Goal: Task Accomplishment & Management: Complete application form

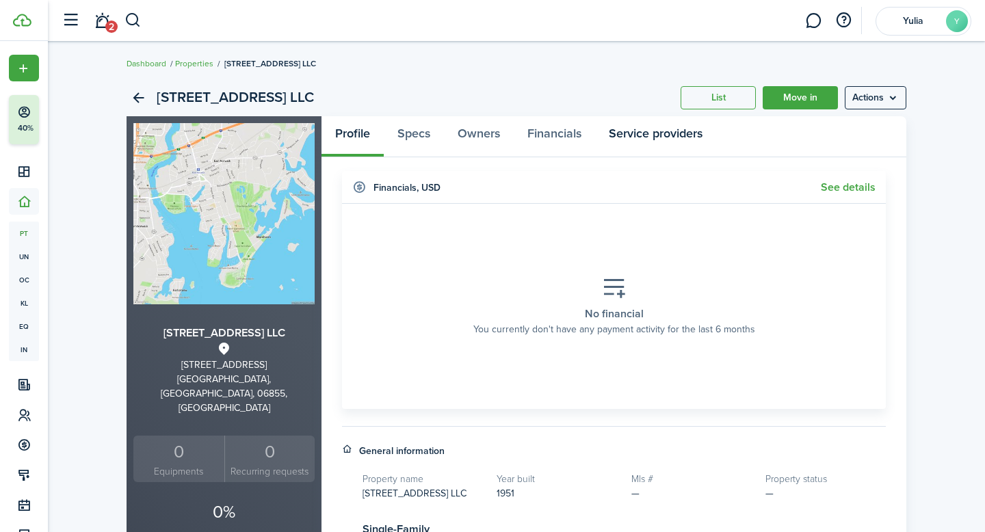
click at [645, 137] on link "Service providers" at bounding box center [655, 136] width 121 height 41
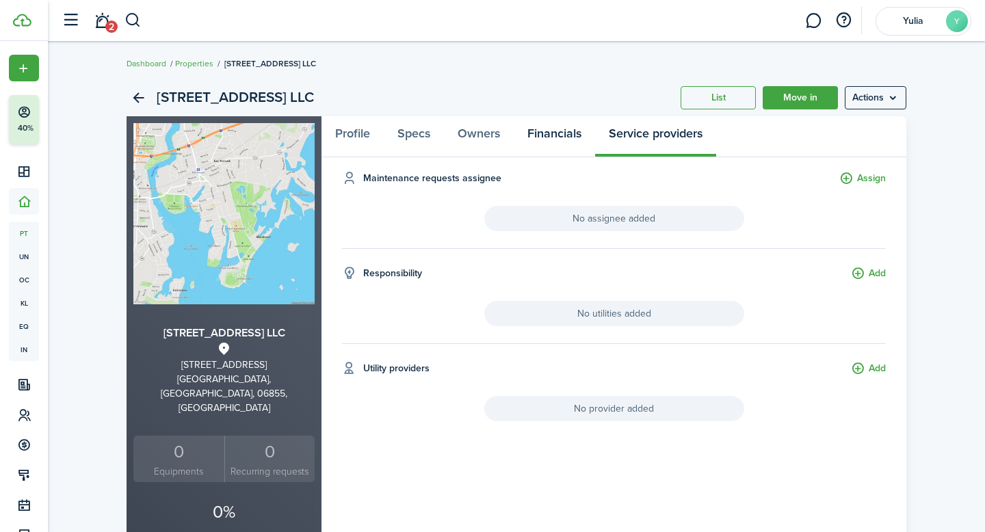
click at [549, 135] on link "Financials" at bounding box center [554, 136] width 81 height 41
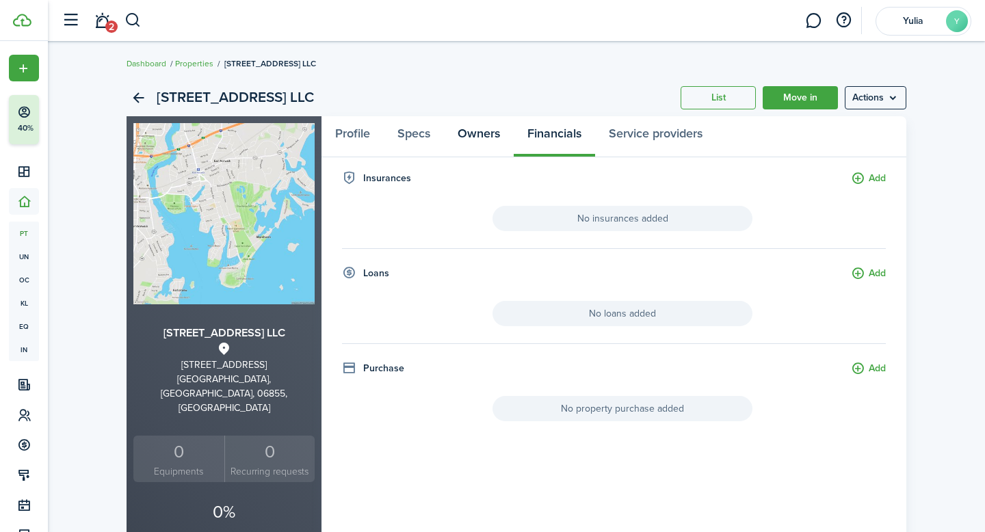
click at [484, 132] on link "Owners" at bounding box center [479, 136] width 70 height 41
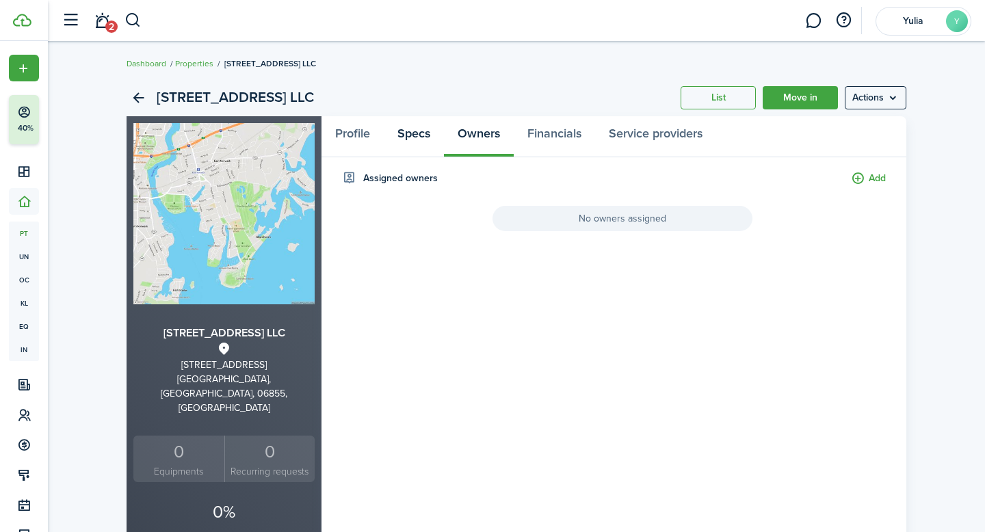
click at [417, 131] on link "Specs" at bounding box center [414, 136] width 60 height 41
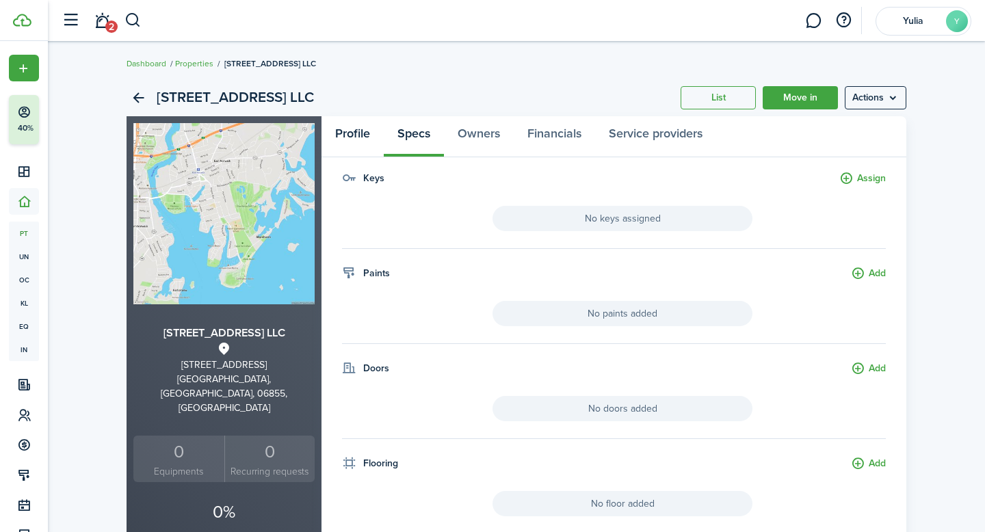
click at [361, 134] on link "Profile" at bounding box center [353, 136] width 62 height 41
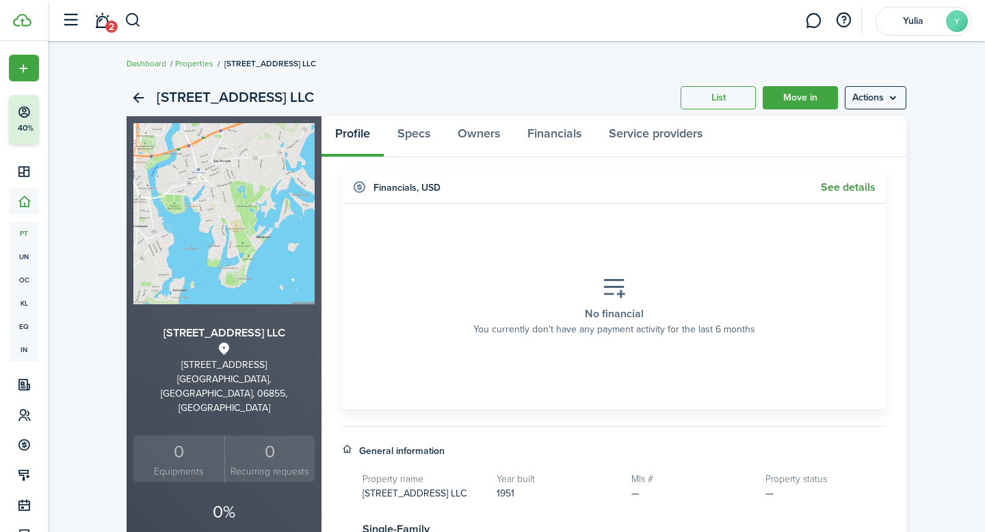
click at [835, 187] on link "See details" at bounding box center [848, 187] width 55 height 12
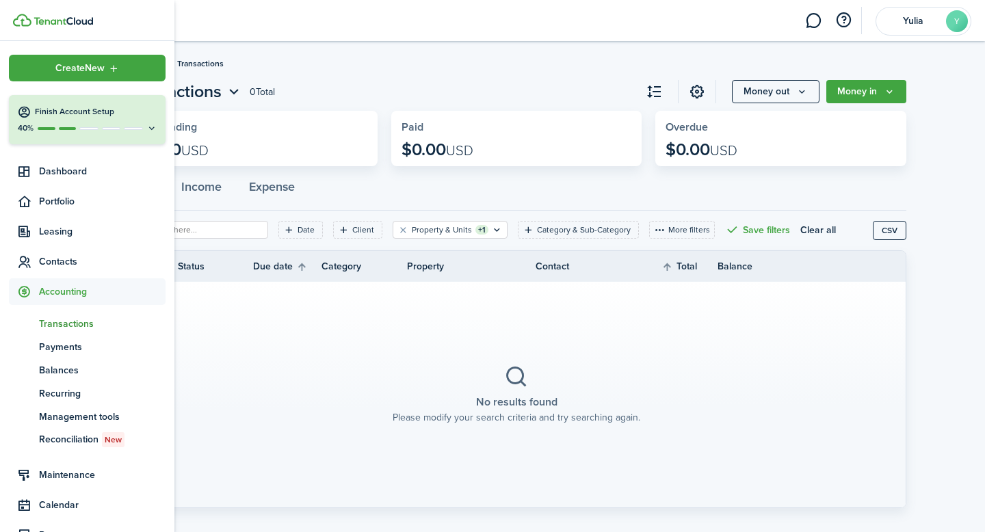
click at [54, 289] on span "Accounting" at bounding box center [102, 292] width 127 height 14
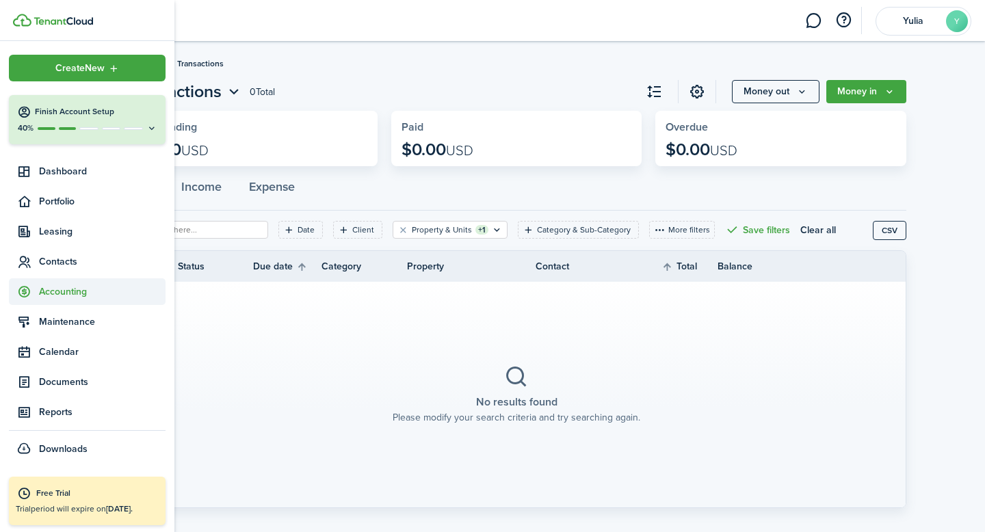
scroll to position [21, 0]
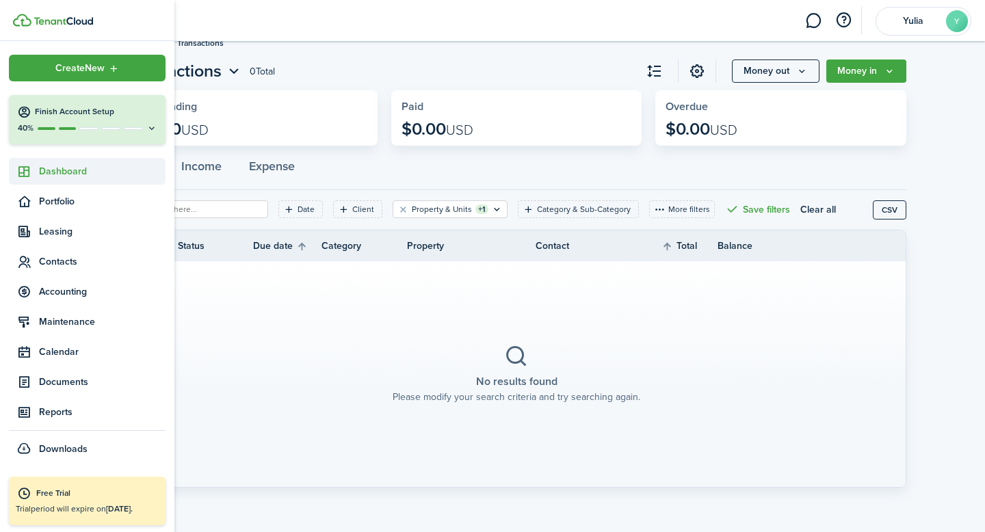
click at [70, 170] on span "Dashboard" at bounding box center [102, 171] width 127 height 14
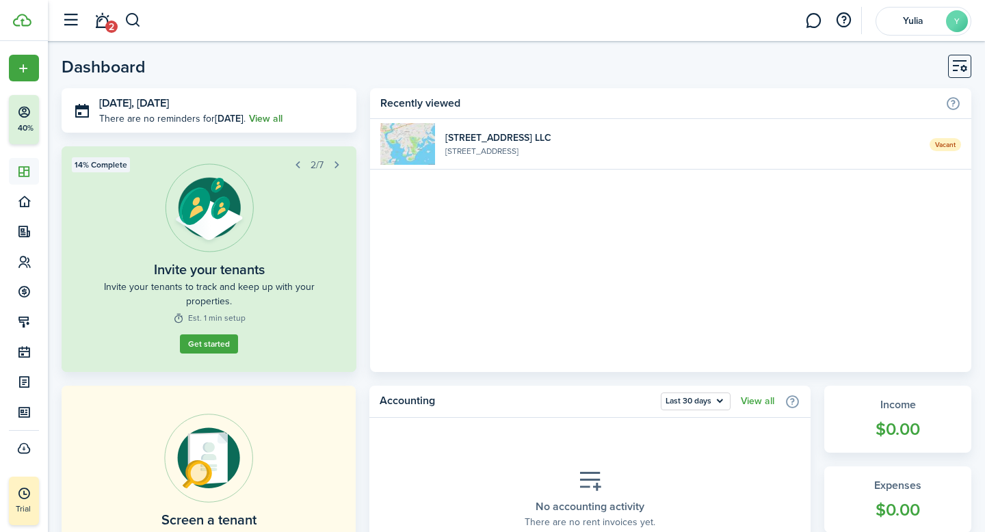
click at [276, 118] on link "View all" at bounding box center [266, 119] width 34 height 14
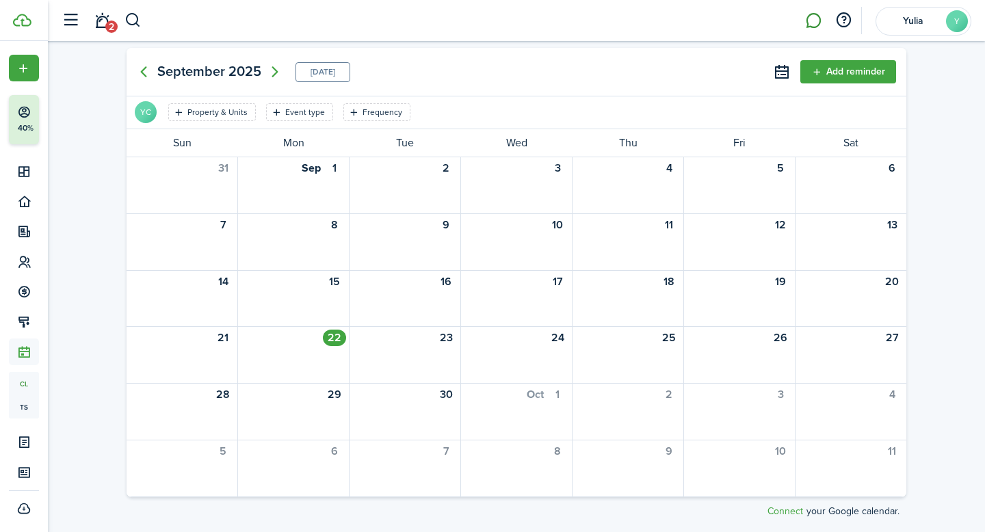
click at [814, 22] on link at bounding box center [814, 20] width 26 height 35
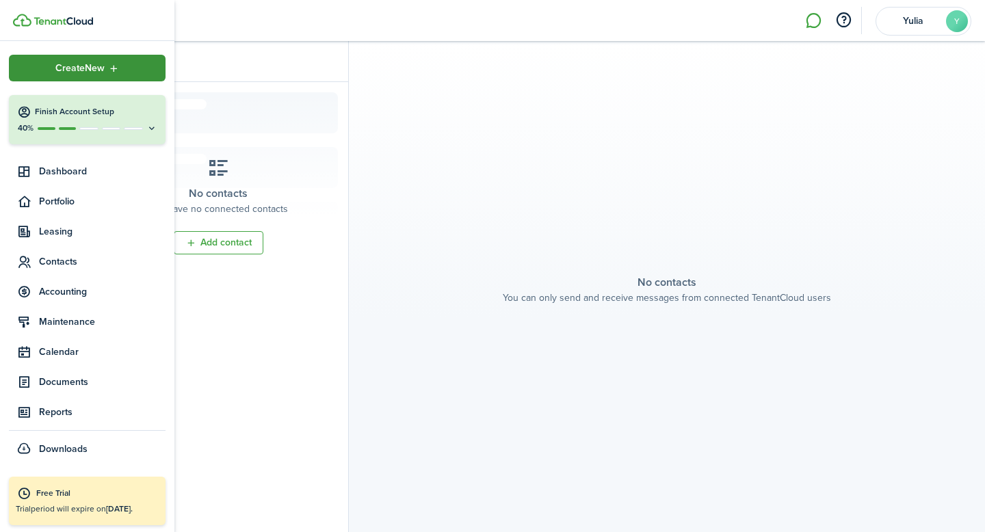
click at [93, 68] on span "Create New" at bounding box center [79, 69] width 49 height 10
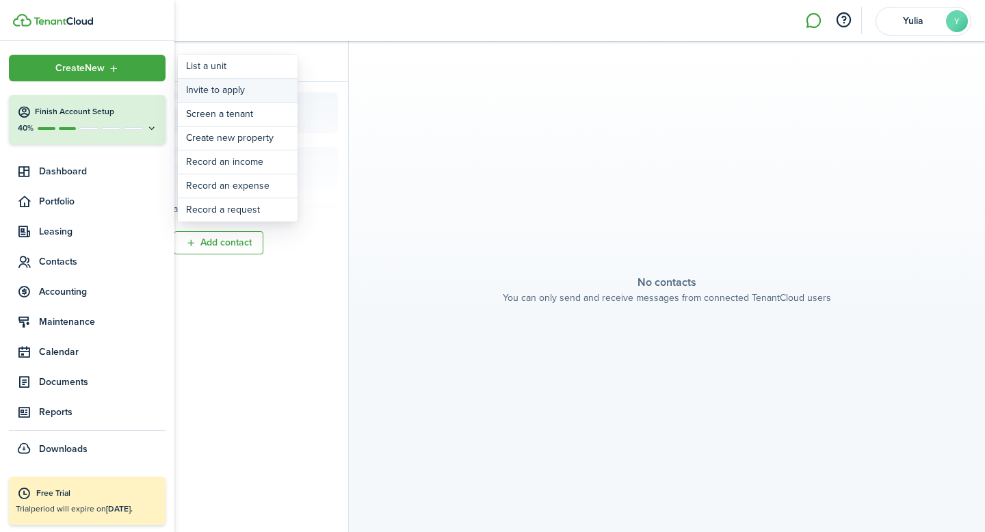
click at [194, 91] on button "Invite to apply" at bounding box center [238, 90] width 120 height 23
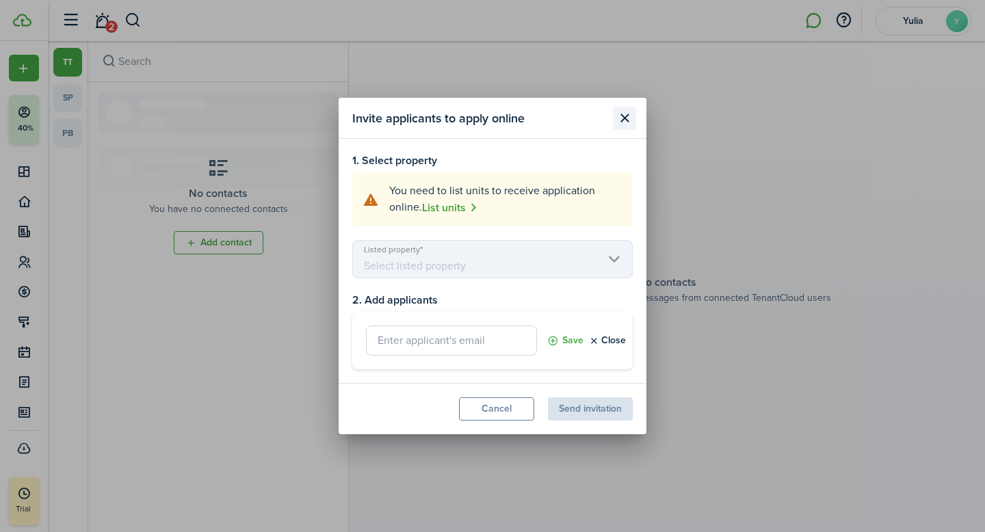
click at [627, 117] on button "Close modal" at bounding box center [624, 118] width 23 height 23
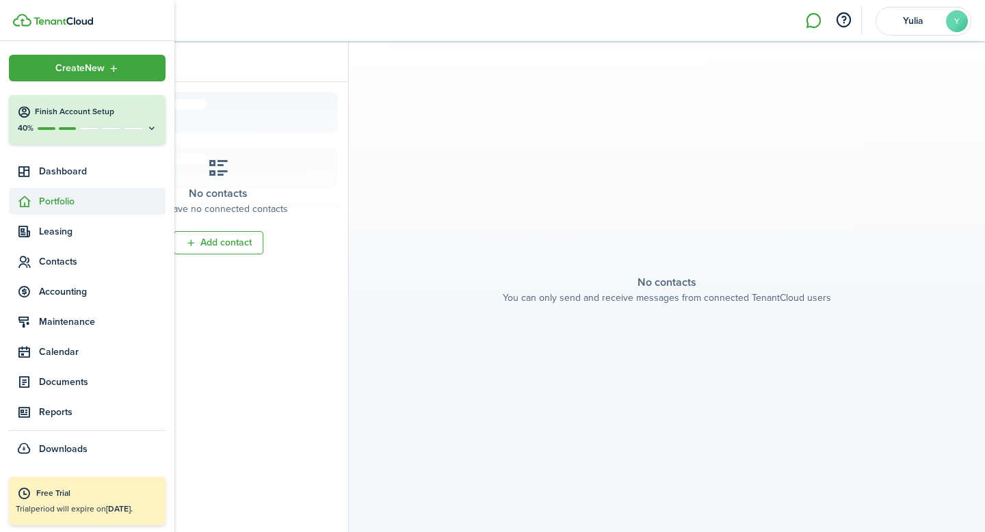
click at [58, 195] on span "Portfolio" at bounding box center [102, 201] width 127 height 14
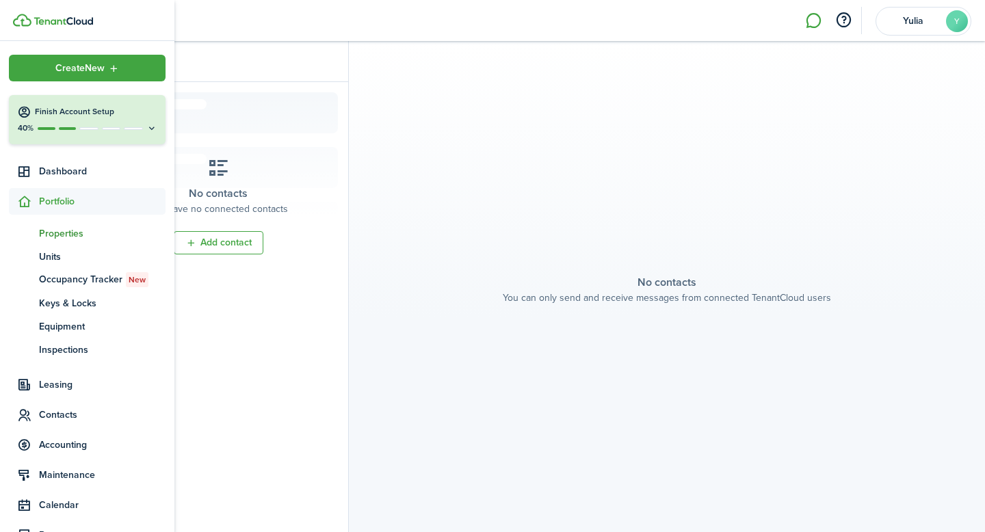
click at [59, 237] on span "Properties" at bounding box center [102, 233] width 127 height 14
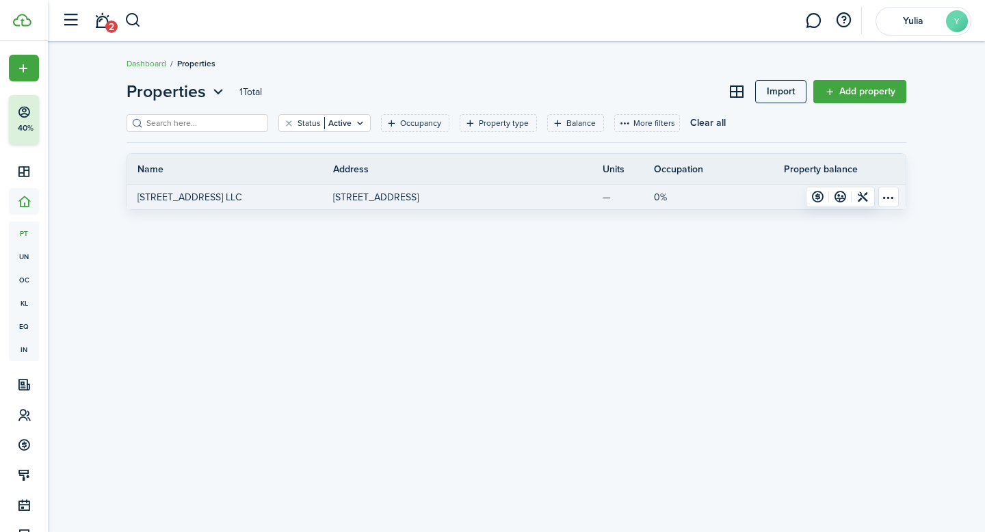
click at [242, 196] on p "[STREET_ADDRESS] LLC" at bounding box center [190, 197] width 104 height 14
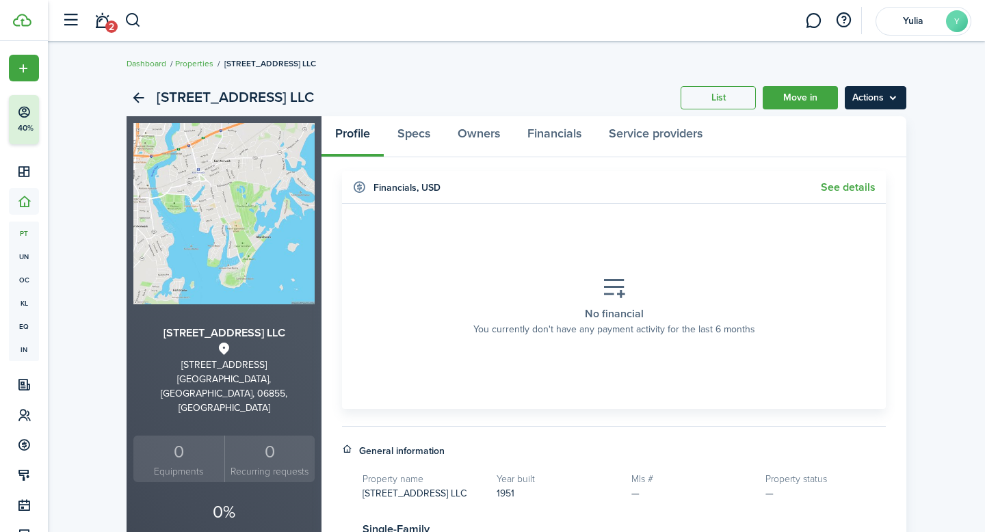
click at [894, 99] on menu-btn "Actions" at bounding box center [876, 97] width 62 height 23
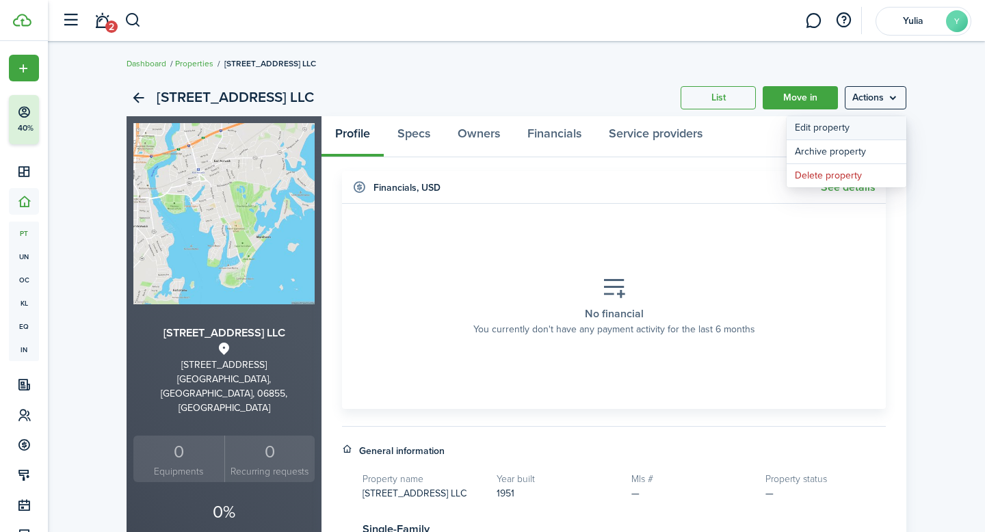
click at [833, 130] on link "Edit property" at bounding box center [847, 127] width 120 height 23
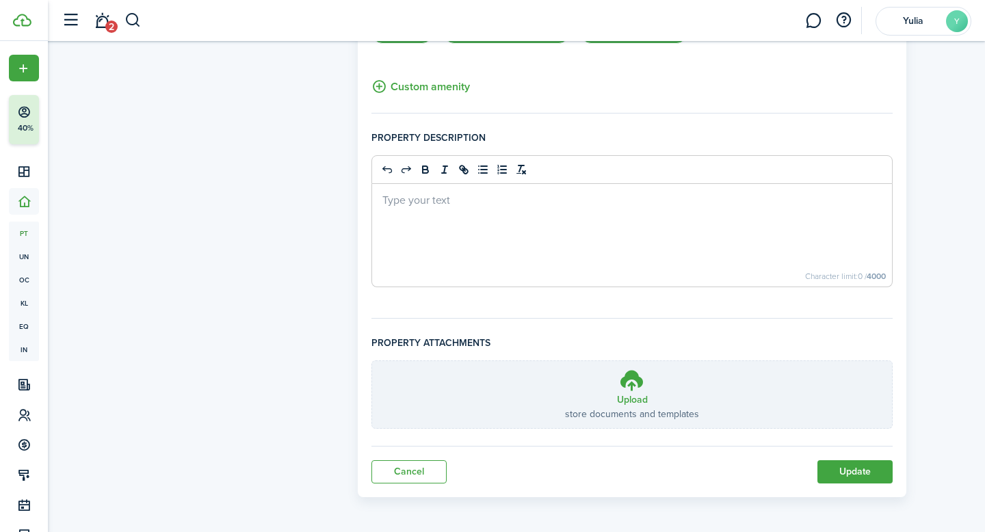
scroll to position [923, 0]
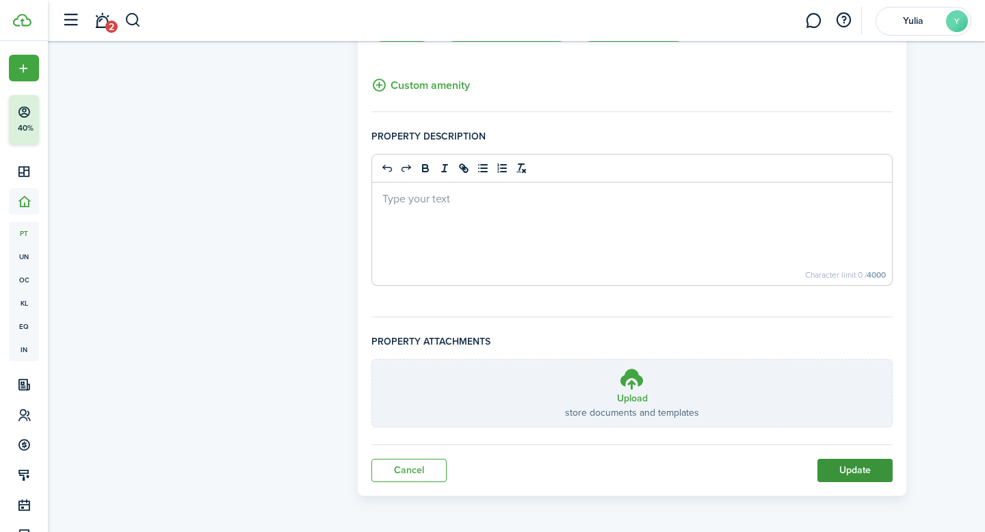
click at [855, 473] on button "Update" at bounding box center [855, 470] width 75 height 23
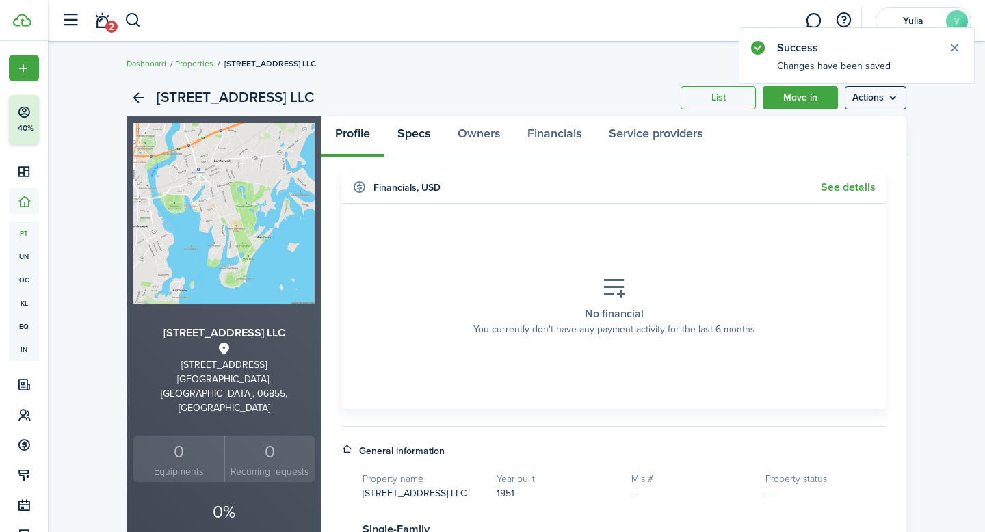
click at [404, 134] on link "Specs" at bounding box center [414, 136] width 60 height 41
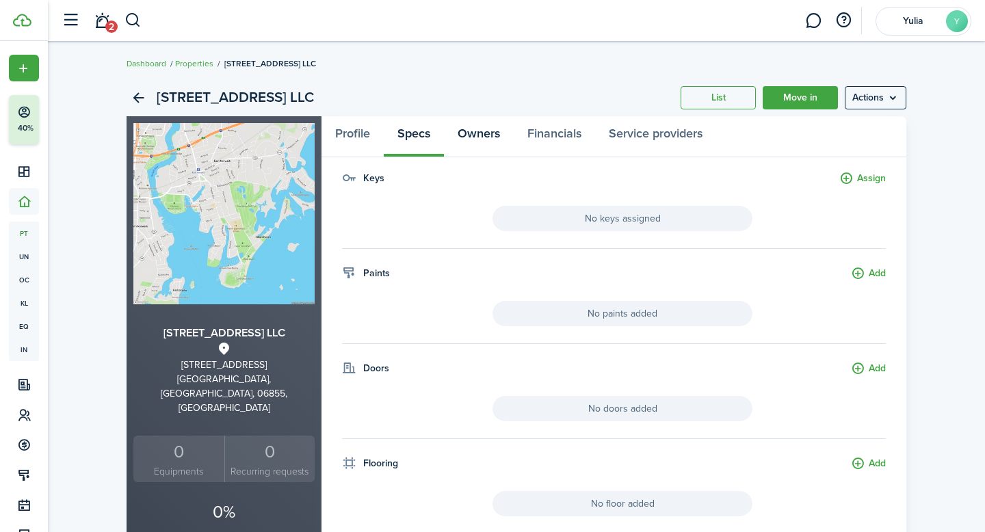
click at [493, 135] on link "Owners" at bounding box center [479, 136] width 70 height 41
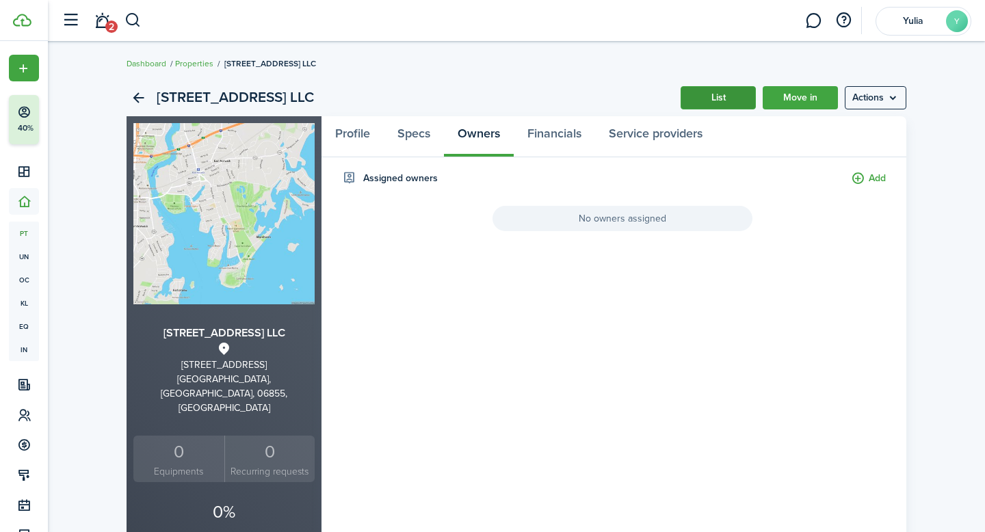
click at [712, 100] on link "List" at bounding box center [718, 97] width 75 height 23
click at [787, 98] on link "Move in" at bounding box center [800, 97] width 75 height 23
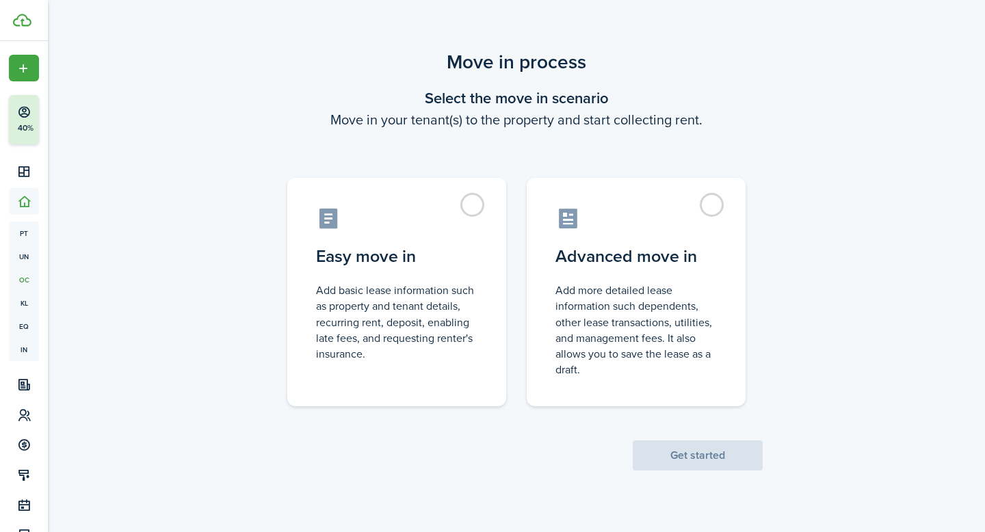
click at [907, 292] on div "Move in process Select the move in scenario Move in your tenant(s) to the prope…" at bounding box center [516, 259] width 937 height 437
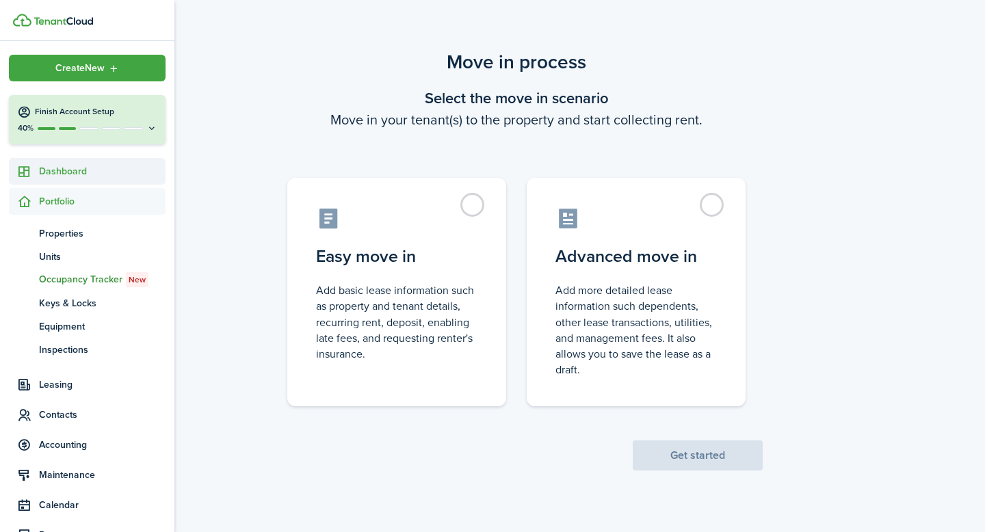
click at [74, 170] on span "Dashboard" at bounding box center [102, 171] width 127 height 14
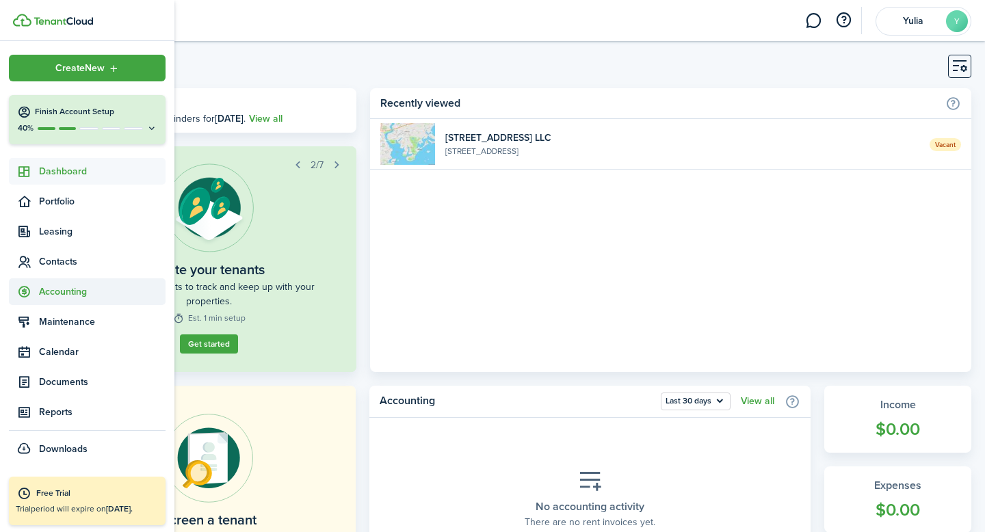
click at [51, 292] on span "Accounting" at bounding box center [102, 292] width 127 height 14
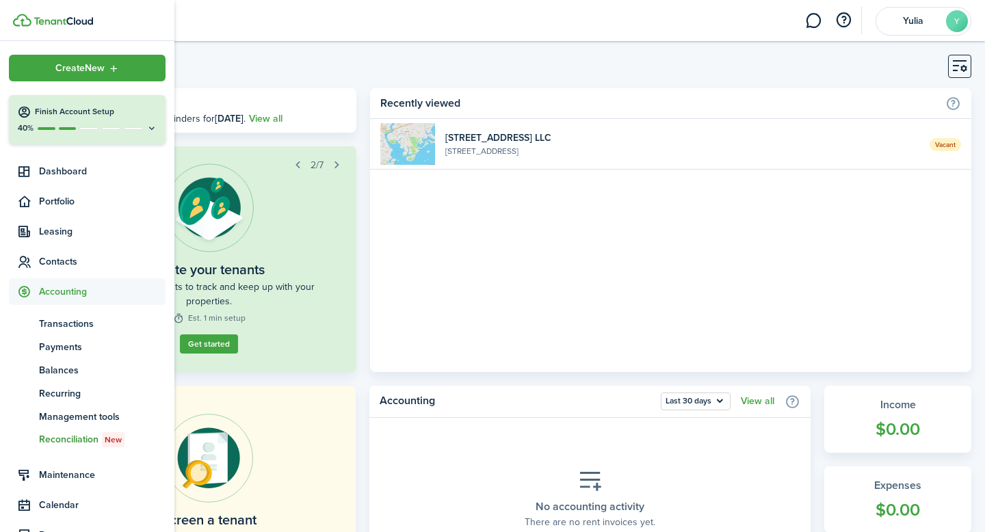
click at [87, 443] on span "Reconciliation New" at bounding box center [102, 439] width 127 height 15
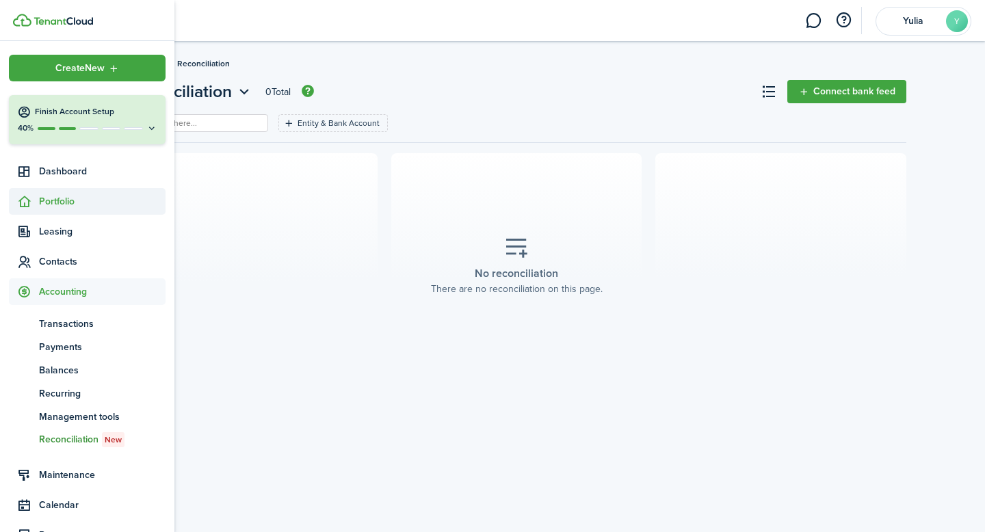
click at [52, 201] on span "Portfolio" at bounding box center [102, 201] width 127 height 14
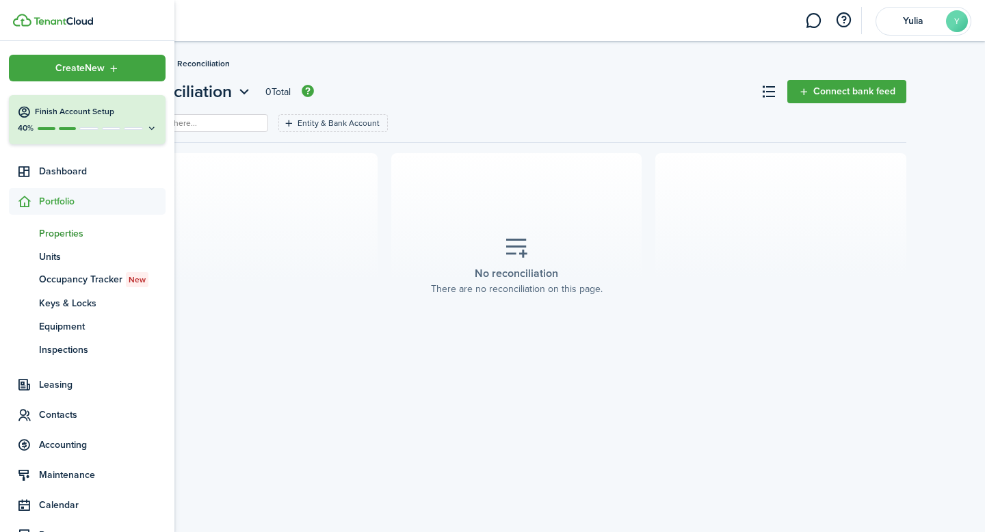
click at [55, 237] on span "Properties" at bounding box center [102, 233] width 127 height 14
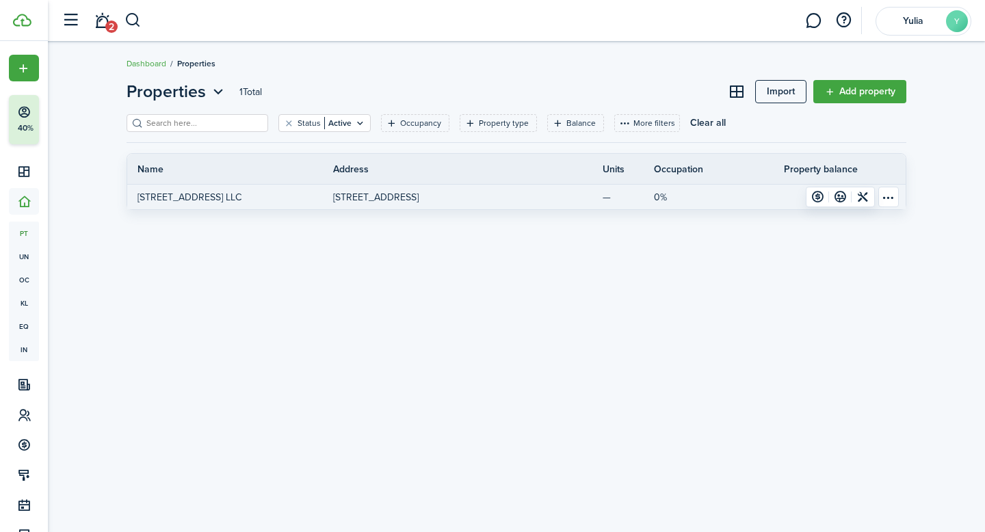
click at [402, 196] on p "[STREET_ADDRESS]" at bounding box center [376, 197] width 86 height 14
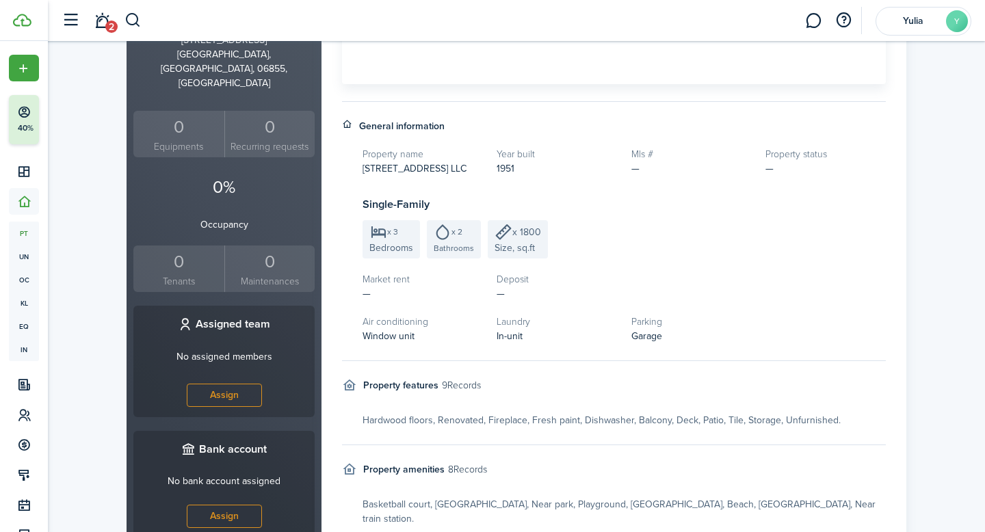
scroll to position [485, 0]
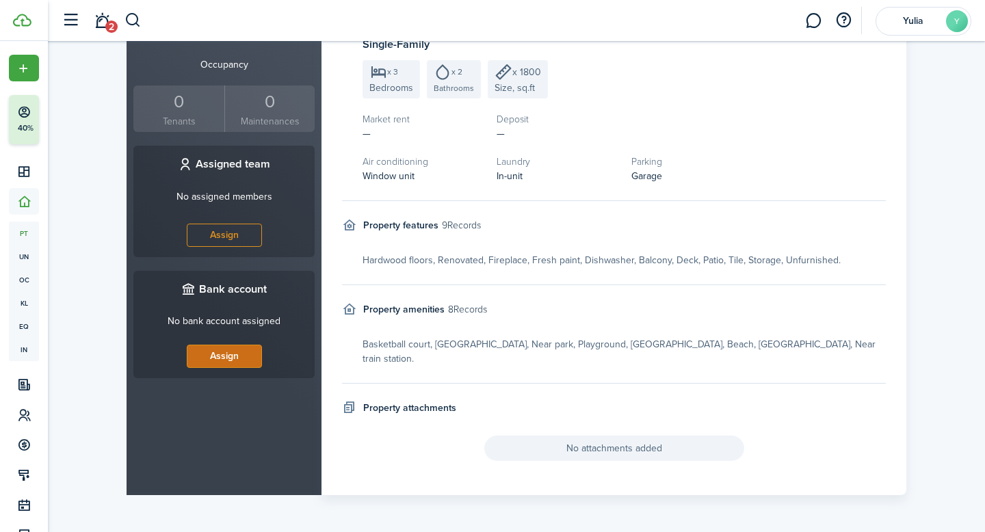
click at [224, 345] on link "Assign" at bounding box center [224, 356] width 75 height 23
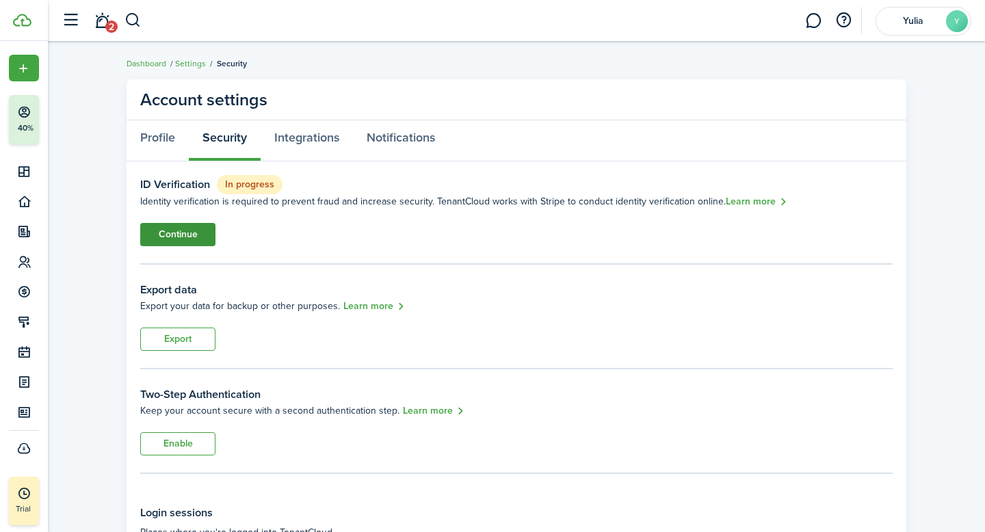
click at [174, 231] on link "Continue" at bounding box center [177, 234] width 75 height 23
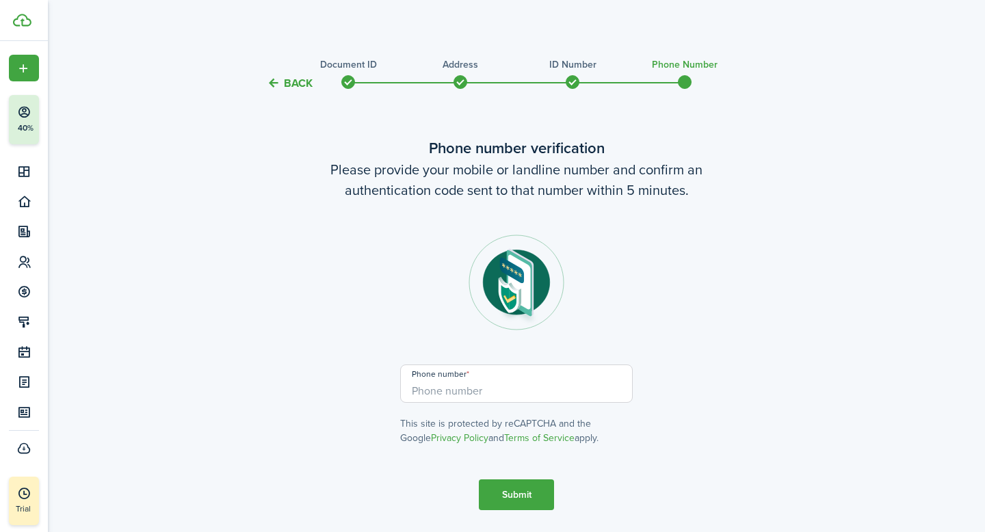
scroll to position [43, 0]
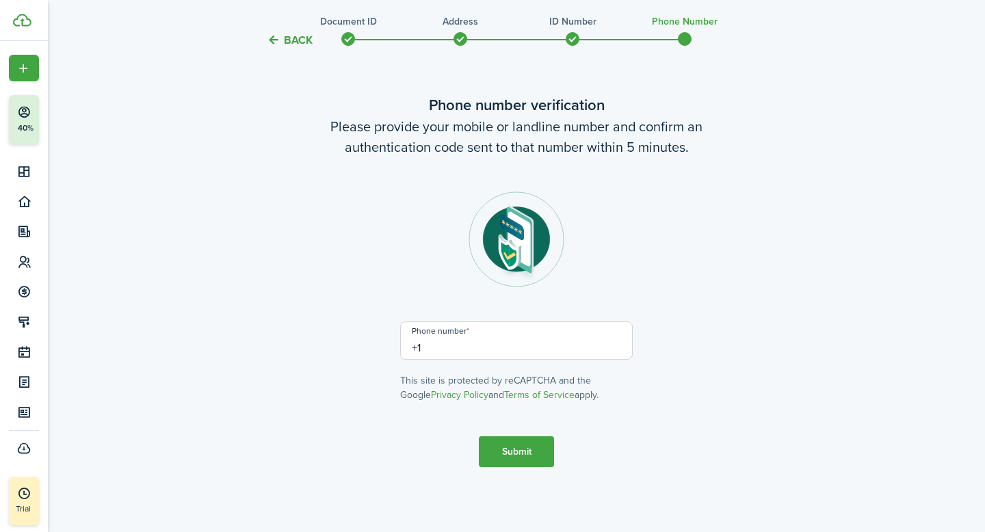
click at [450, 345] on input "+1" at bounding box center [516, 341] width 233 height 38
type input "[PHONE_NUMBER]"
click at [523, 457] on button "Submit" at bounding box center [516, 452] width 75 height 31
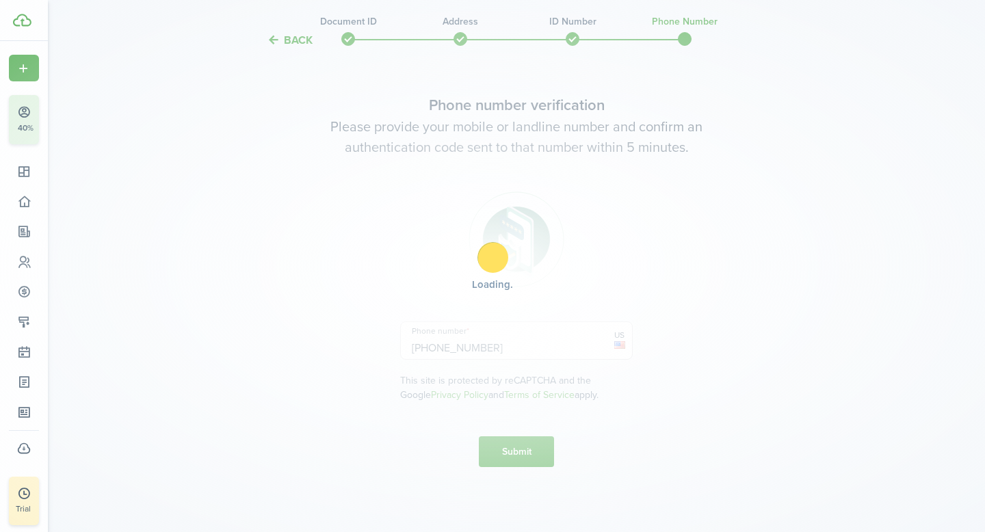
scroll to position [158, 0]
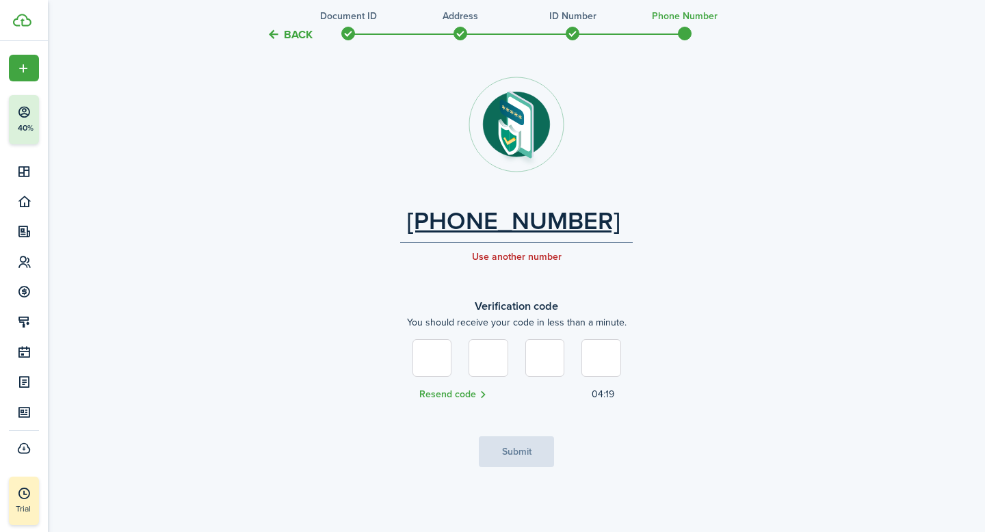
type input "4"
type input "1"
type input "6"
click at [519, 450] on button "Submit" at bounding box center [516, 452] width 75 height 31
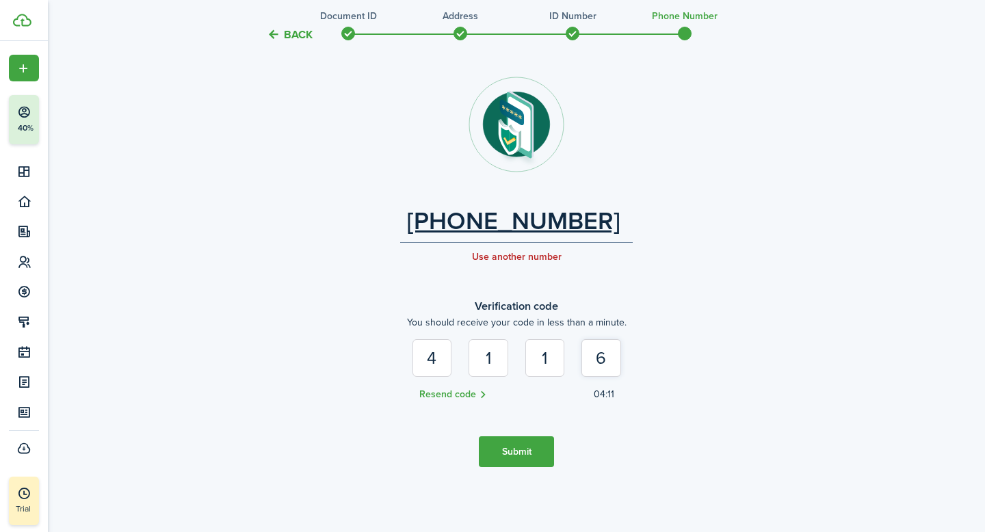
drag, startPoint x: 613, startPoint y: 359, endPoint x: 586, endPoint y: 359, distance: 27.4
click at [586, 359] on input "6" at bounding box center [602, 358] width 40 height 38
click at [443, 392] on button "Resend code" at bounding box center [453, 395] width 68 height 16
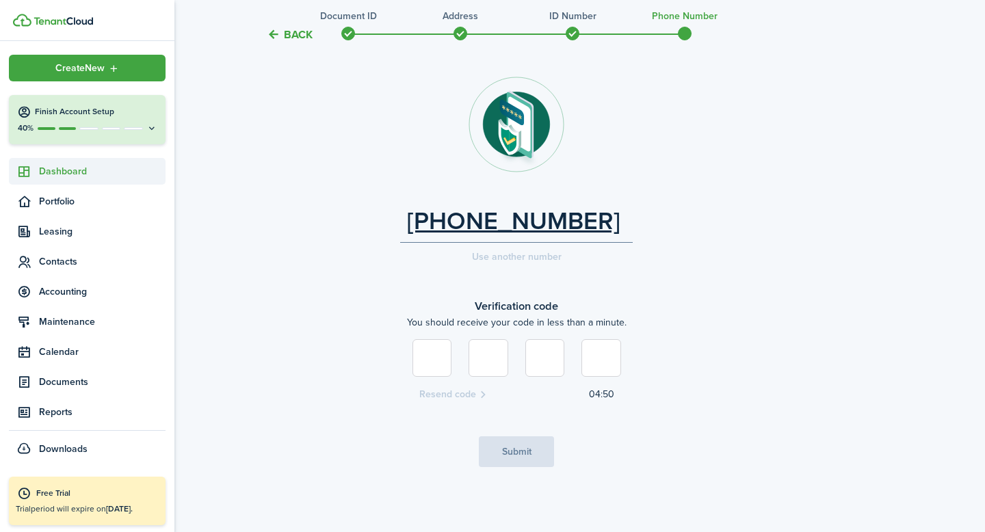
click at [79, 174] on span "Dashboard" at bounding box center [102, 171] width 127 height 14
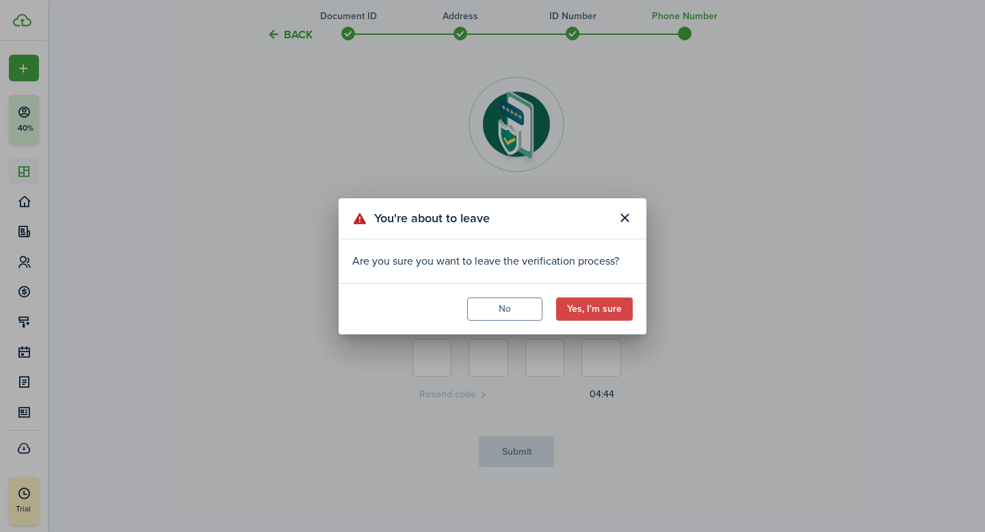
click at [244, 311] on div "You're about to leave Are you sure you want to leave the verification process? …" at bounding box center [492, 266] width 985 height 532
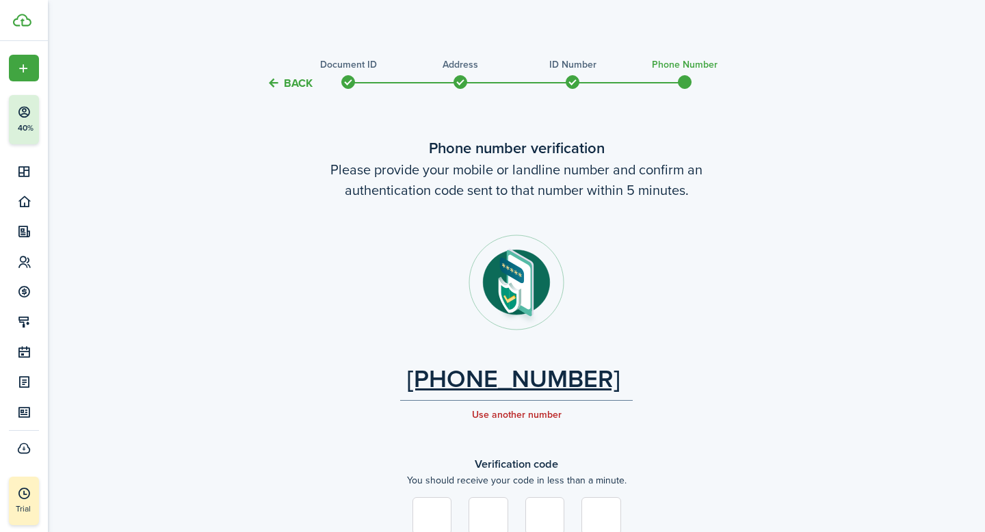
scroll to position [158, 0]
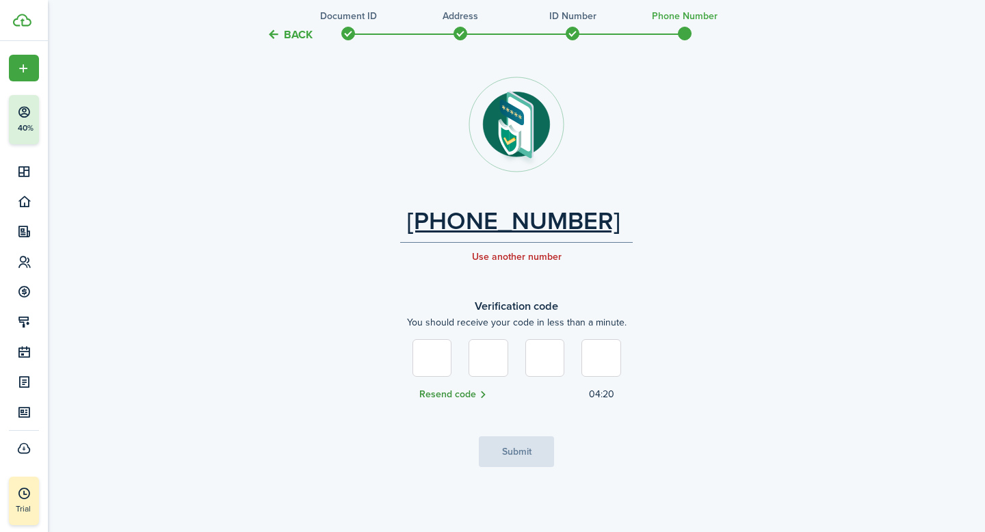
click at [432, 395] on button "Resend code" at bounding box center [453, 395] width 68 height 16
click at [597, 221] on div "[PHONE_NUMBER]" at bounding box center [516, 225] width 233 height 36
click at [533, 259] on button "Use another number" at bounding box center [517, 257] width 90 height 11
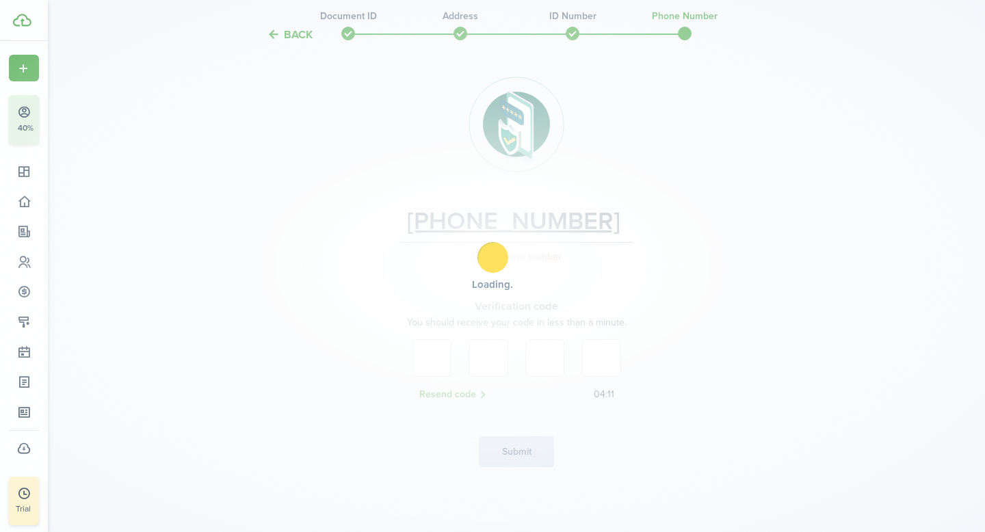
scroll to position [43, 0]
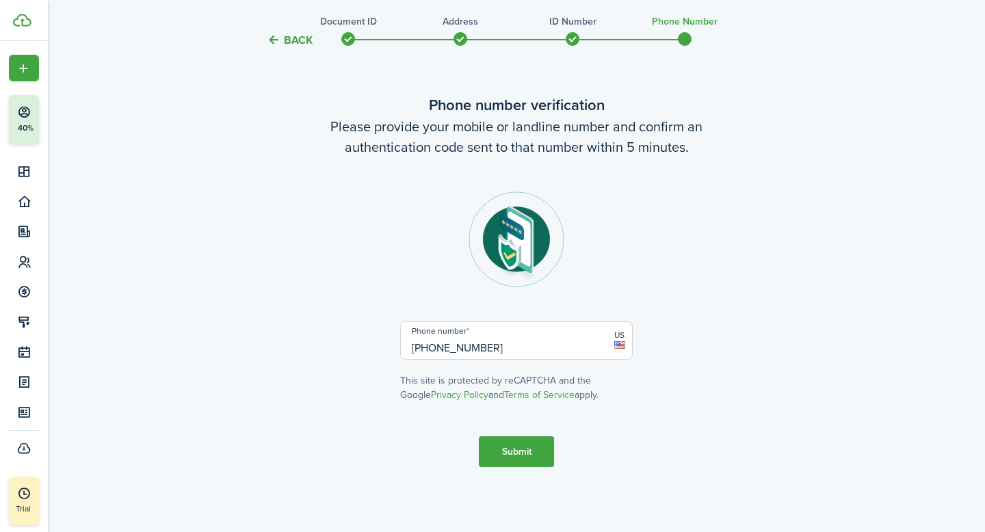
click at [517, 352] on input "[PHONE_NUMBER]" at bounding box center [516, 341] width 233 height 38
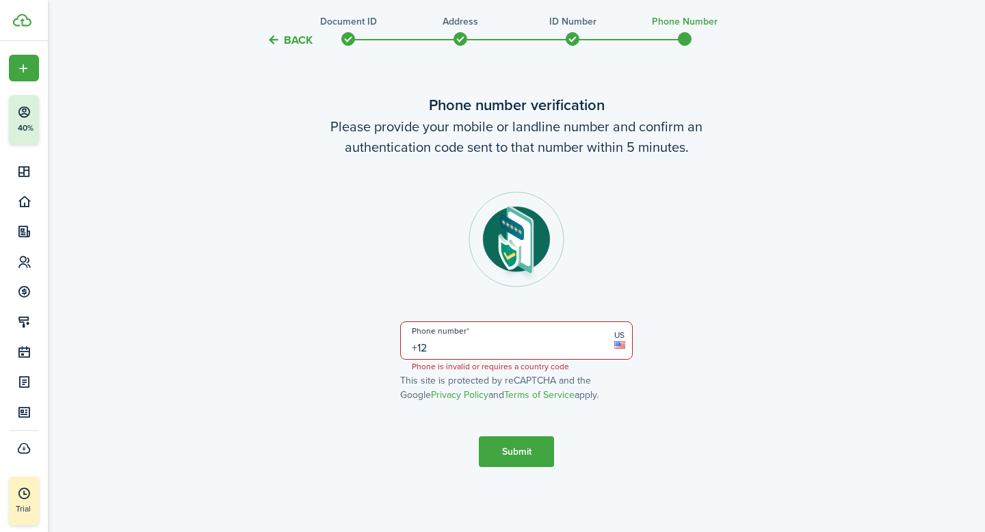
type input "+1"
click at [773, 463] on tc-wizard-step "Phone number verification Please provide your mobile or landline number and con…" at bounding box center [516, 280] width 575 height 428
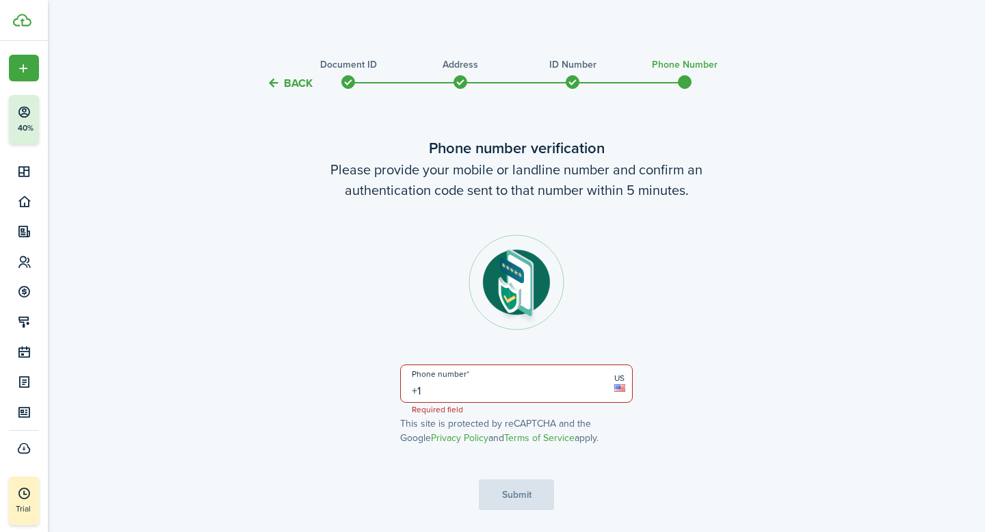
click at [567, 379] on input "+1" at bounding box center [516, 384] width 233 height 38
type input "[PHONE_NUMBER]"
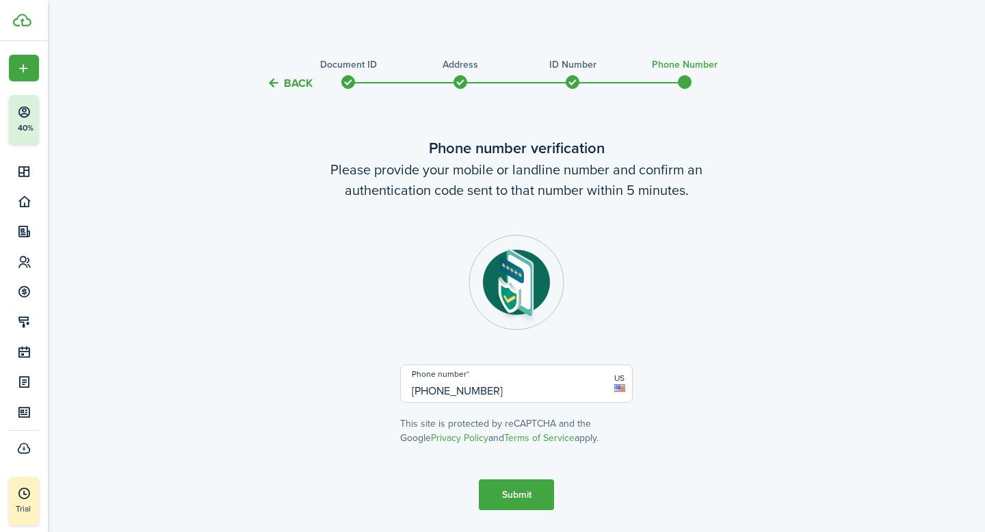
click at [517, 502] on button "Submit" at bounding box center [516, 495] width 75 height 31
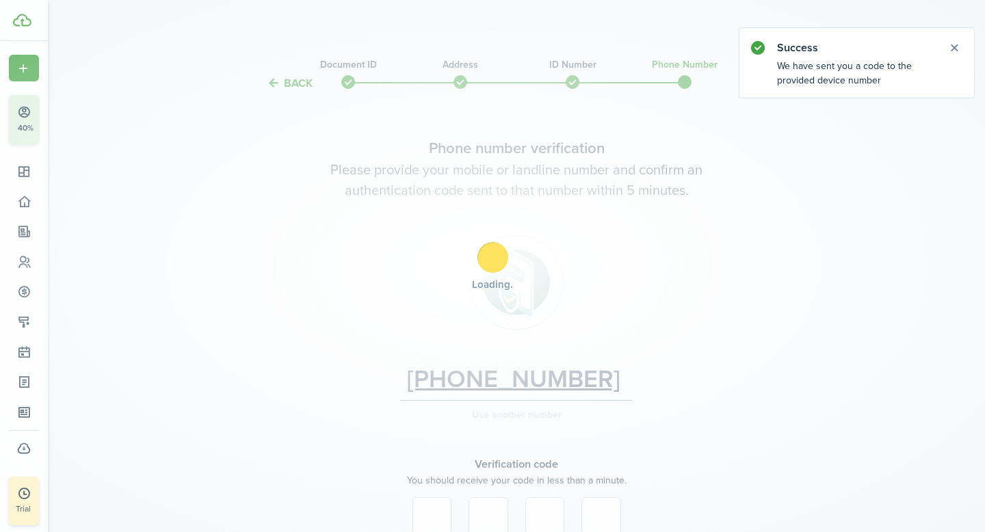
scroll to position [158, 0]
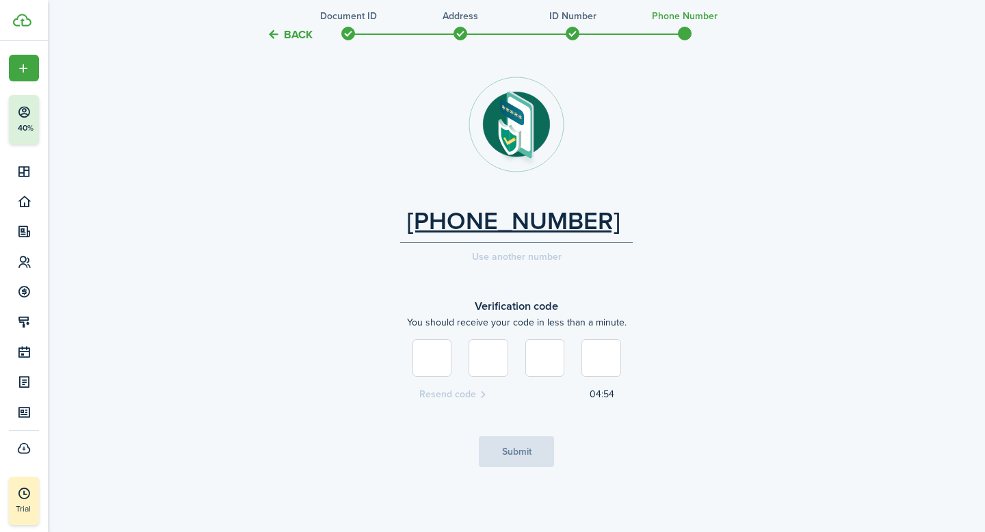
type input "3"
type input "5"
type input "4"
type input "2"
click at [520, 445] on button "Submit" at bounding box center [516, 452] width 75 height 31
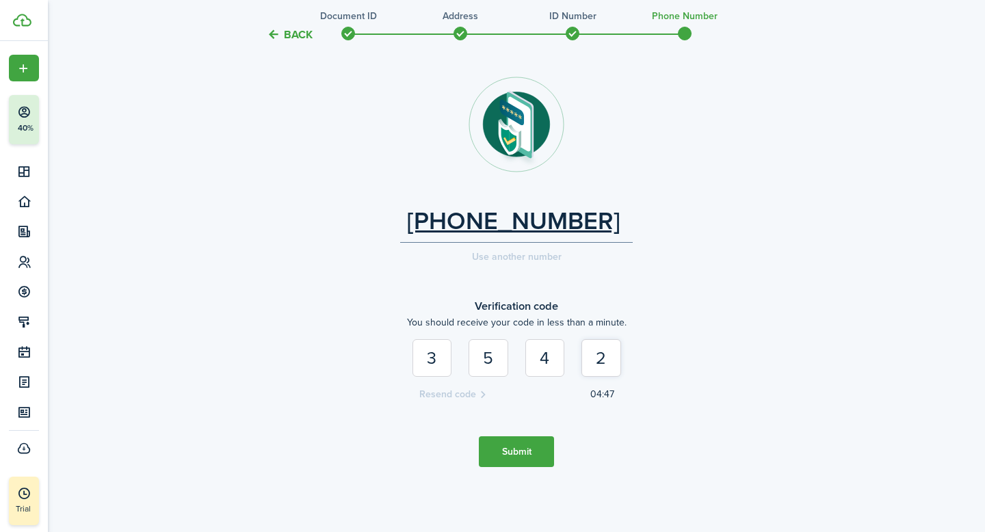
click at [611, 365] on input "2" at bounding box center [602, 358] width 40 height 38
type input "7"
type input "4"
type input "3"
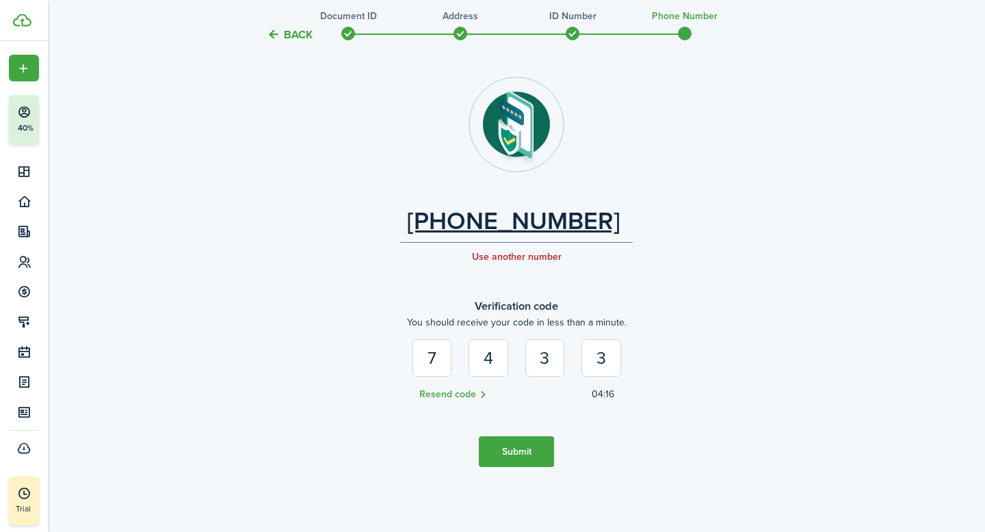
click at [503, 447] on button "Submit" at bounding box center [516, 452] width 75 height 31
click at [608, 364] on input "3" at bounding box center [602, 358] width 40 height 38
type input "4"
type input "5"
type input "8"
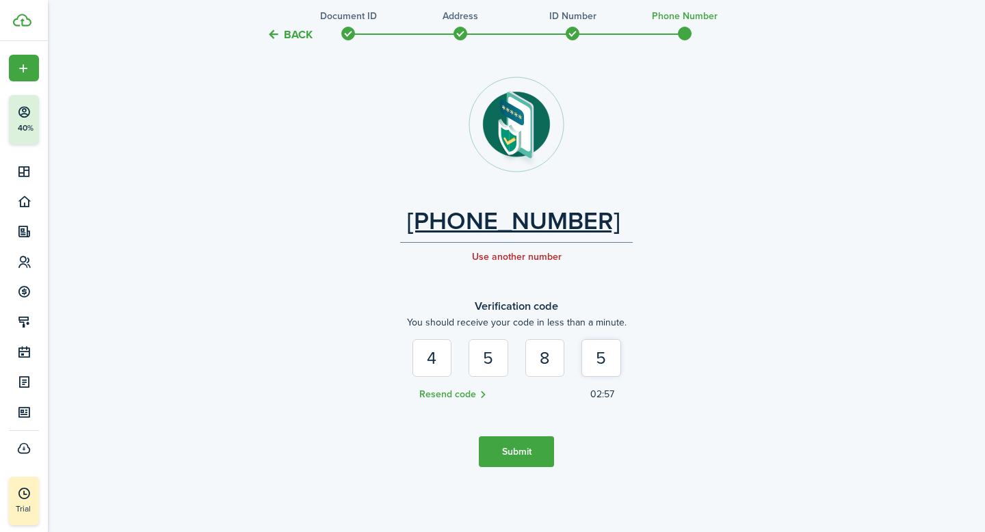
type input "5"
click at [527, 452] on button "Submit" at bounding box center [516, 452] width 75 height 31
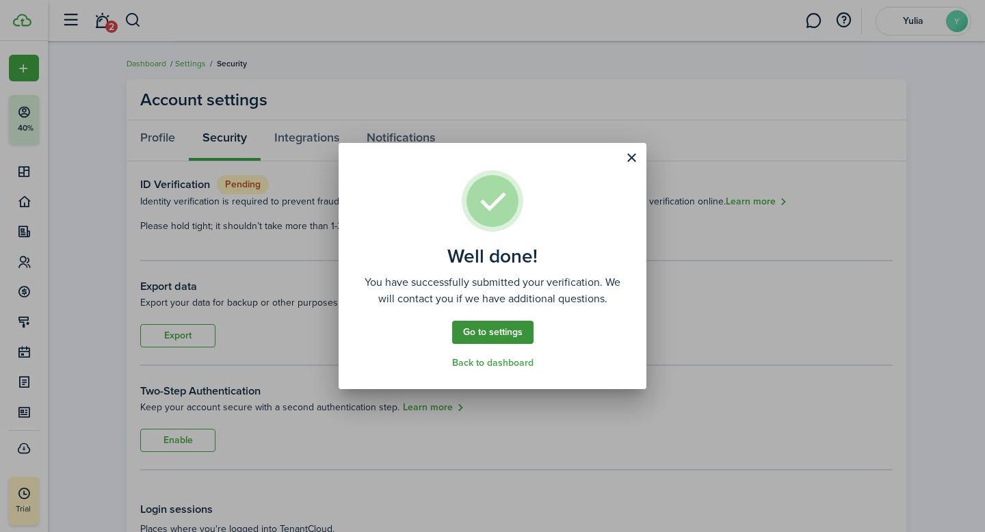
click at [507, 334] on link "Go to settings" at bounding box center [492, 332] width 81 height 23
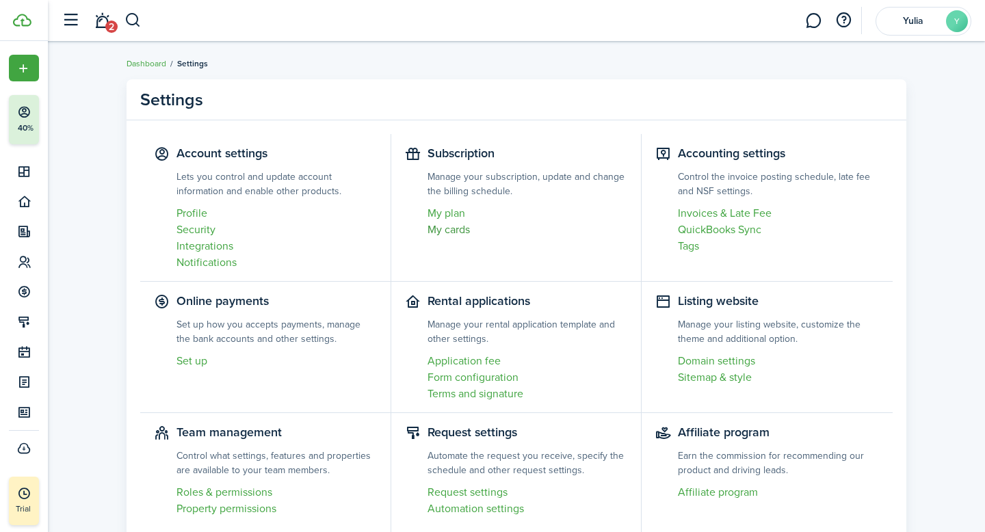
click at [456, 231] on link "My cards" at bounding box center [528, 230] width 200 height 16
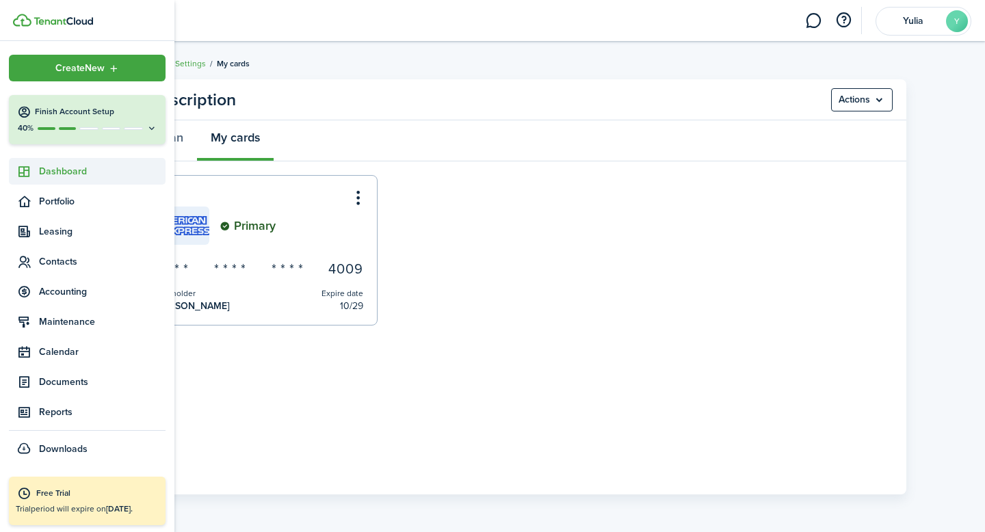
click at [82, 179] on link "Dashboard" at bounding box center [87, 171] width 157 height 27
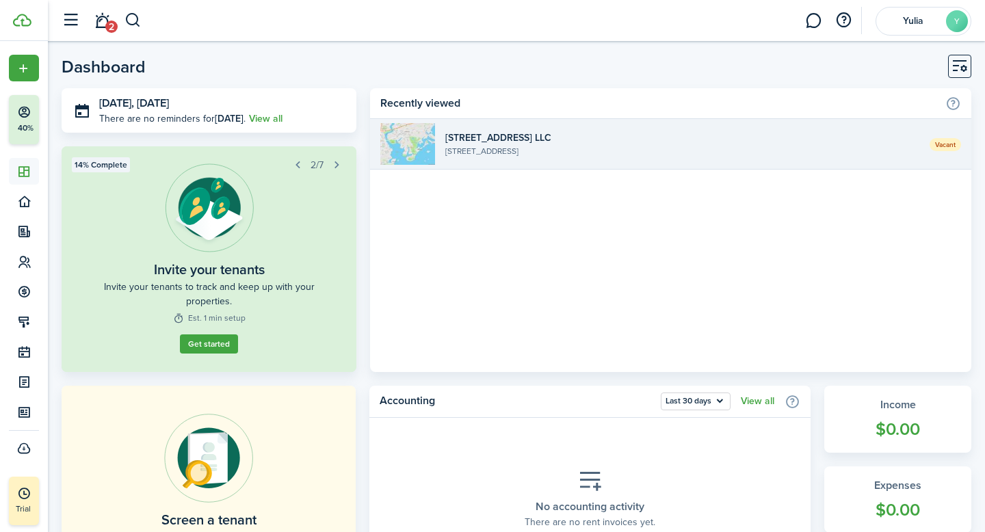
click at [520, 140] on widget-list-item-title "[STREET_ADDRESS] LLC" at bounding box center [682, 138] width 474 height 14
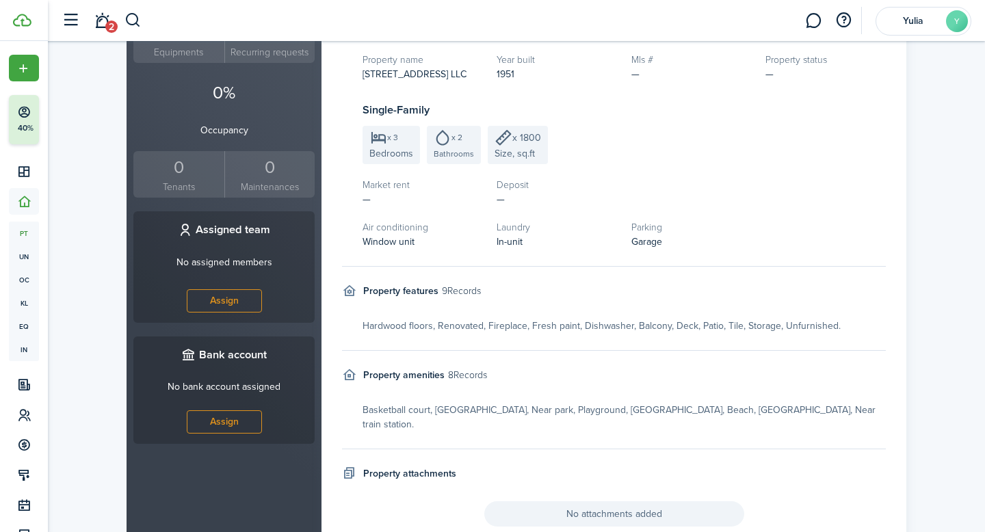
scroll to position [439, 0]
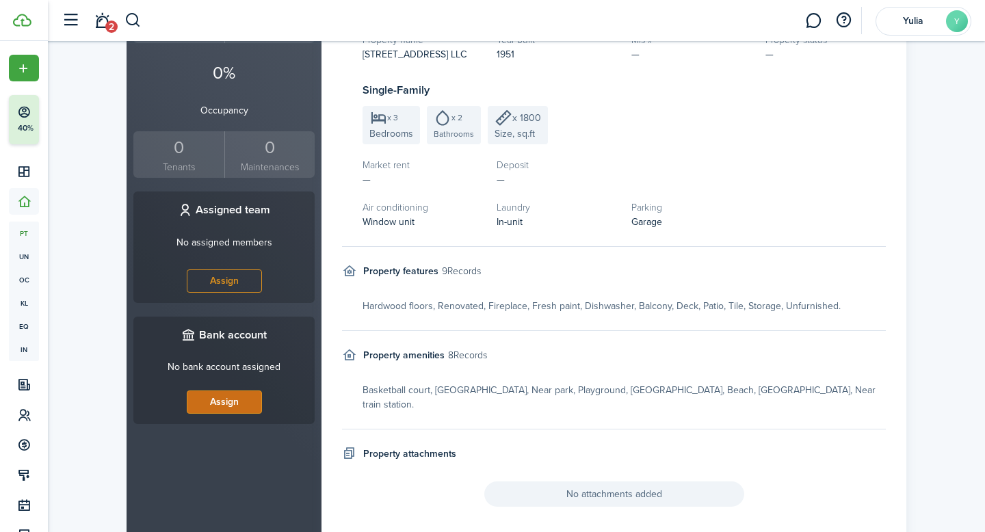
click at [237, 392] on link "Assign" at bounding box center [224, 402] width 75 height 23
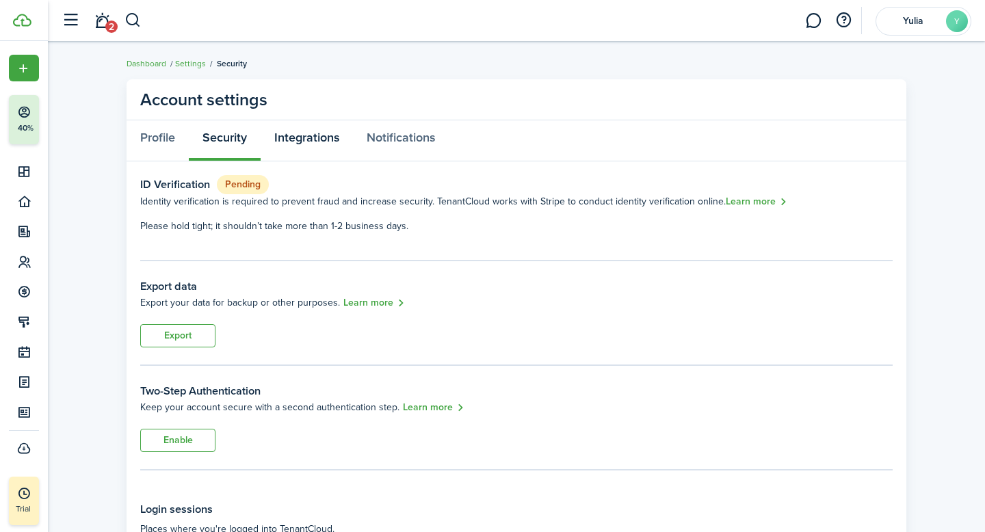
click at [316, 144] on link "Integrations" at bounding box center [307, 140] width 92 height 41
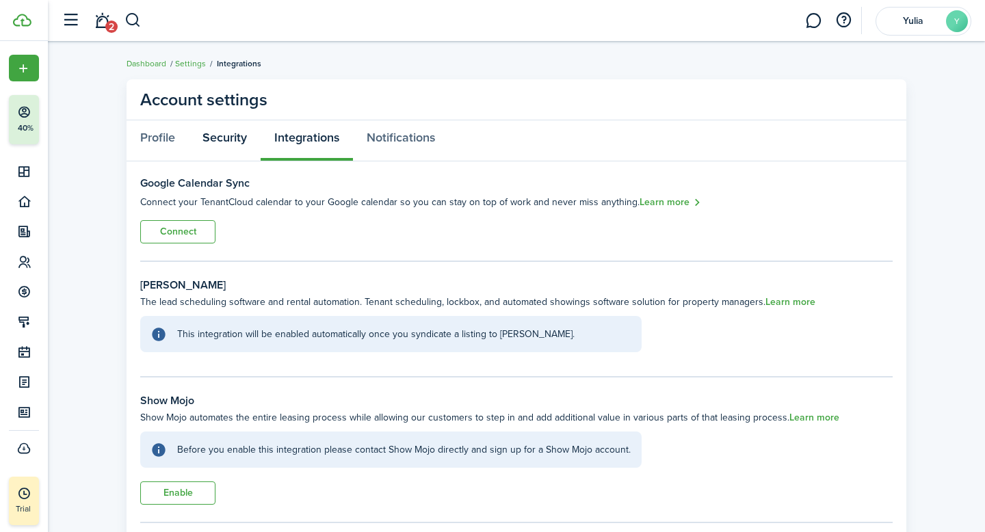
click at [232, 137] on link "Security" at bounding box center [225, 140] width 72 height 41
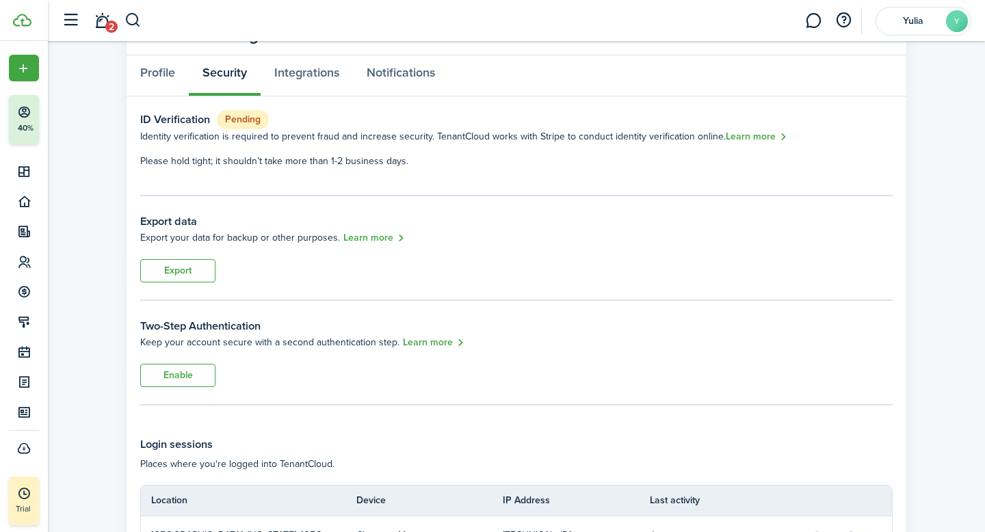
scroll to position [73, 0]
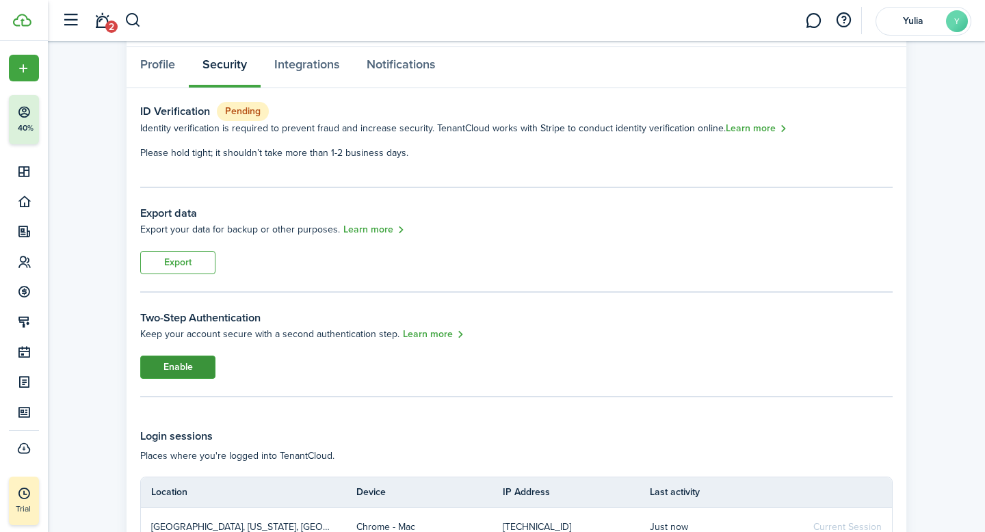
click at [194, 366] on button "Enable" at bounding box center [177, 367] width 75 height 23
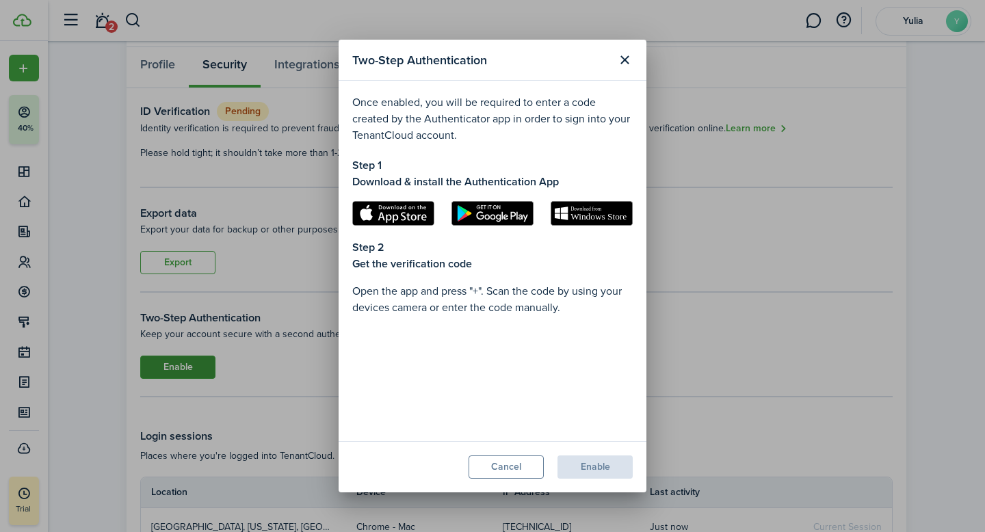
scroll to position [182, 0]
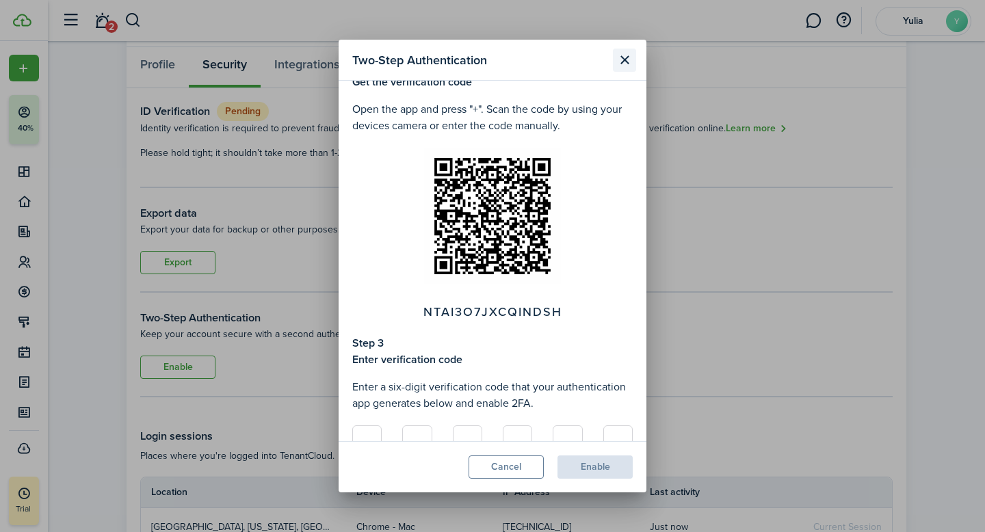
click at [623, 66] on button "Close modal" at bounding box center [624, 60] width 23 height 23
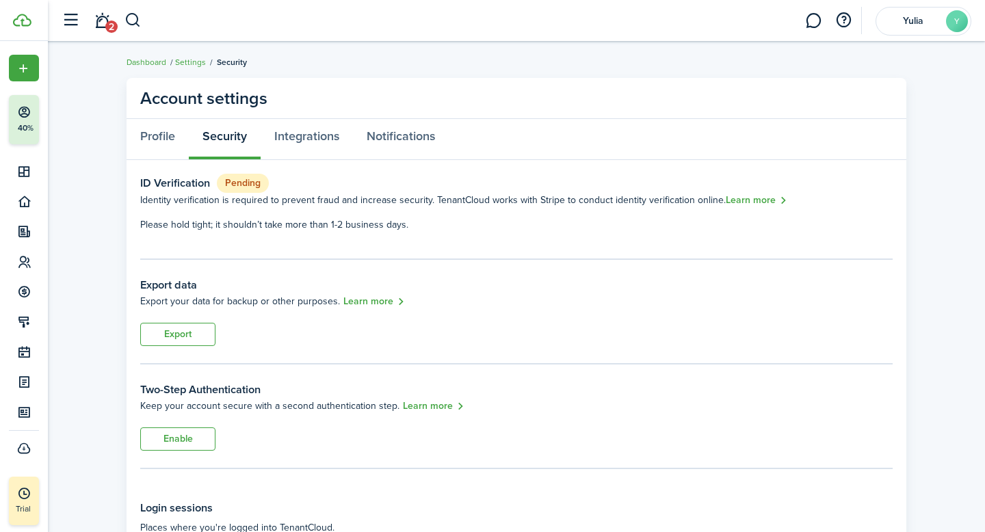
scroll to position [0, 0]
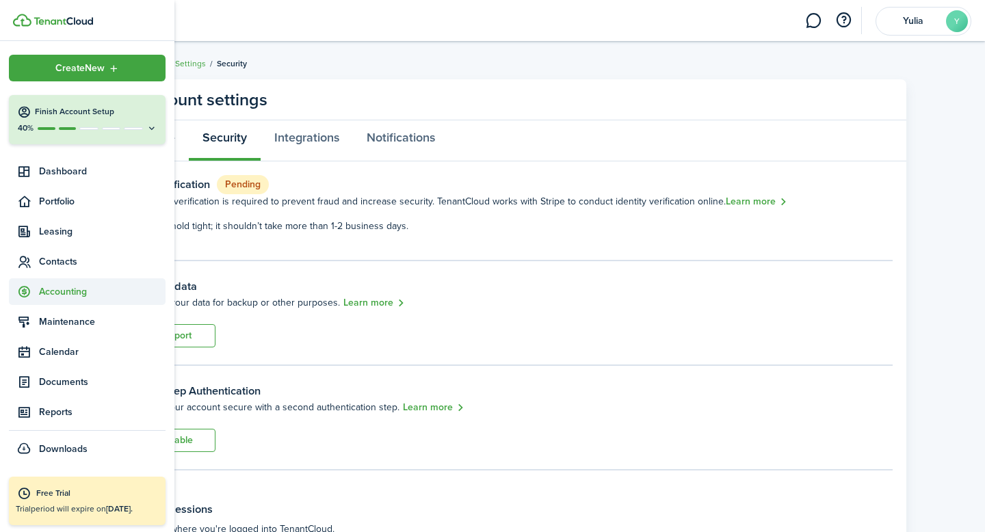
click at [24, 290] on icon at bounding box center [24, 292] width 14 height 14
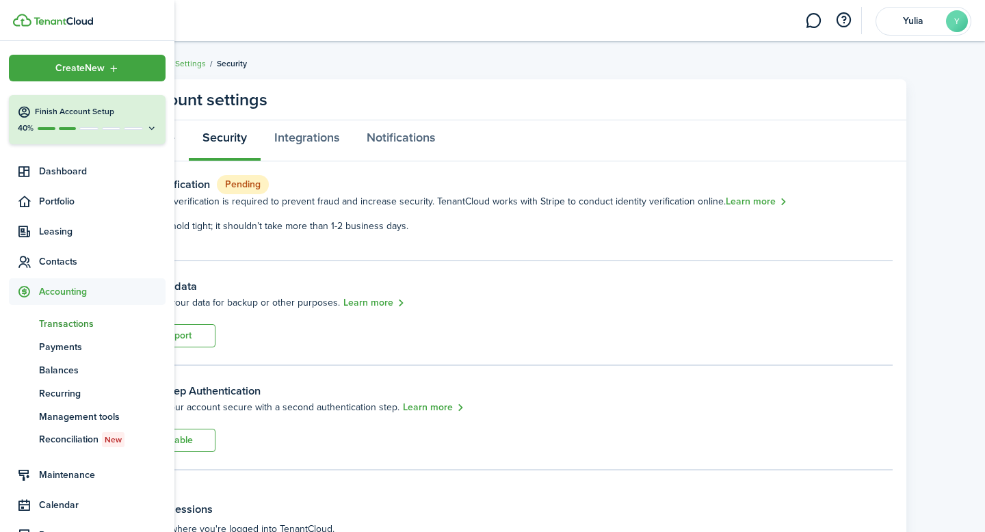
click at [68, 322] on span "Transactions" at bounding box center [102, 324] width 127 height 14
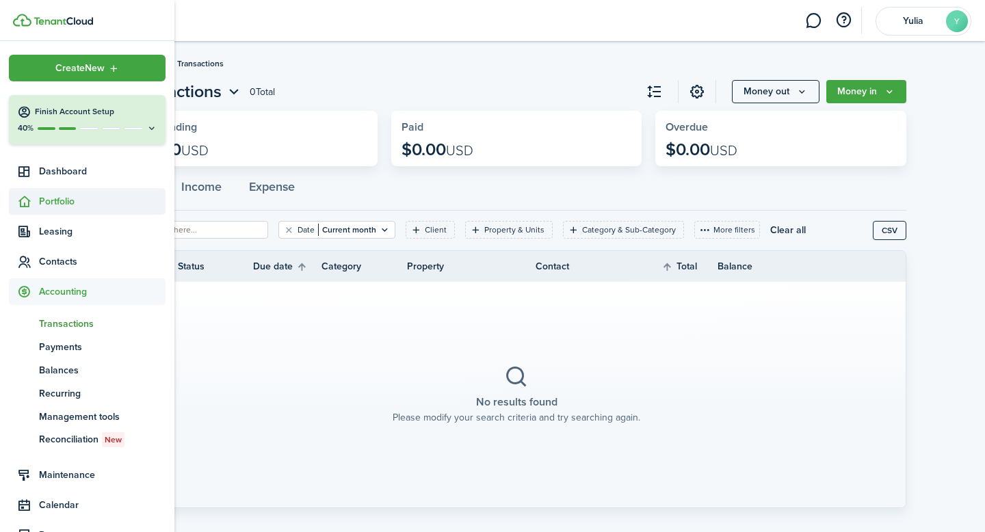
click at [53, 203] on span "Portfolio" at bounding box center [102, 201] width 127 height 14
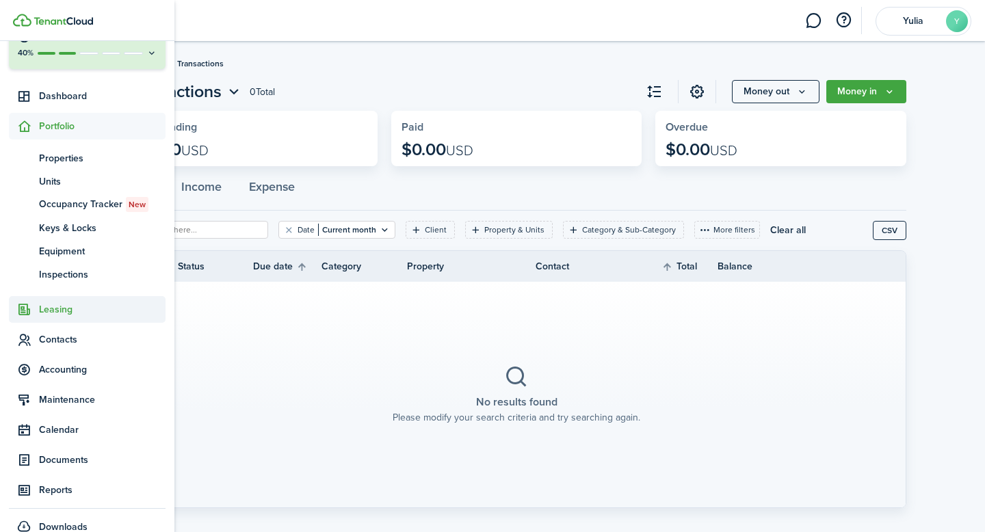
scroll to position [82, 0]
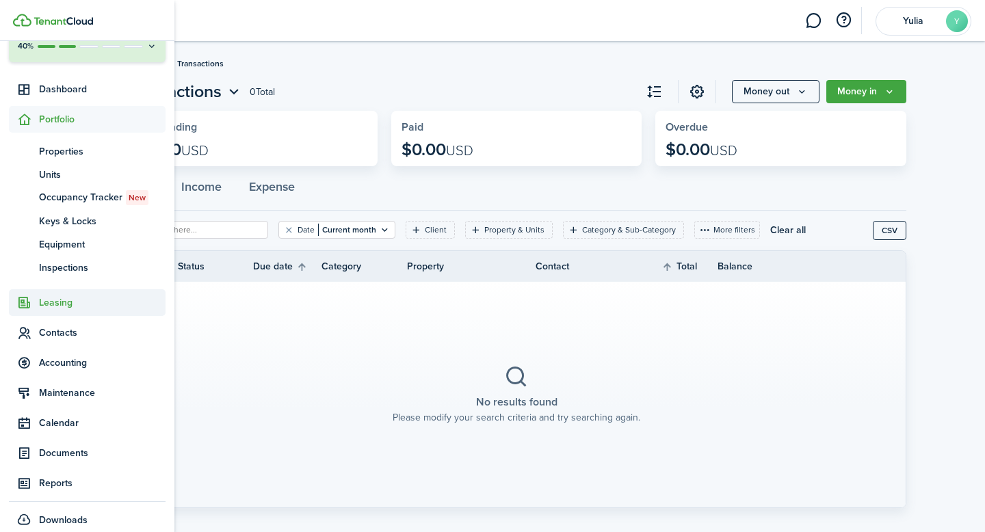
click at [63, 307] on span "Leasing" at bounding box center [102, 303] width 127 height 14
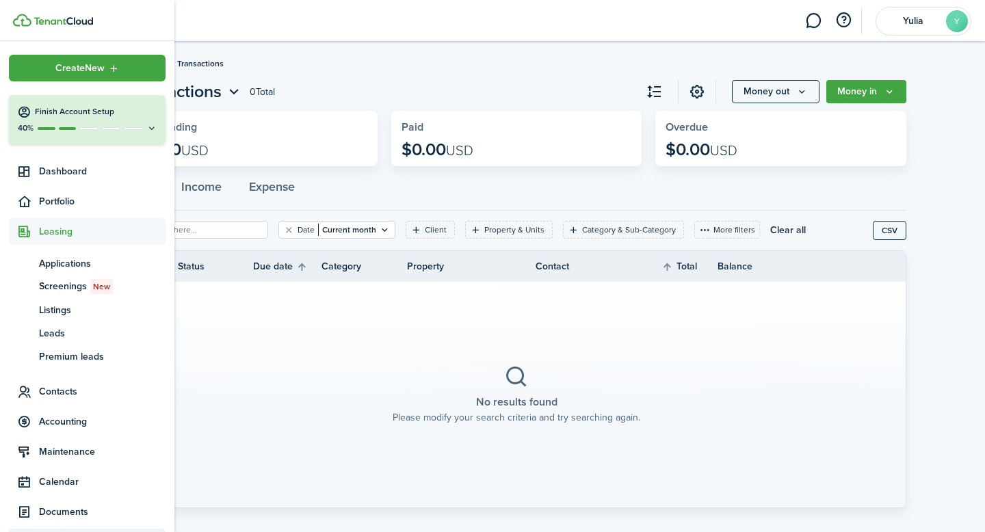
scroll to position [127, 0]
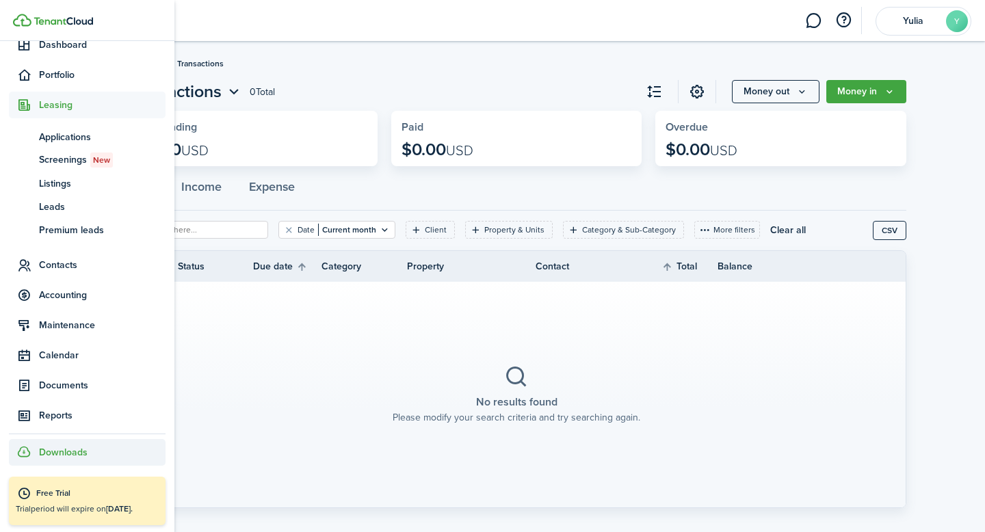
click at [68, 454] on span "Downloads" at bounding box center [63, 452] width 49 height 14
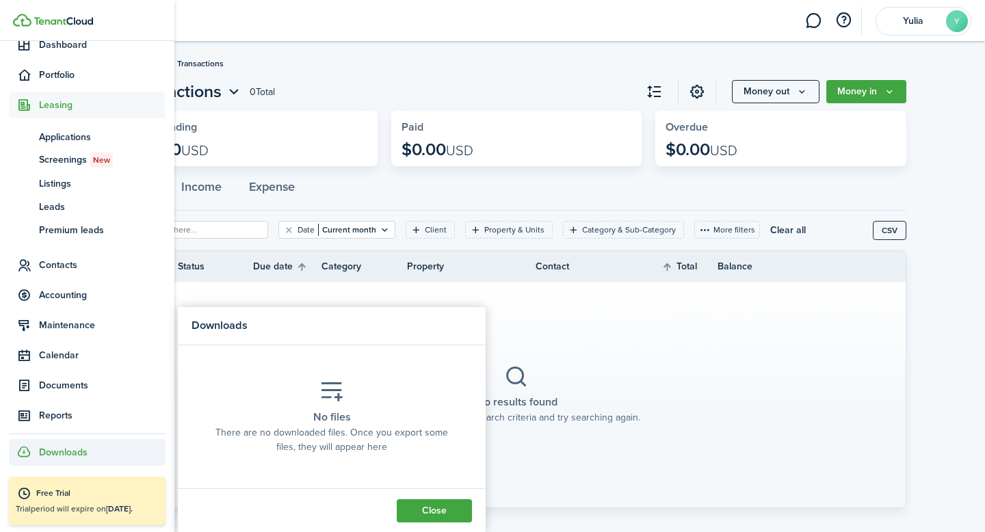
click at [641, 473] on section "No results found Please modify your search criteria and try searching again." at bounding box center [516, 395] width 779 height 226
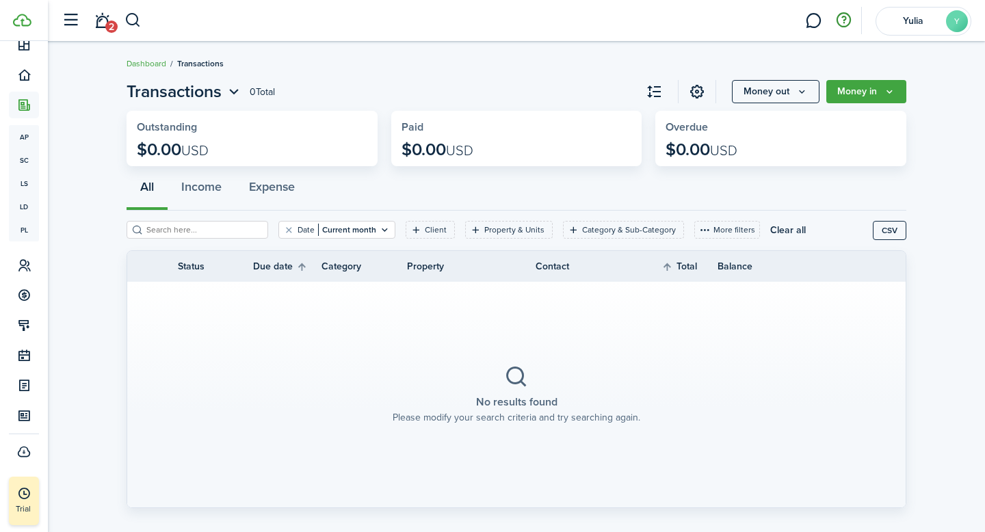
click at [840, 24] on button "button" at bounding box center [843, 20] width 23 height 23
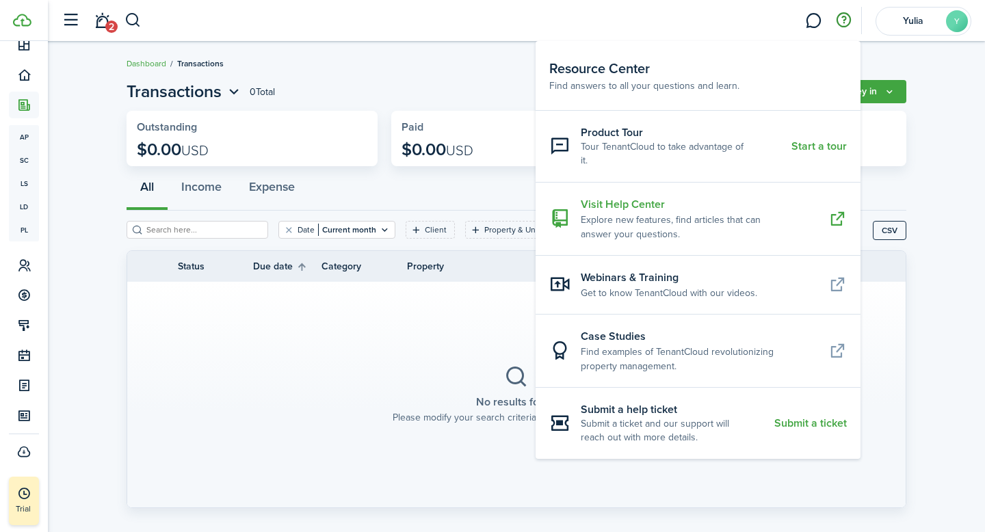
click at [713, 213] on resource-center-item-description "Explore new features, find articles that can answer your questions." at bounding box center [699, 227] width 237 height 29
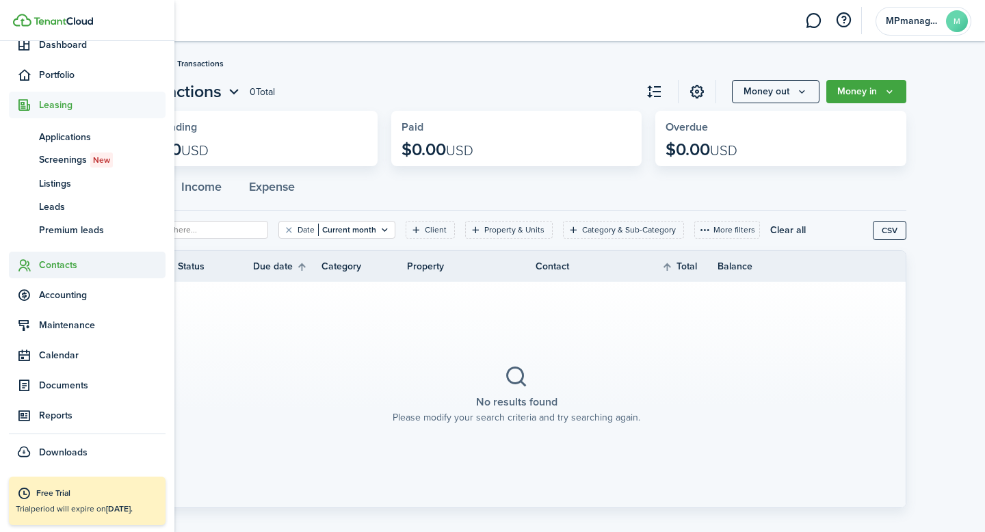
click at [41, 265] on span "Contacts" at bounding box center [102, 265] width 127 height 14
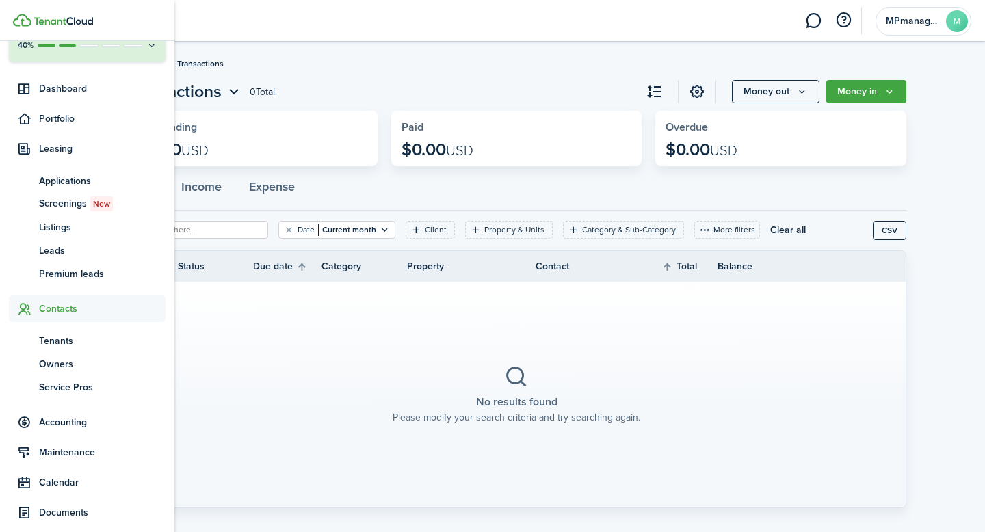
scroll to position [81, 0]
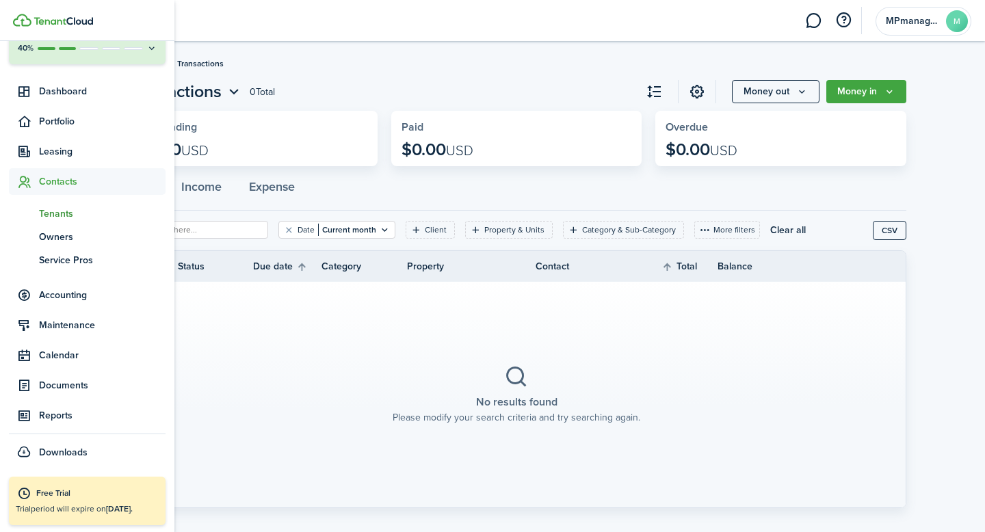
click at [58, 213] on span "Tenants" at bounding box center [102, 214] width 127 height 14
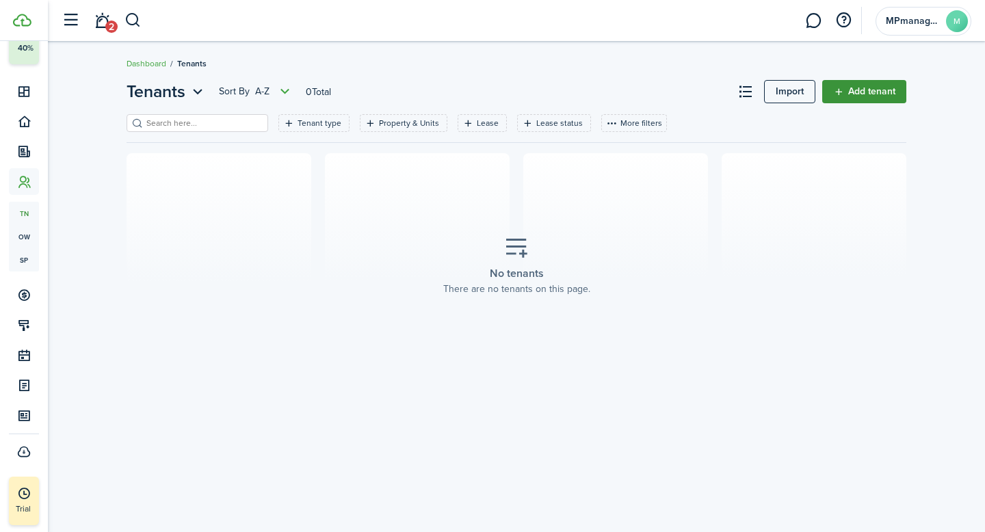
click at [885, 90] on link "Add tenant" at bounding box center [864, 91] width 84 height 23
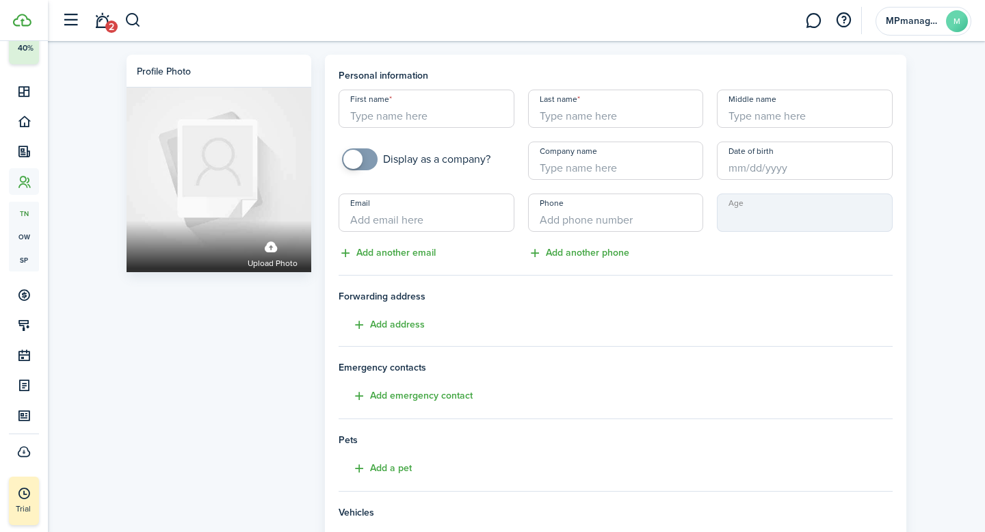
click at [437, 111] on input "First name" at bounding box center [427, 109] width 176 height 38
paste input "[PERSON_NAME]"
type input "[PERSON_NAME]"
click at [607, 109] on input "Last name" at bounding box center [616, 109] width 176 height 38
paste input "[PERSON_NAME]"
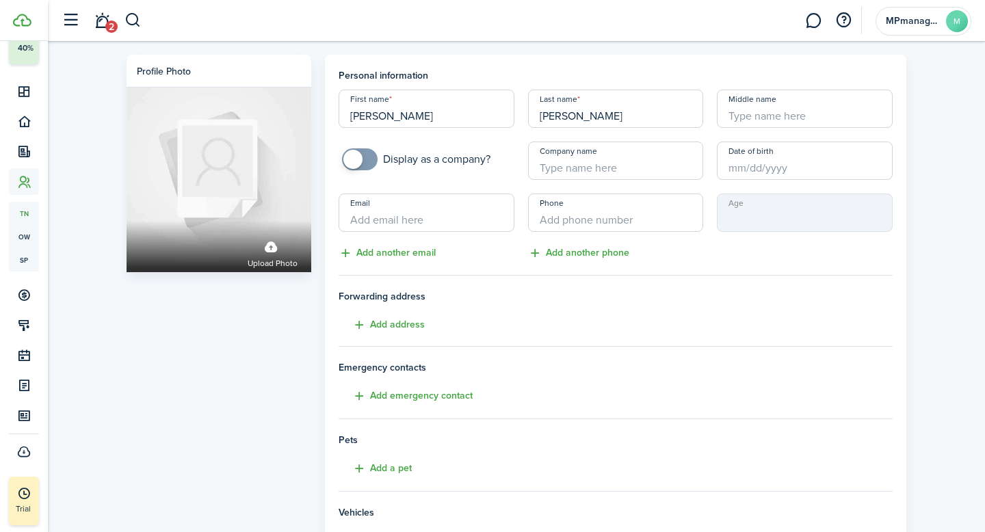
type input "[PERSON_NAME]"
drag, startPoint x: 443, startPoint y: 113, endPoint x: 315, endPoint y: 114, distance: 127.9
click at [315, 114] on div "Profile photo Upload photo Personal information First name [PERSON_NAME] Last n…" at bounding box center [517, 383] width 794 height 657
paste input "[PERSON_NAME]"
type input "[PERSON_NAME]"
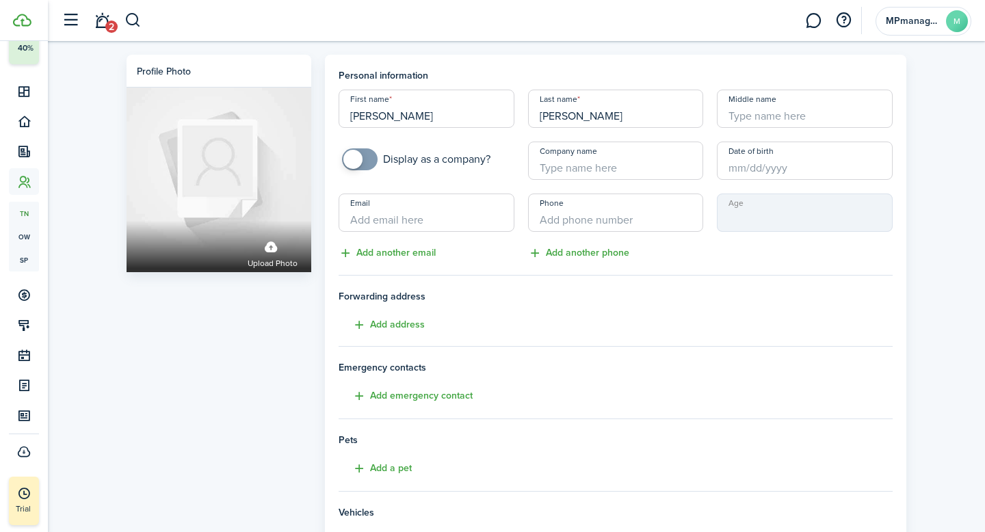
click at [779, 114] on input "Middle name" at bounding box center [805, 109] width 176 height 38
click at [628, 167] on input "Company name" at bounding box center [616, 161] width 176 height 38
click at [455, 220] on input "Email" at bounding box center [427, 213] width 176 height 38
click at [367, 165] on span at bounding box center [360, 159] width 14 height 22
checkbox input "false"
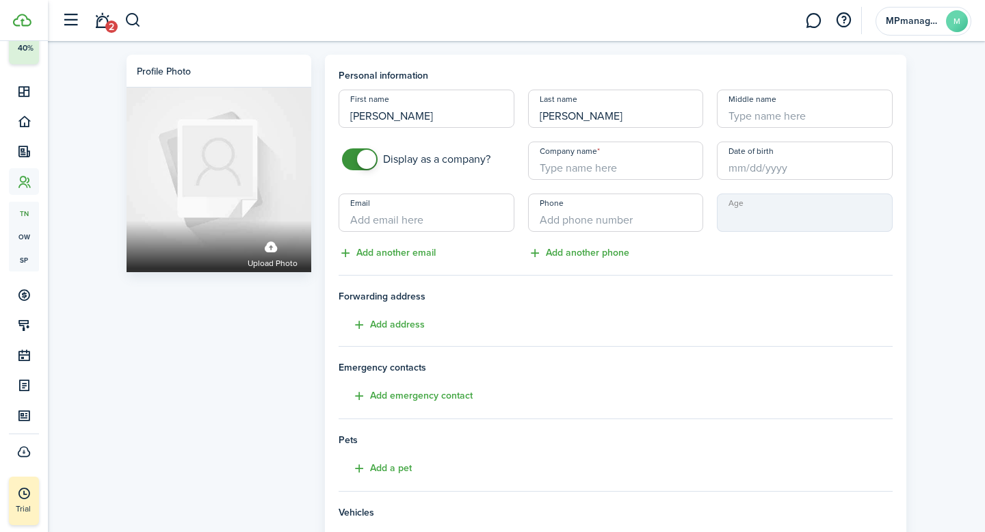
click at [355, 161] on span at bounding box center [360, 159] width 14 height 22
click at [387, 222] on input "Email" at bounding box center [427, 213] width 176 height 38
click at [411, 325] on button "Add address" at bounding box center [382, 325] width 86 height 16
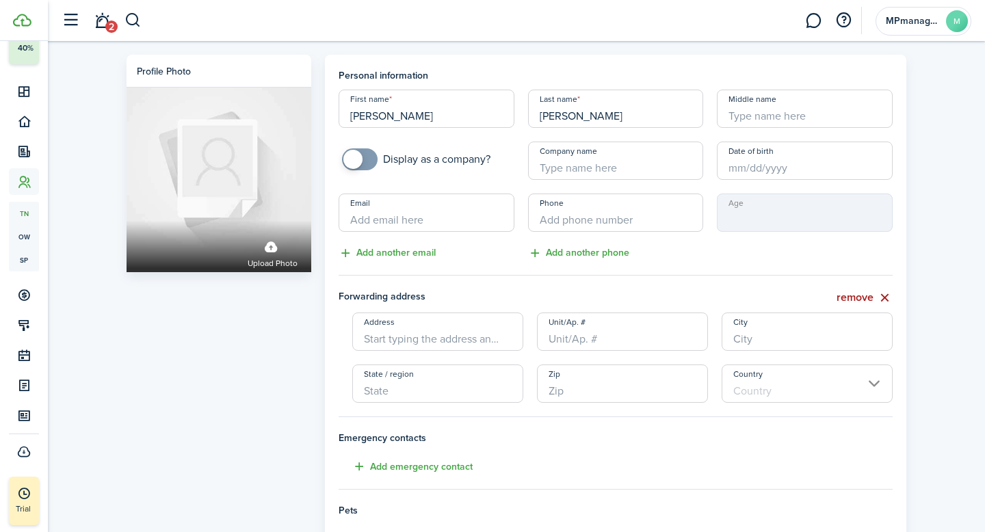
click at [879, 296] on button "remove" at bounding box center [865, 297] width 56 height 17
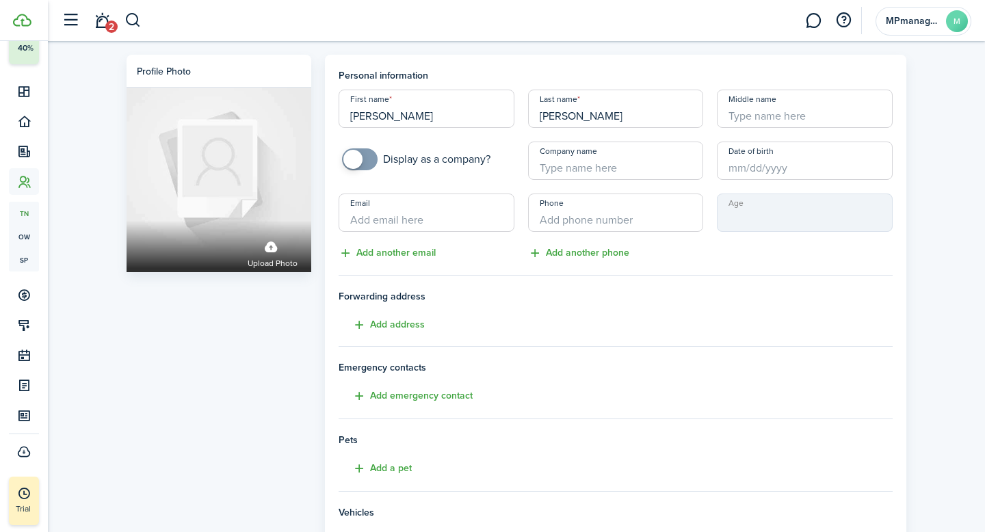
click at [833, 114] on input "Middle name" at bounding box center [805, 109] width 176 height 38
paste input "[PERSON_NAME] and [PERSON_NAME]"
type input "[PERSON_NAME] and [PERSON_NAME]"
click at [783, 373] on h4 "Emergency contacts" at bounding box center [616, 368] width 554 height 14
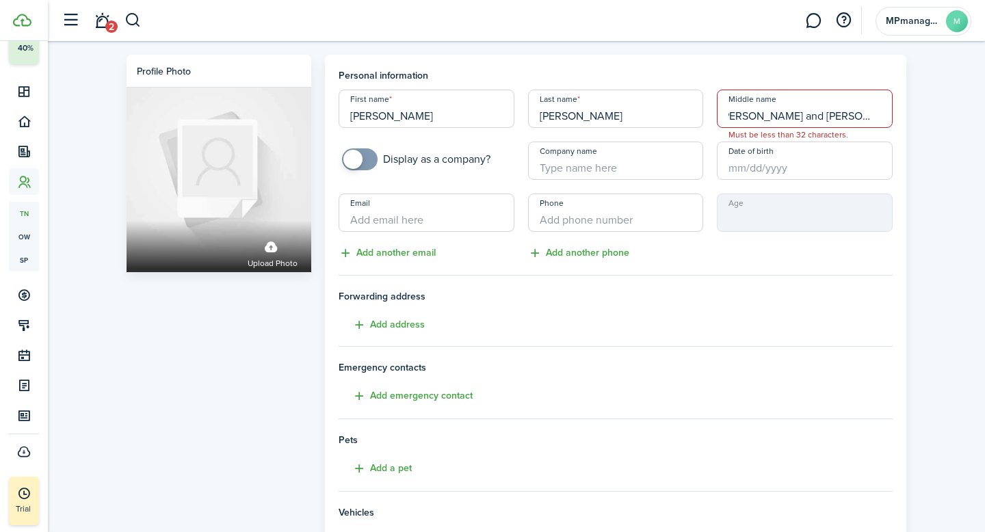
drag, startPoint x: 731, startPoint y: 116, endPoint x: 985, endPoint y: 127, distance: 254.0
click at [985, 127] on div "Profile photo Upload photo Personal information First name [PERSON_NAME] Last n…" at bounding box center [516, 379] width 937 height 677
click at [492, 211] on input "Email" at bounding box center [427, 213] width 176 height 38
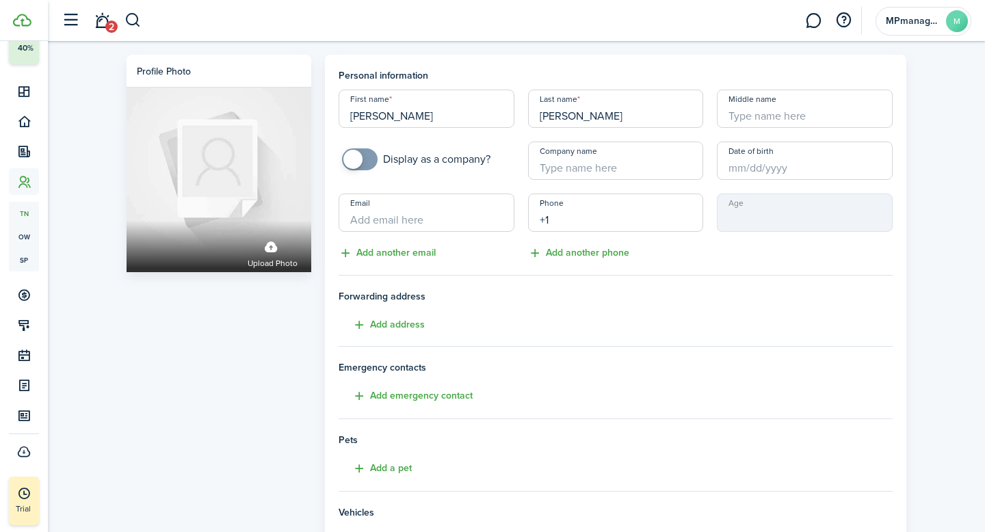
click at [588, 213] on input "+1" at bounding box center [616, 213] width 176 height 38
click at [557, 252] on button "Add another phone" at bounding box center [578, 254] width 101 height 16
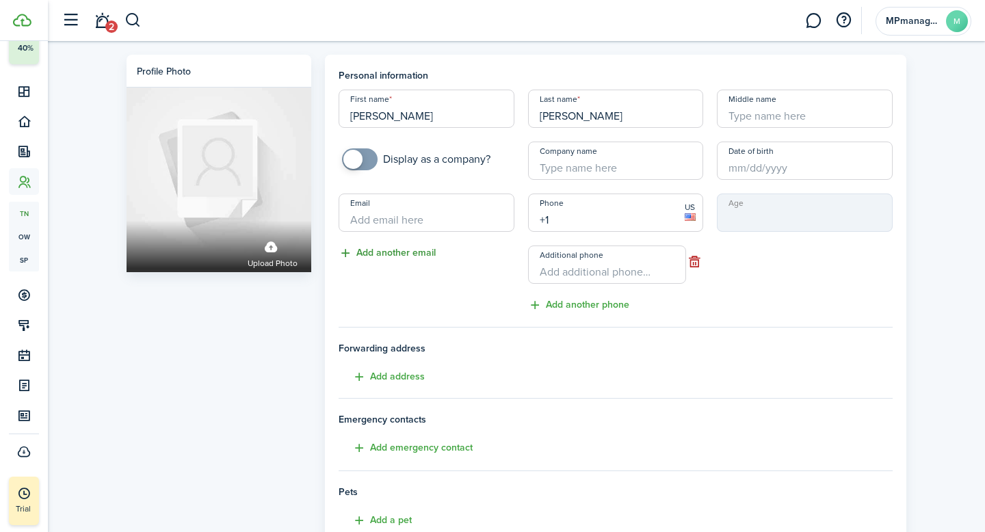
click at [393, 251] on button "Add another email" at bounding box center [387, 254] width 97 height 16
click at [398, 205] on input "Email" at bounding box center [427, 213] width 176 height 38
click at [600, 220] on input "+1" at bounding box center [616, 213] width 176 height 38
type input "[PHONE_NUMBER]"
click at [588, 277] on input "+1" at bounding box center [607, 265] width 158 height 38
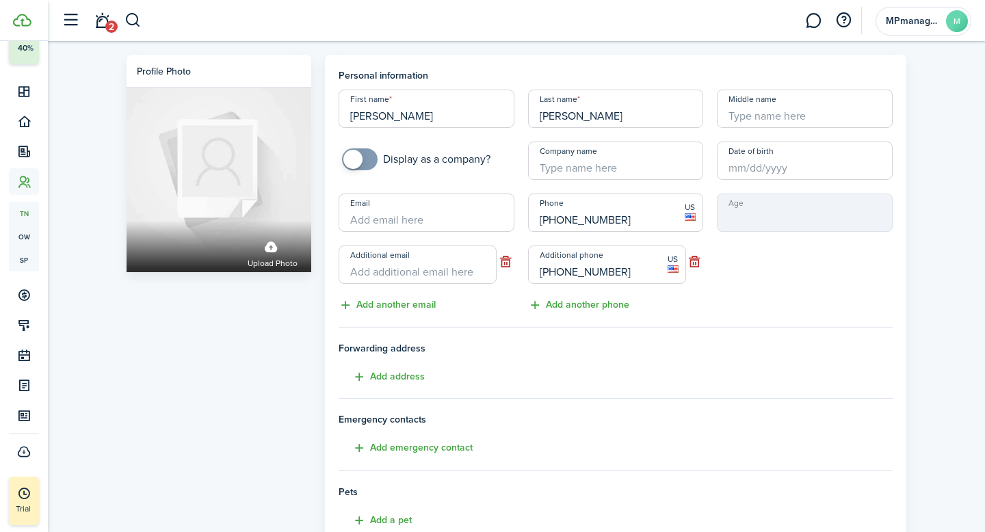
type input "[PHONE_NUMBER]"
click at [443, 211] on input "Email" at bounding box center [427, 213] width 176 height 38
click at [806, 291] on div "Age" at bounding box center [805, 254] width 190 height 120
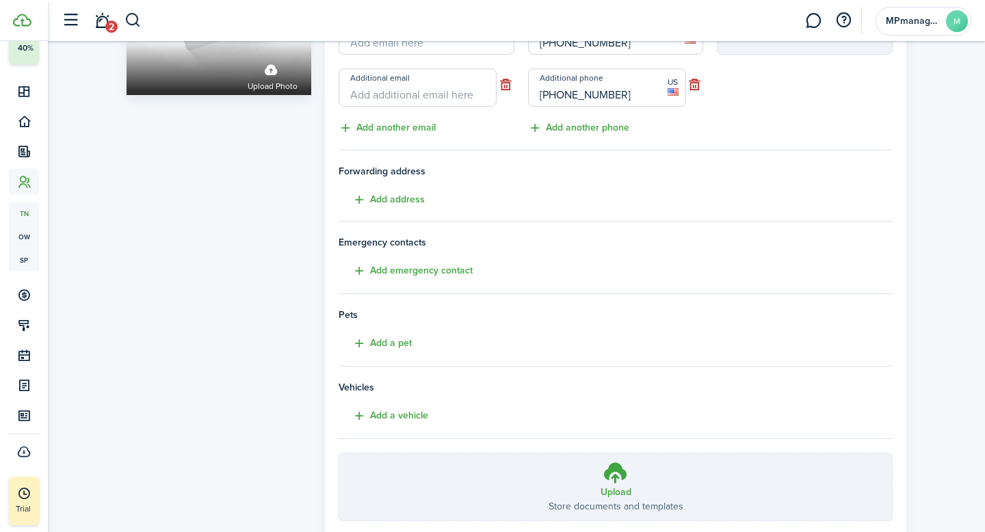
scroll to position [181, 0]
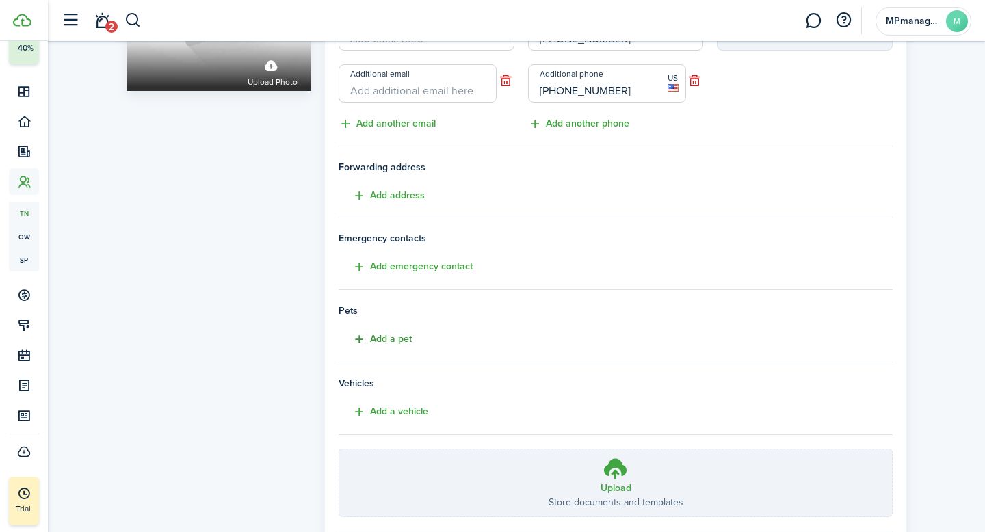
click at [386, 335] on button "Add a pet" at bounding box center [375, 340] width 73 height 16
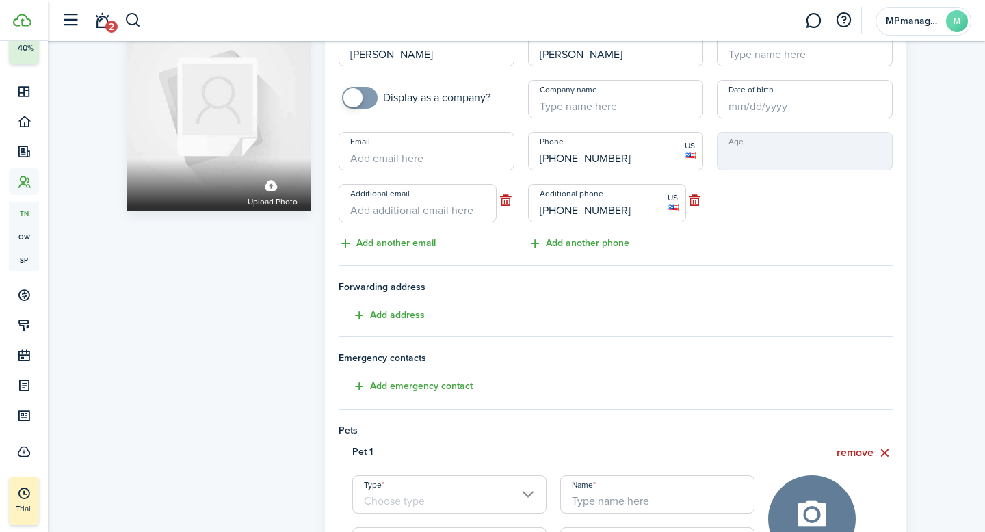
scroll to position [57, 0]
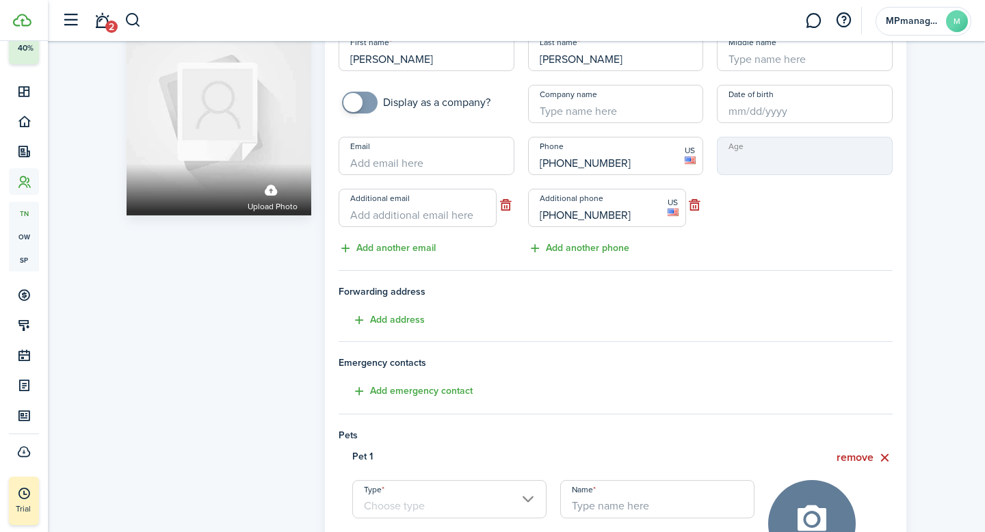
click at [424, 153] on input "Email" at bounding box center [427, 156] width 176 height 38
type input "[EMAIL_ADDRESS][DOMAIN_NAME]"
click at [379, 218] on input "Additional email" at bounding box center [418, 208] width 158 height 38
type input "[PERSON_NAME][EMAIL_ADDRESS][PERSON_NAME][DOMAIN_NAME]"
click at [813, 251] on div "Age" at bounding box center [805, 197] width 190 height 120
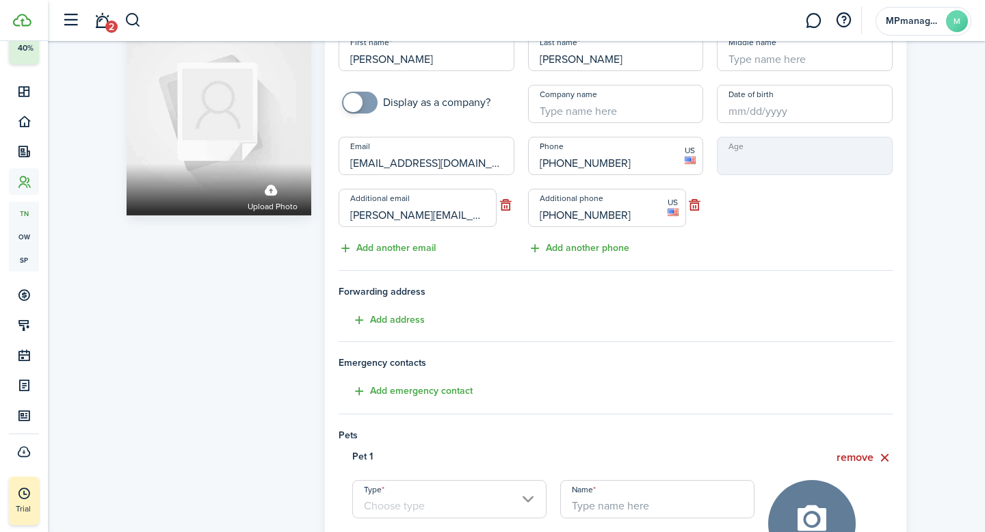
click at [826, 248] on div "Age" at bounding box center [805, 197] width 190 height 120
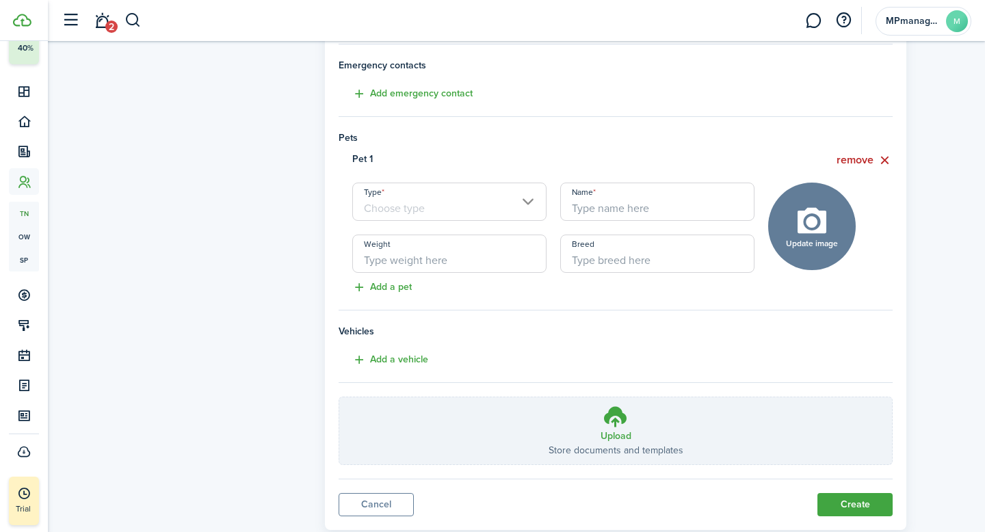
scroll to position [389, 0]
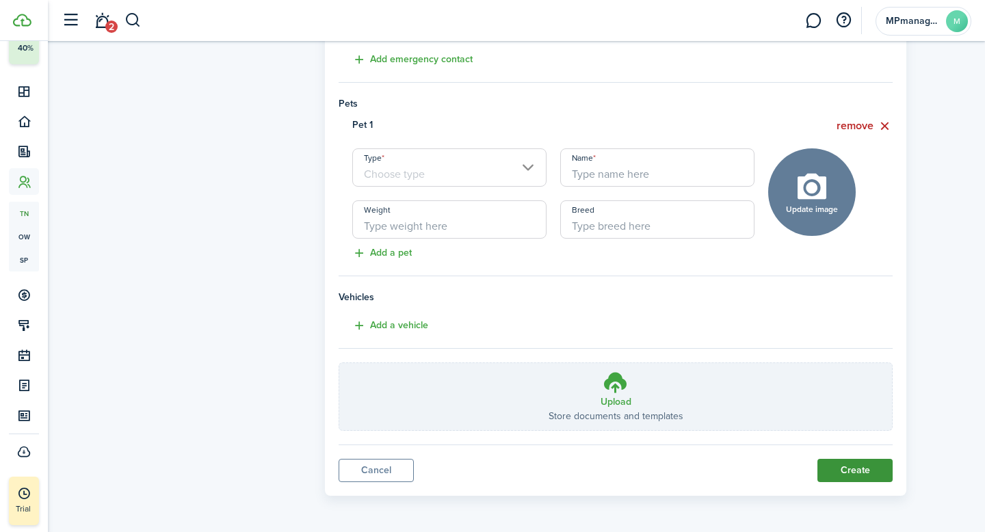
click at [860, 466] on button "Create" at bounding box center [855, 470] width 75 height 23
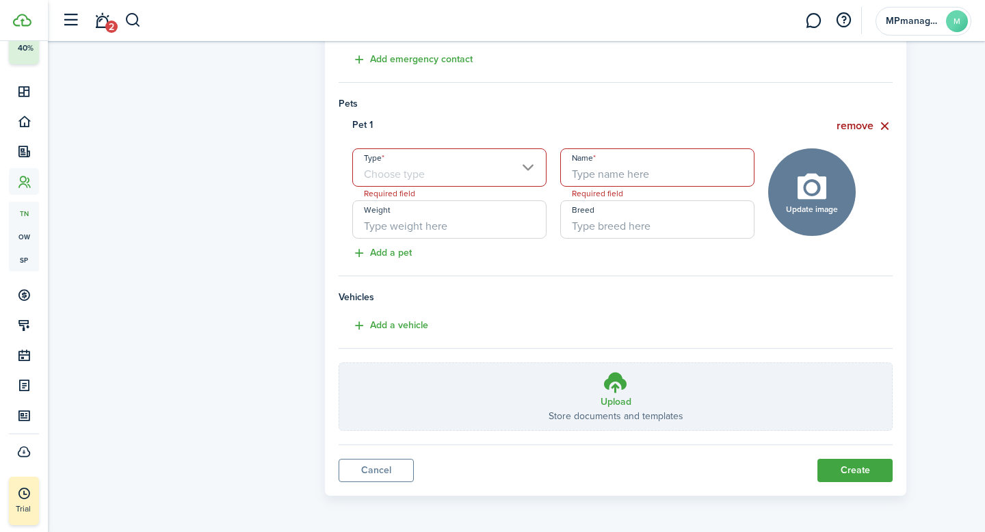
click at [886, 122] on button "remove" at bounding box center [865, 126] width 56 height 17
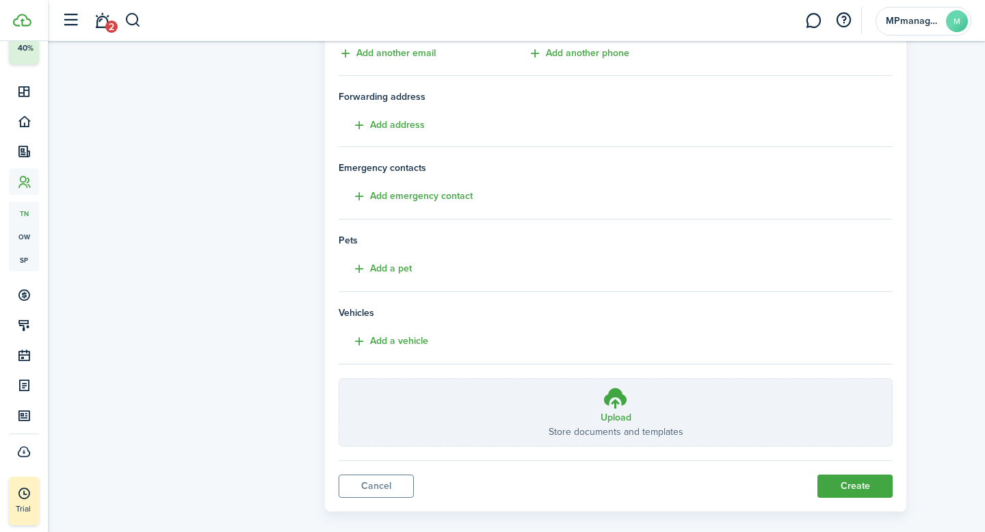
scroll to position [257, 0]
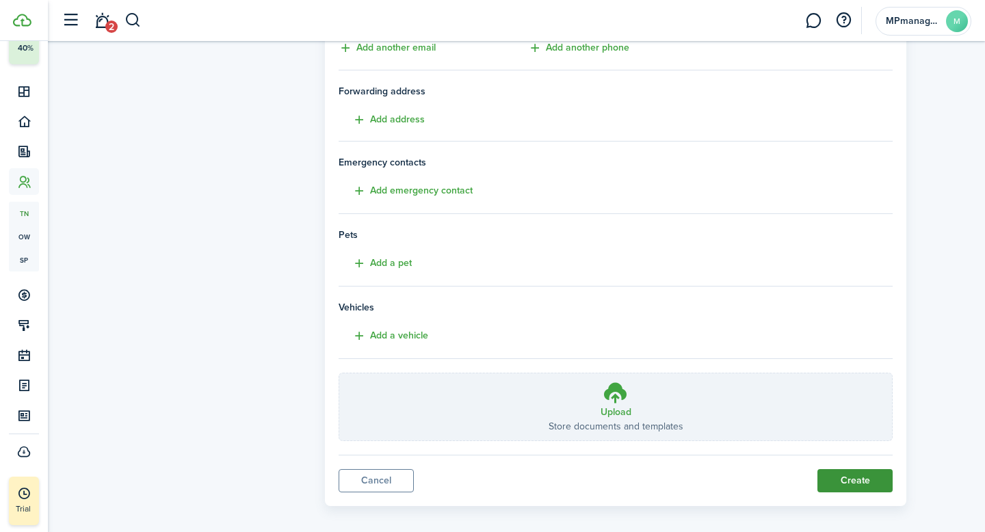
click at [839, 478] on button "Create" at bounding box center [855, 480] width 75 height 23
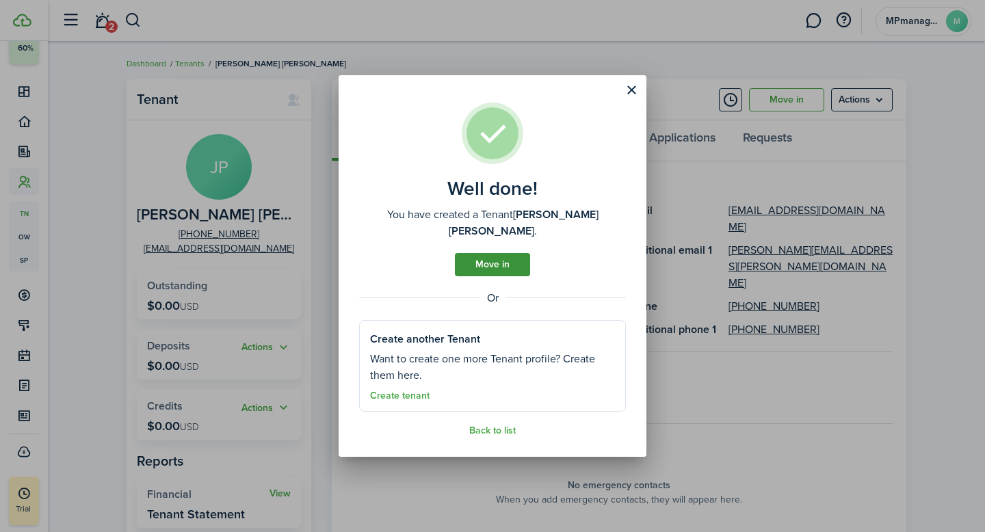
click at [504, 259] on link "Move in" at bounding box center [492, 264] width 75 height 23
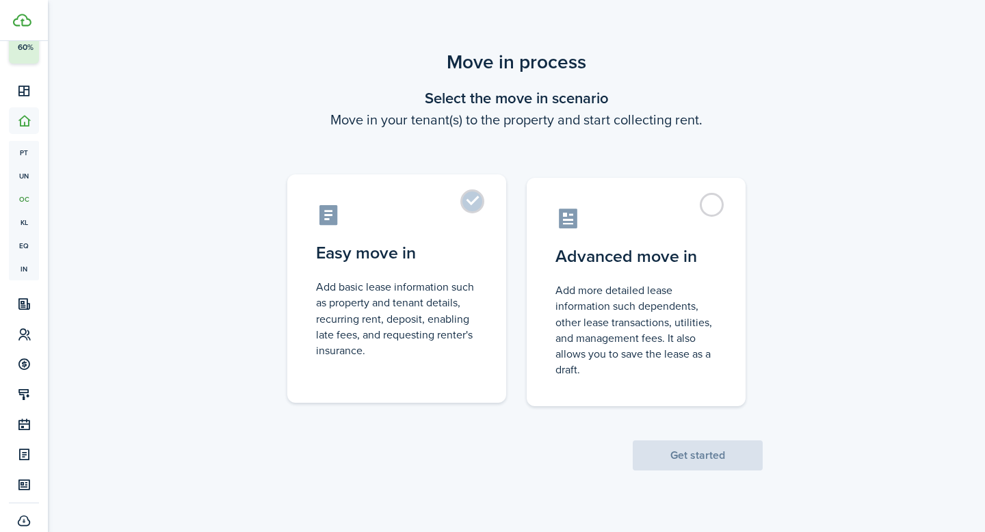
click at [429, 227] on label "Easy move in Add basic lease information such as property and tenant details, r…" at bounding box center [396, 288] width 219 height 229
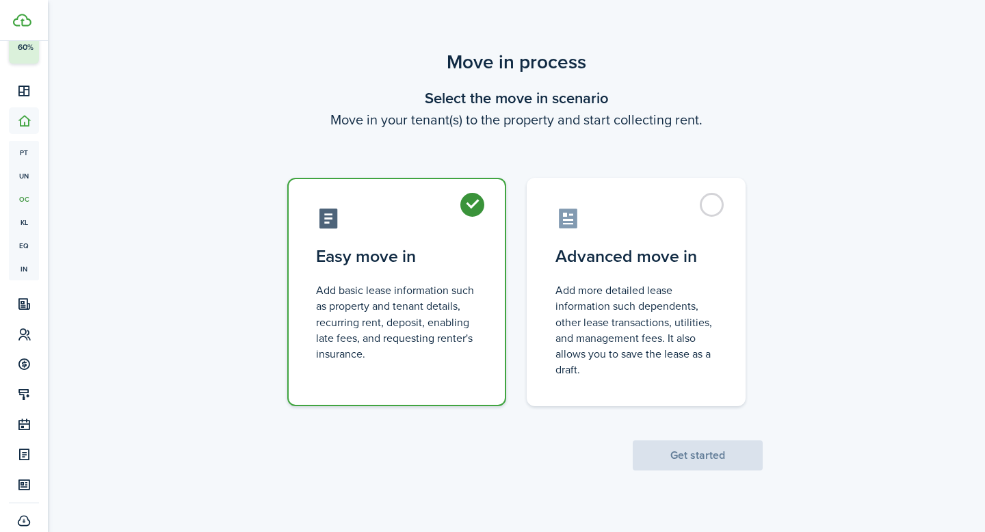
radio input "true"
click at [725, 457] on button "Get started" at bounding box center [698, 456] width 130 height 30
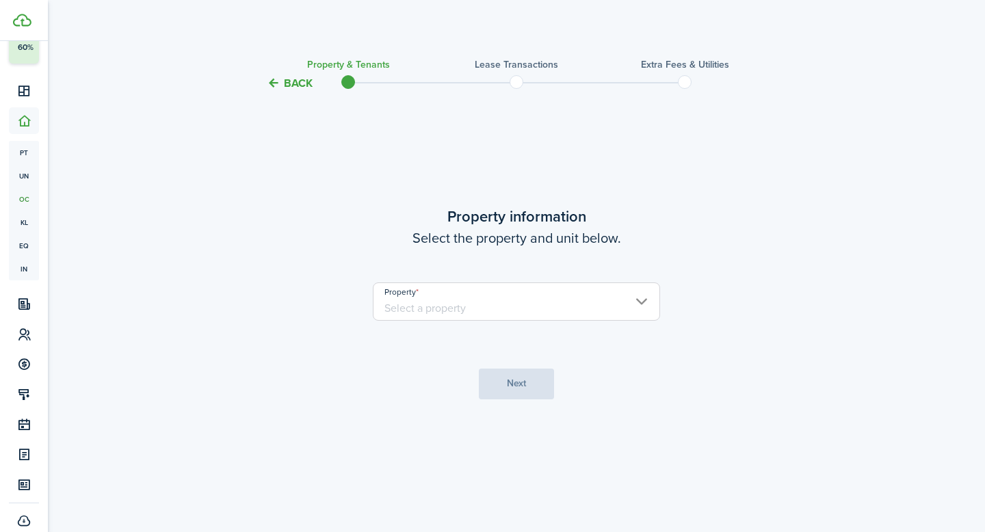
click at [638, 304] on input "Property" at bounding box center [516, 302] width 287 height 38
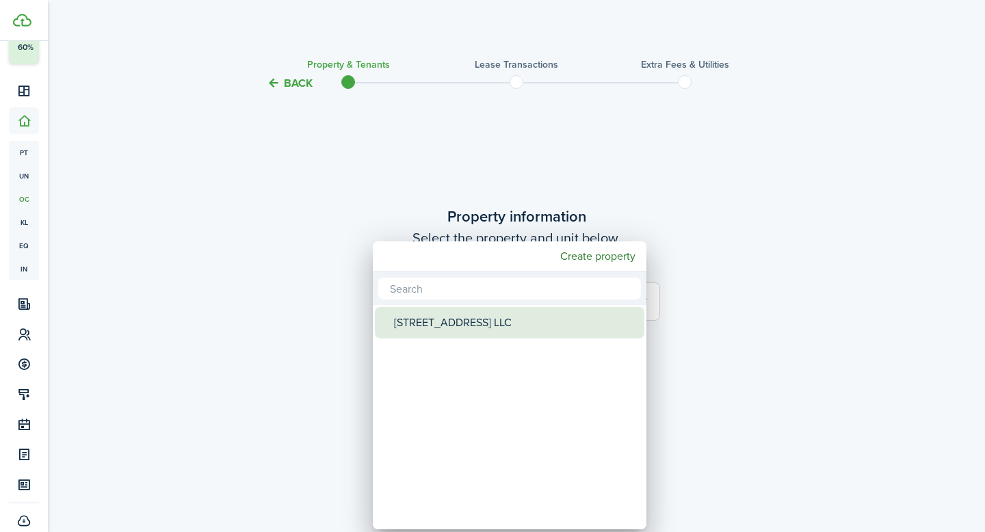
click at [565, 322] on div "[STREET_ADDRESS] LLC" at bounding box center [515, 322] width 242 height 31
type input "[STREET_ADDRESS] LLC"
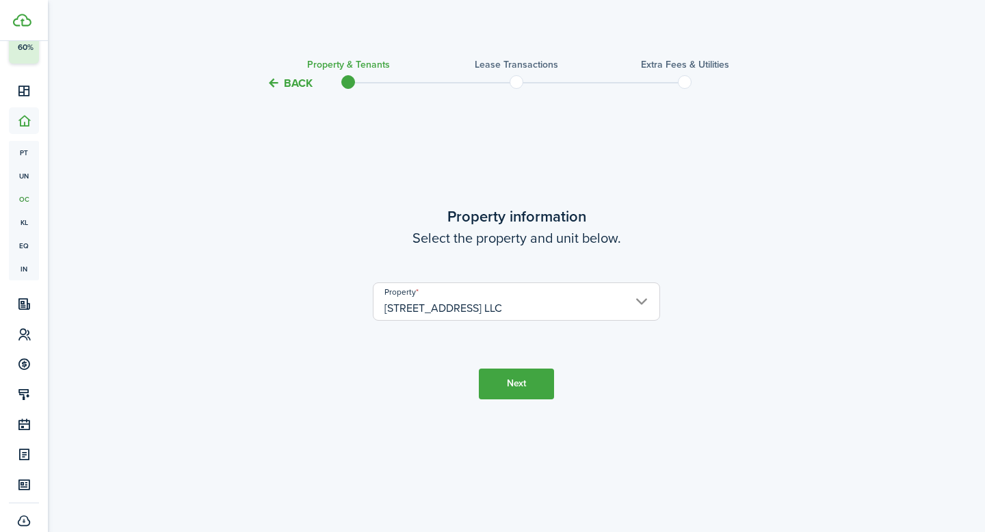
click at [528, 378] on button "Next" at bounding box center [516, 384] width 75 height 31
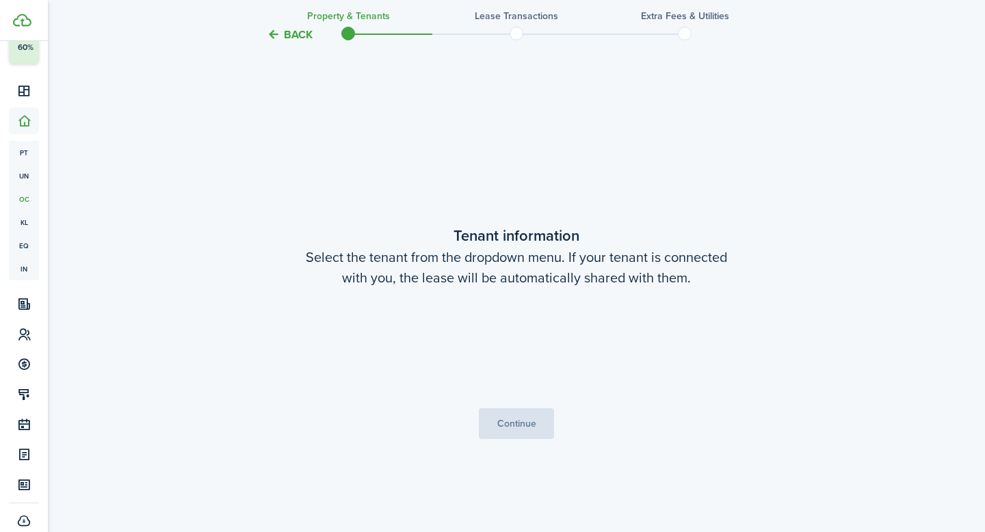
scroll to position [441, 0]
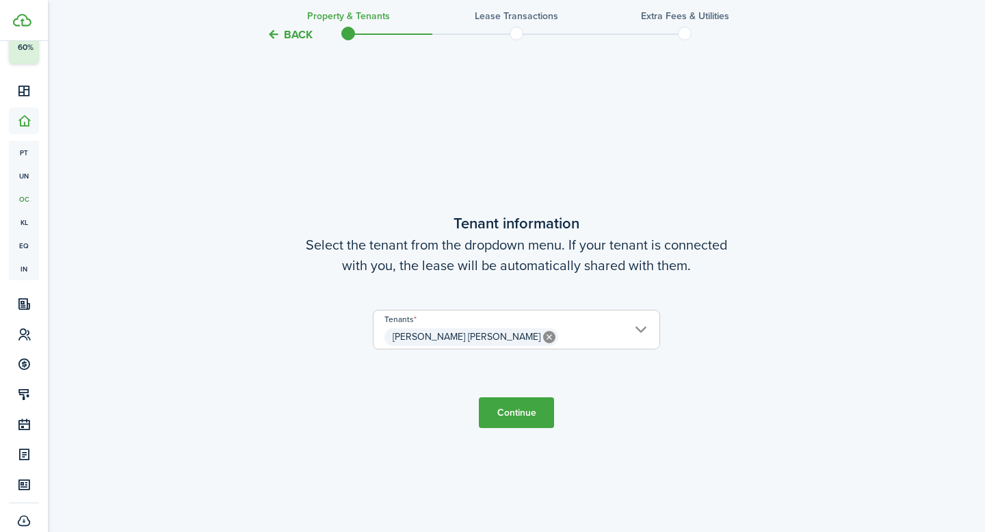
click at [529, 411] on button "Continue" at bounding box center [516, 413] width 75 height 31
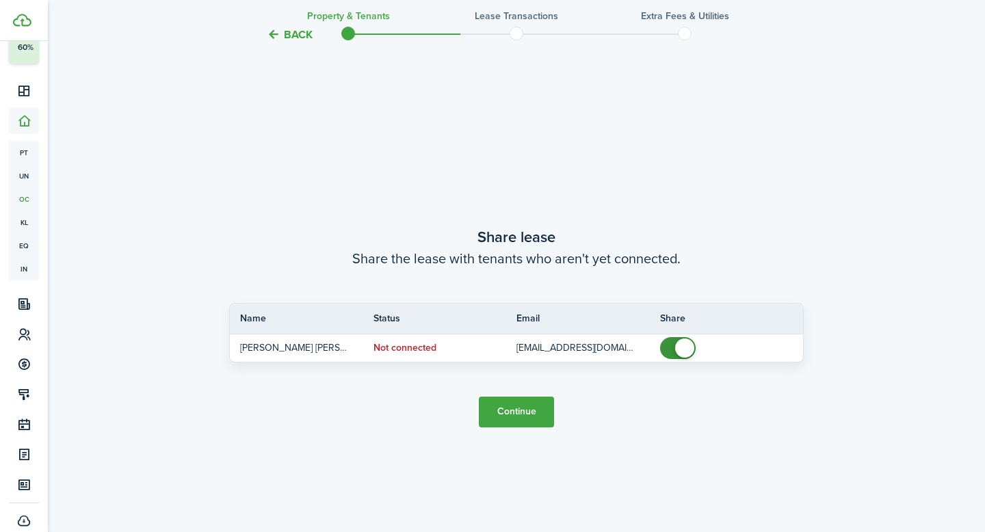
scroll to position [973, 0]
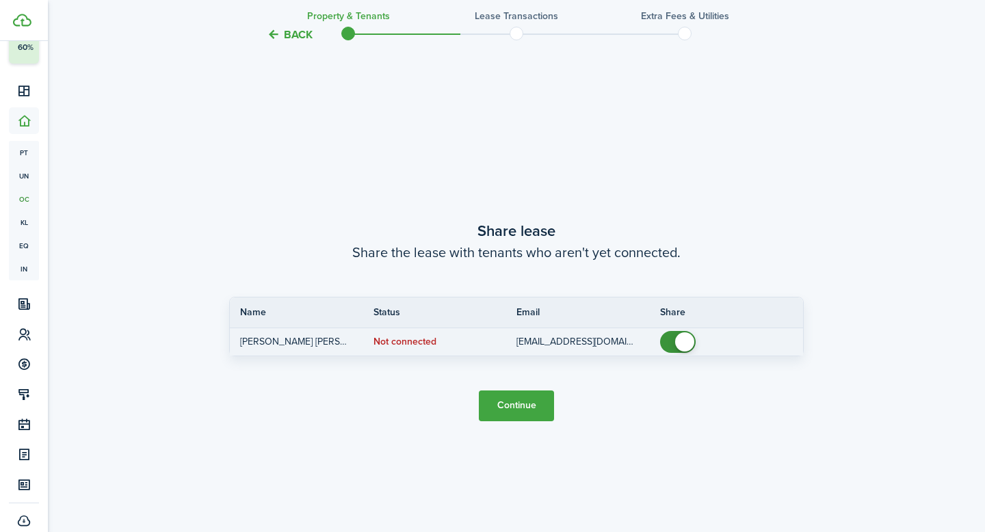
checkbox input "false"
click at [671, 340] on span at bounding box center [678, 342] width 14 height 22
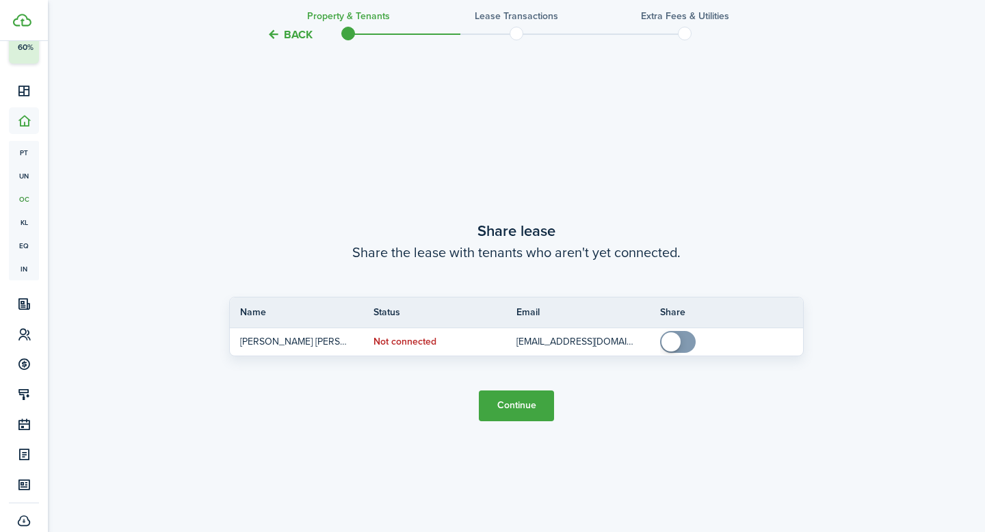
click at [506, 417] on button "Continue" at bounding box center [516, 406] width 75 height 31
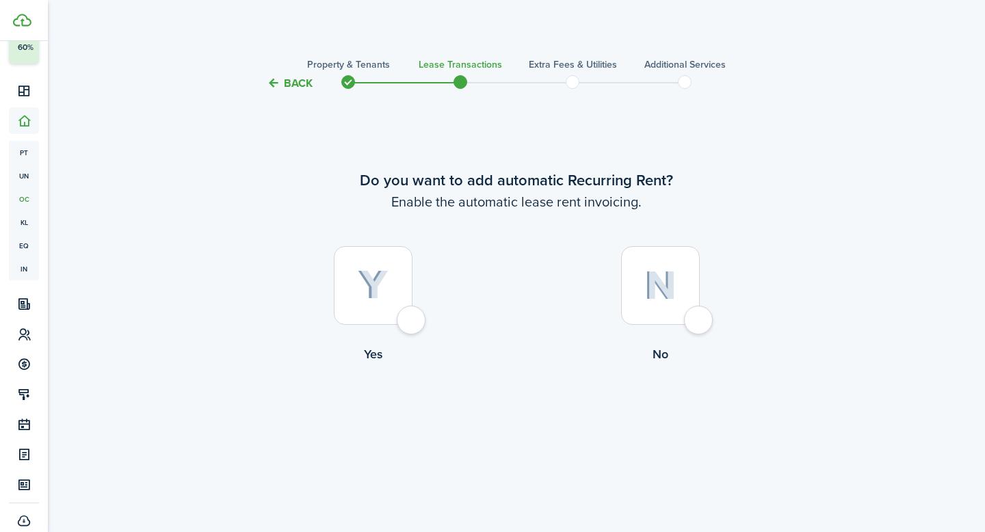
click at [291, 77] on button "Back" at bounding box center [290, 83] width 46 height 14
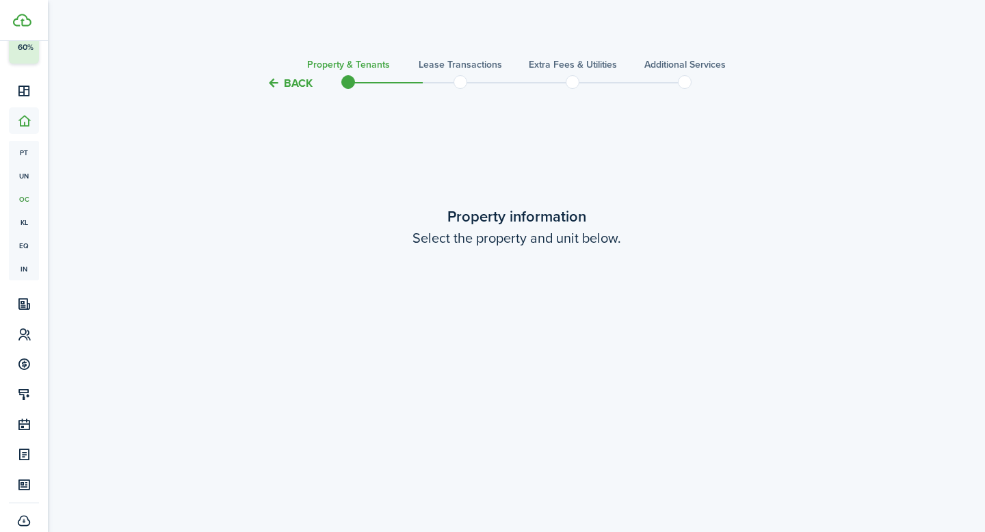
scroll to position [973, 0]
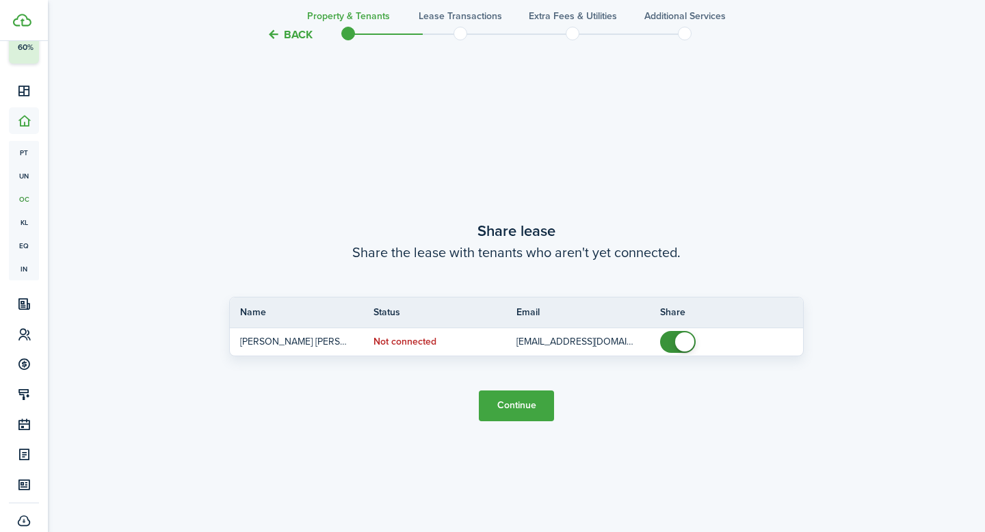
click at [283, 33] on button "Back" at bounding box center [290, 34] width 46 height 14
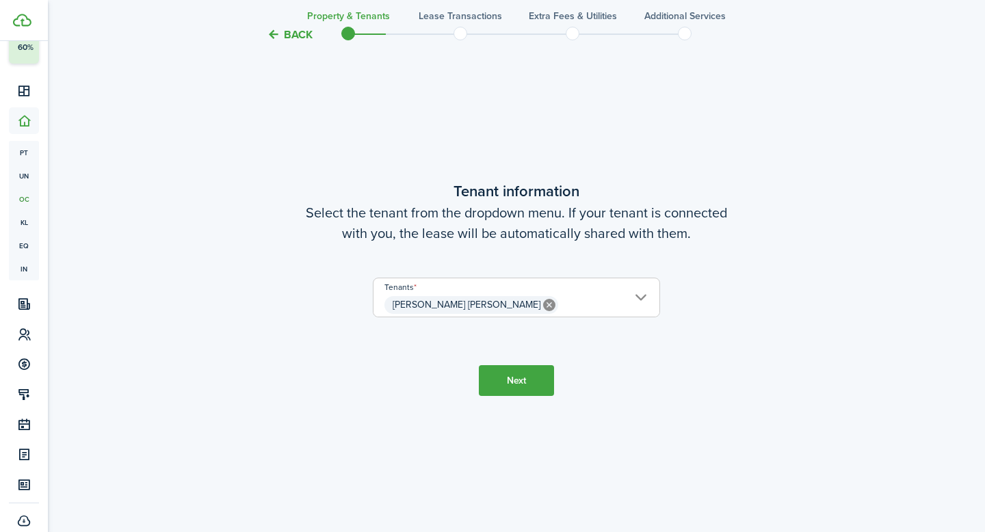
scroll to position [441, 0]
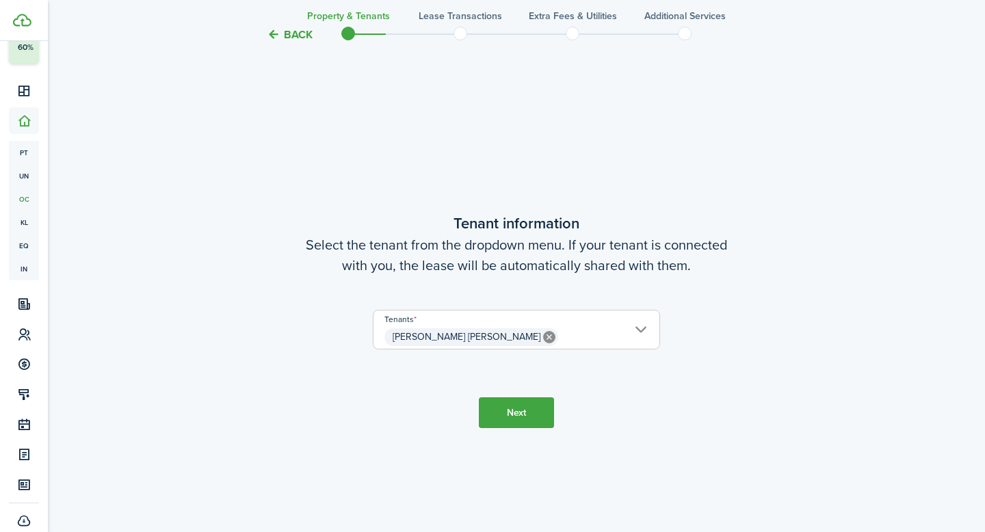
click at [283, 33] on button "Back" at bounding box center [290, 34] width 46 height 14
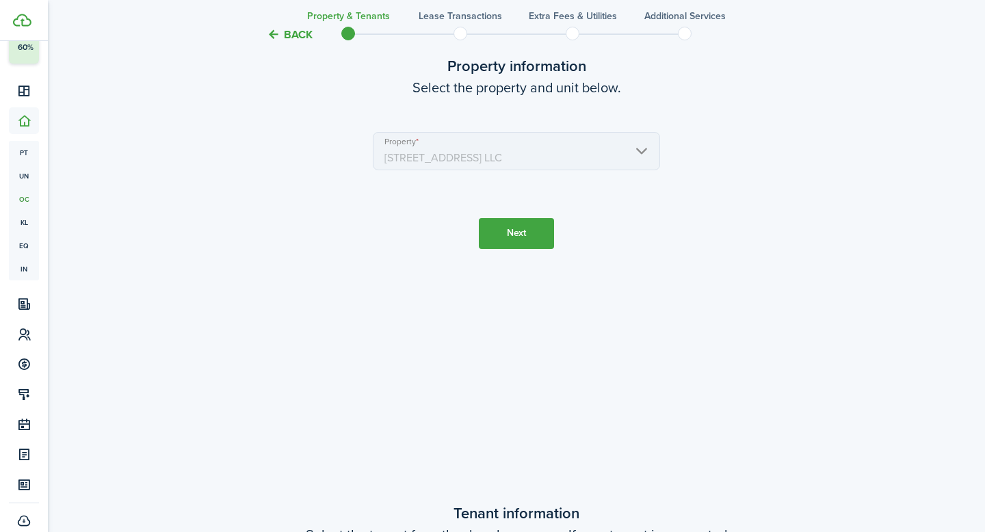
scroll to position [0, 0]
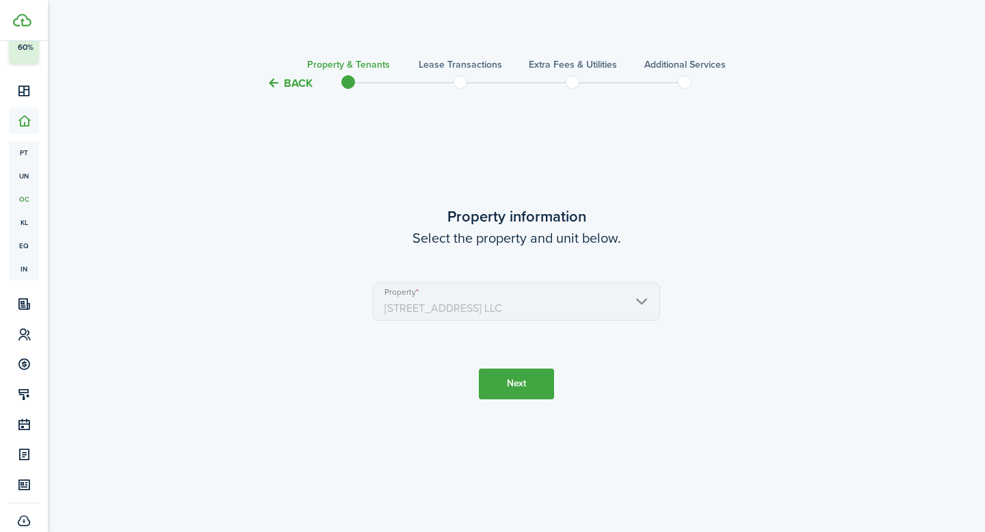
click at [287, 86] on button "Back" at bounding box center [290, 83] width 46 height 14
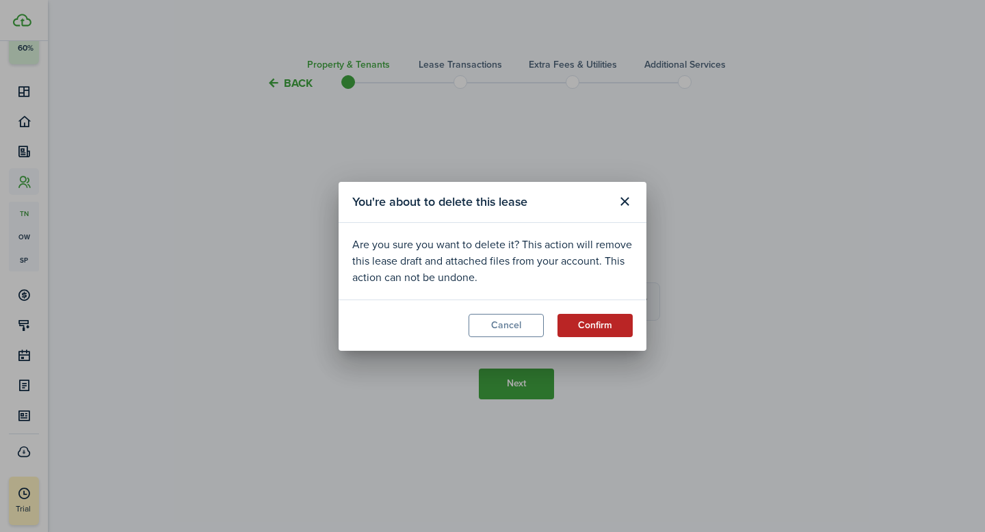
click at [590, 320] on button "Confirm" at bounding box center [595, 325] width 75 height 23
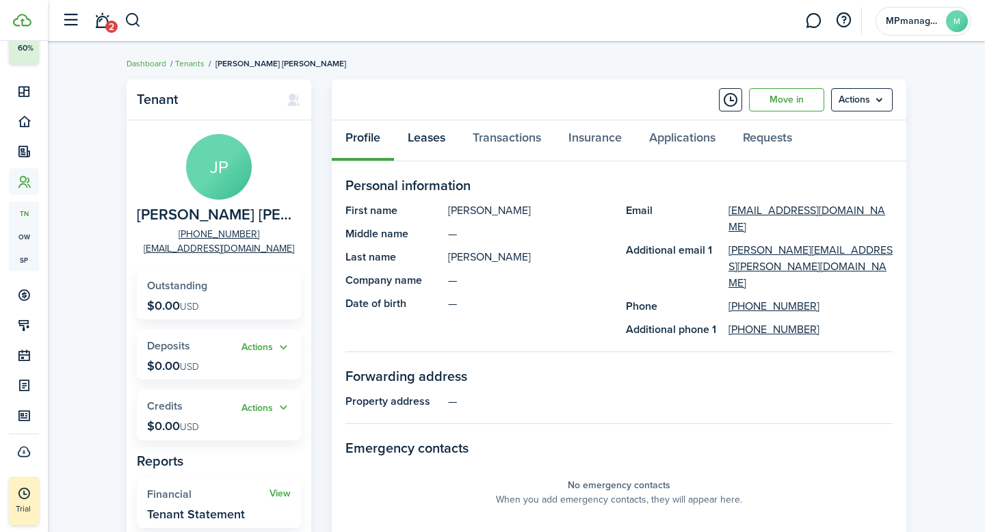
click at [435, 146] on link "Leases" at bounding box center [426, 140] width 65 height 41
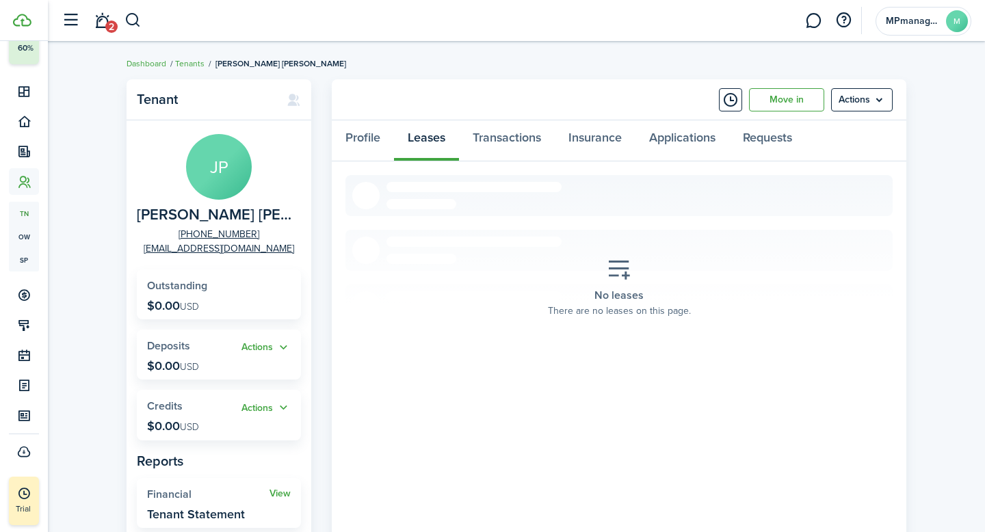
click at [631, 272] on icon at bounding box center [619, 270] width 25 height 24
click at [617, 277] on icon at bounding box center [619, 270] width 25 height 24
click at [504, 139] on link "Transactions" at bounding box center [507, 140] width 96 height 41
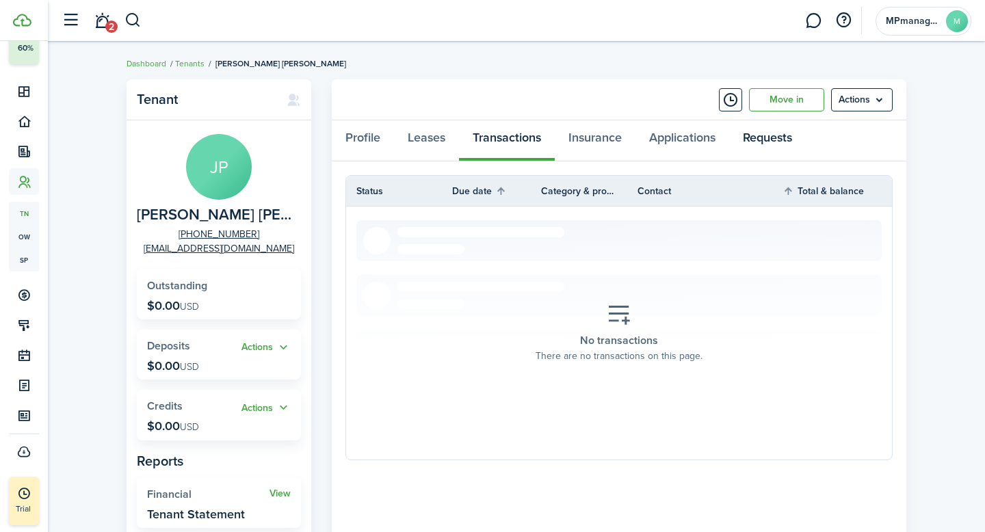
click at [780, 144] on link "Requests" at bounding box center [767, 140] width 77 height 41
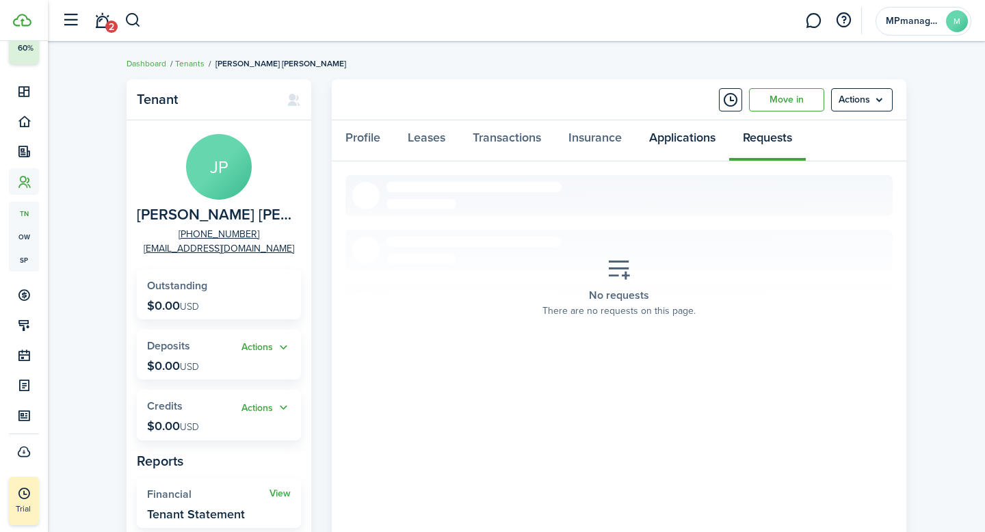
click at [684, 138] on link "Applications" at bounding box center [683, 140] width 94 height 41
click at [729, 101] on button "Timeline" at bounding box center [730, 99] width 23 height 23
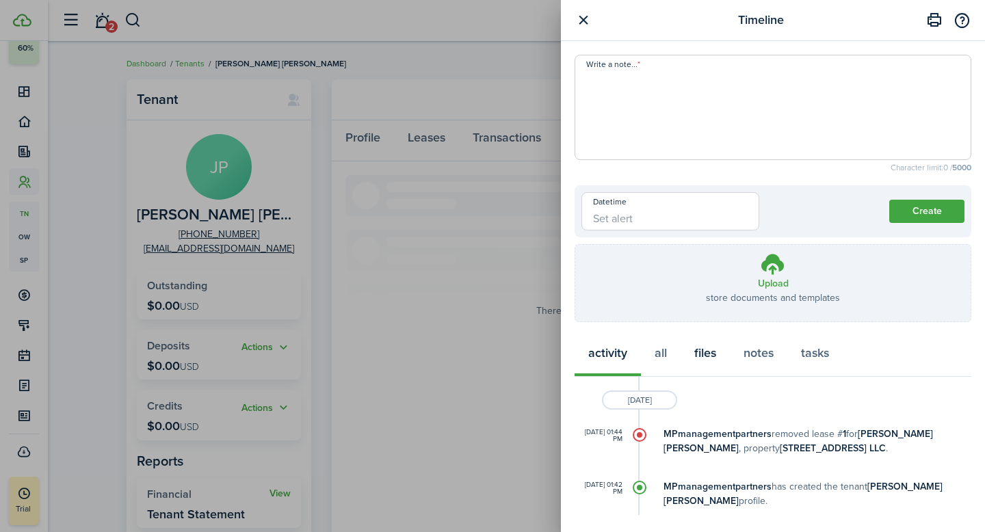
click at [710, 351] on button "files" at bounding box center [705, 356] width 49 height 41
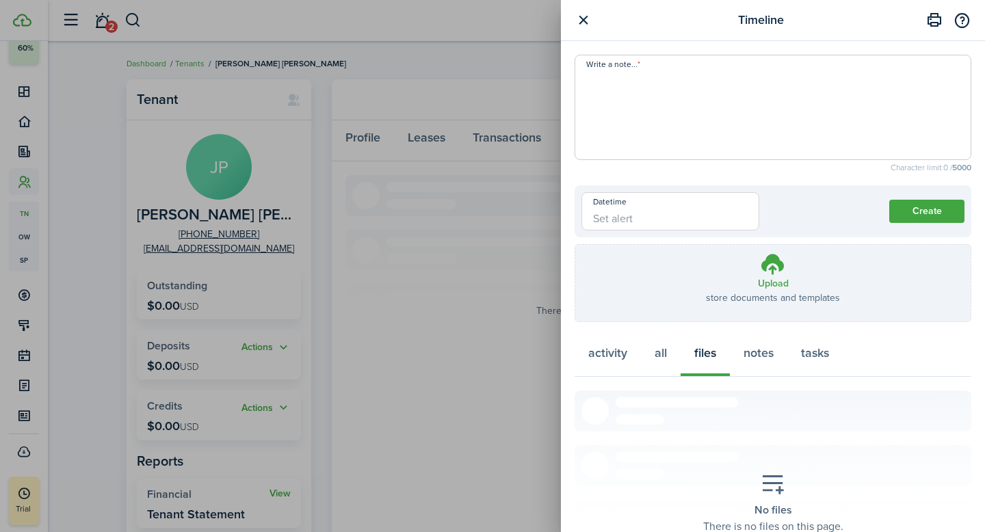
click at [585, 20] on button "button" at bounding box center [583, 20] width 17 height 17
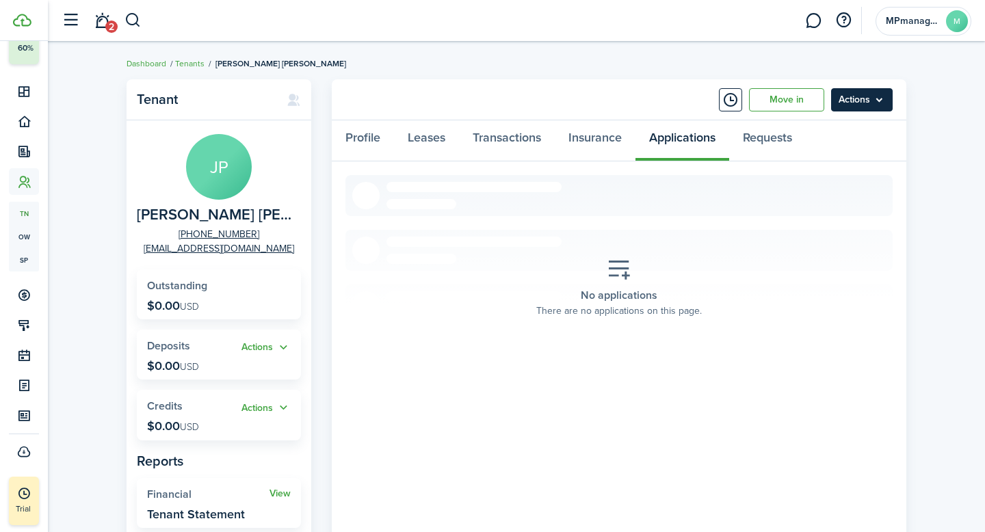
click at [879, 104] on menu-btn "Actions" at bounding box center [862, 99] width 62 height 23
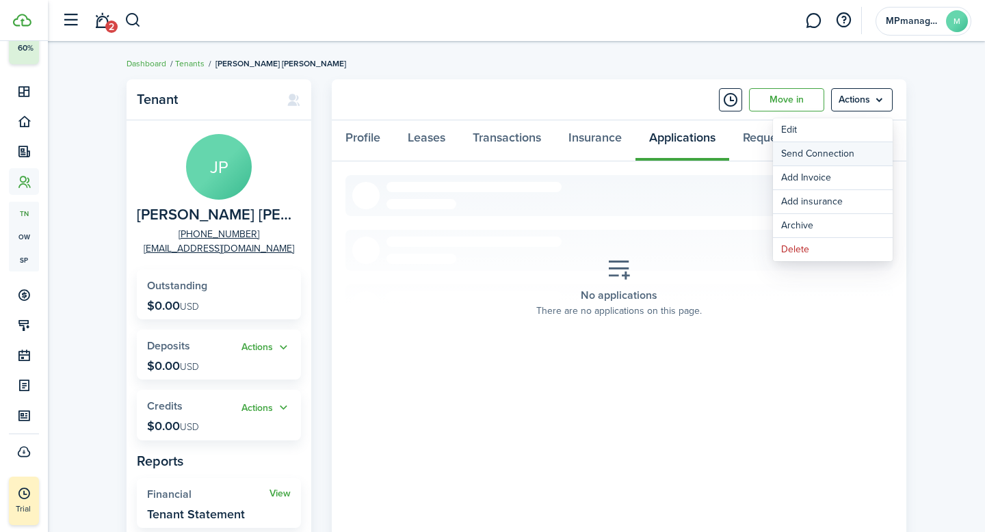
click at [850, 153] on button "Send Connection" at bounding box center [833, 153] width 120 height 23
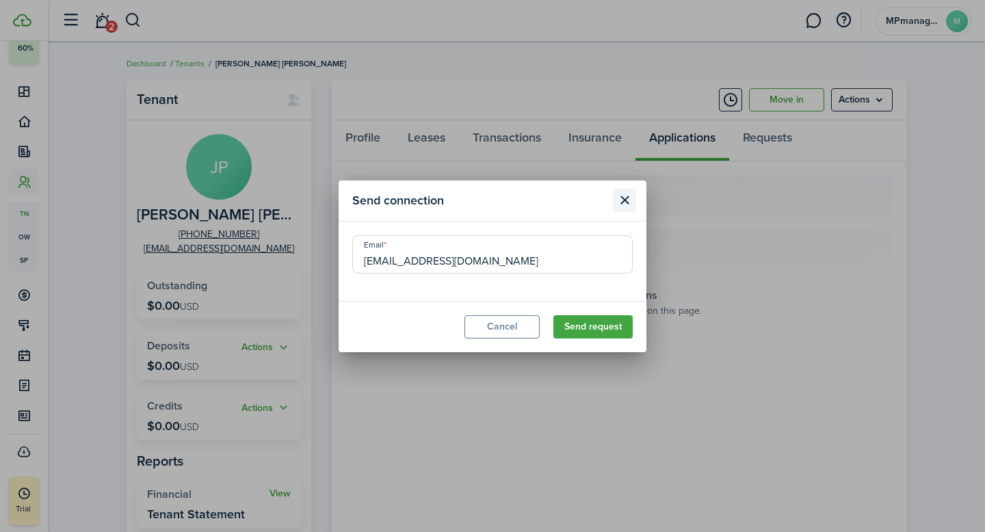
click at [627, 203] on button "Close modal" at bounding box center [624, 200] width 23 height 23
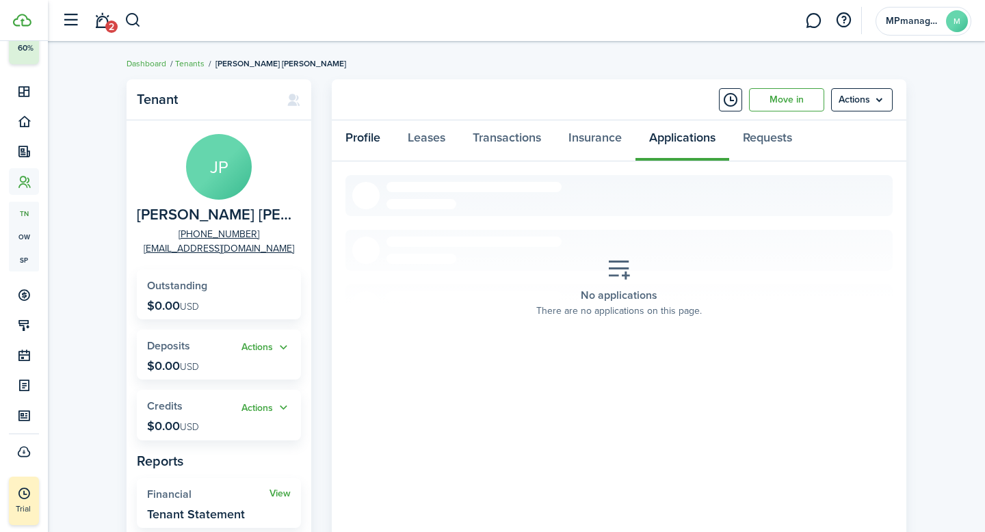
click at [372, 140] on link "Profile" at bounding box center [363, 140] width 62 height 41
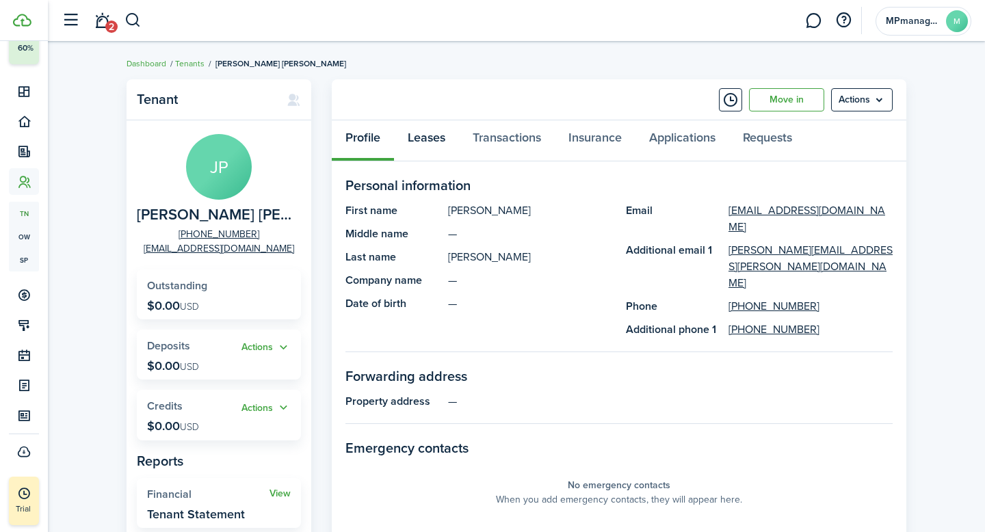
click at [420, 144] on link "Leases" at bounding box center [426, 140] width 65 height 41
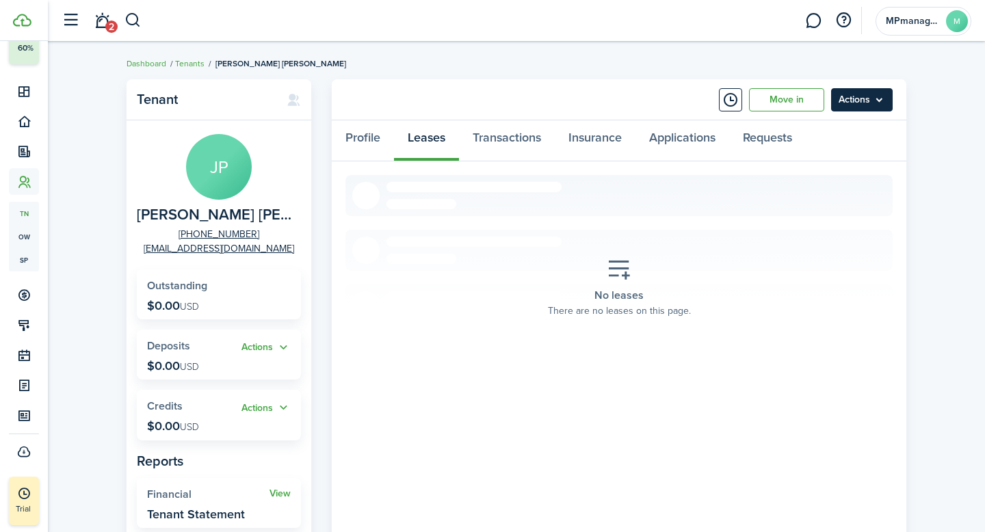
click at [881, 103] on menu-btn "Actions" at bounding box center [862, 99] width 62 height 23
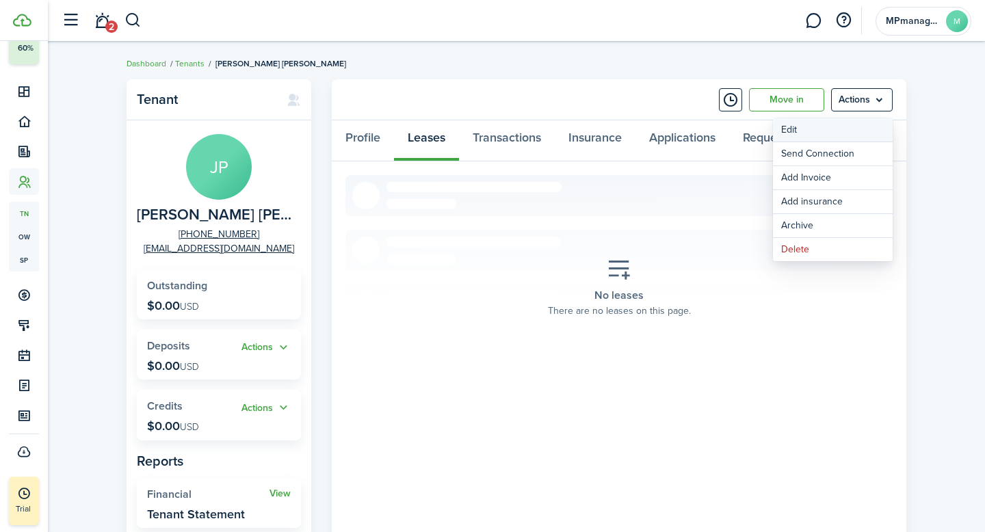
click at [819, 131] on link "Edit" at bounding box center [833, 129] width 120 height 23
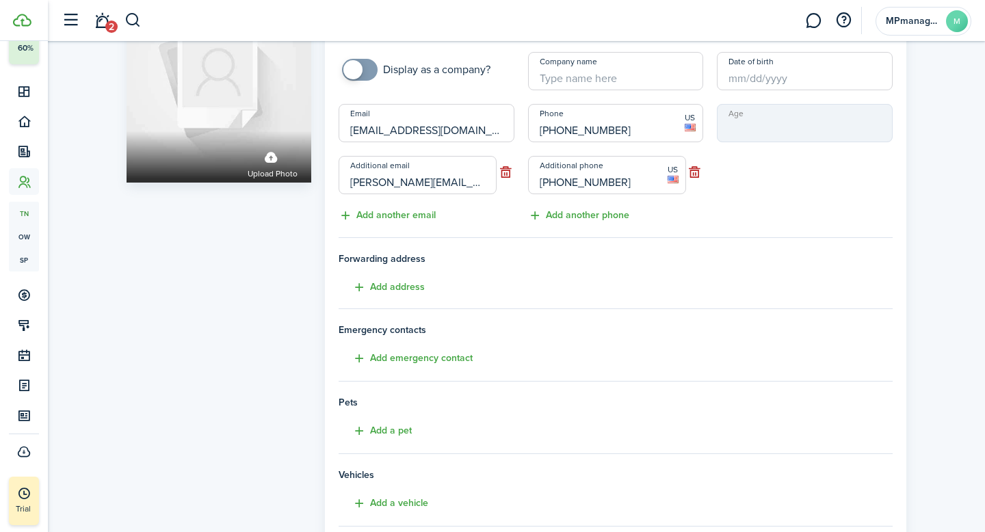
scroll to position [268, 0]
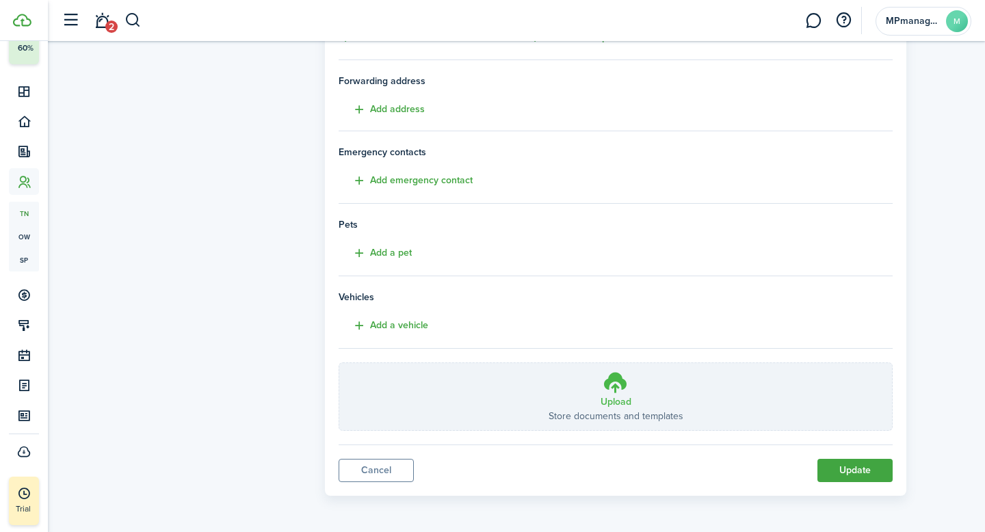
click at [615, 390] on icon at bounding box center [616, 382] width 26 height 25
click at [339, 363] on input "Upload Store documents and templates Choose file" at bounding box center [339, 363] width 0 height 0
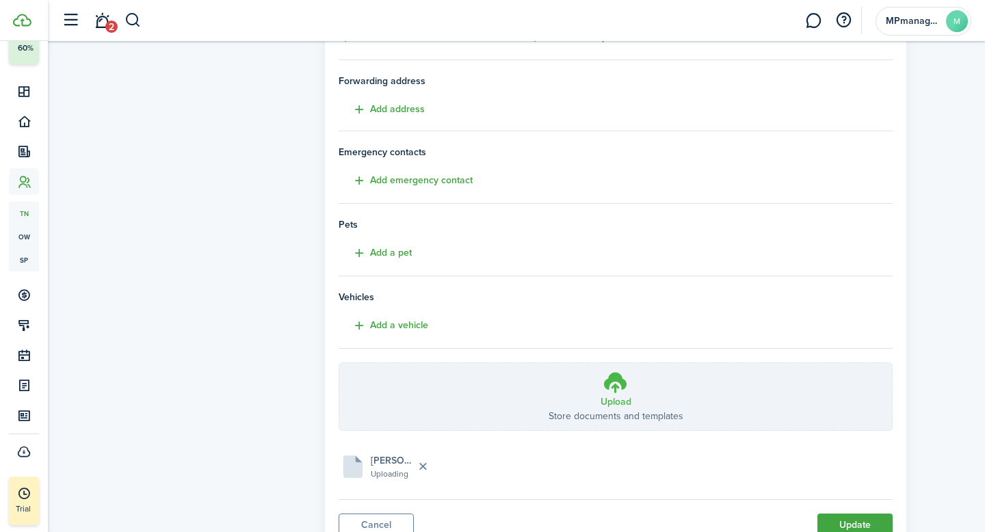
scroll to position [322, 0]
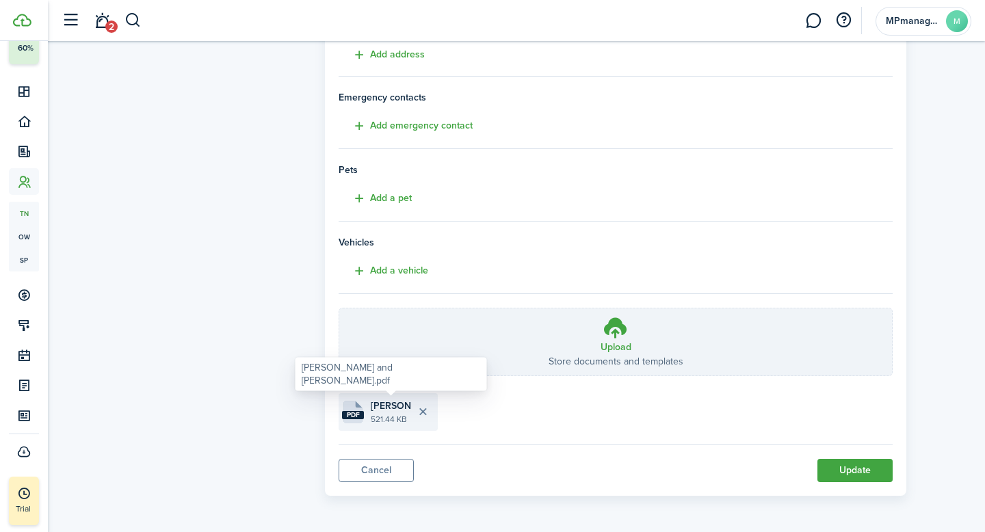
click at [376, 408] on span "[PERSON_NAME] and [PERSON_NAME].pdf" at bounding box center [391, 406] width 40 height 14
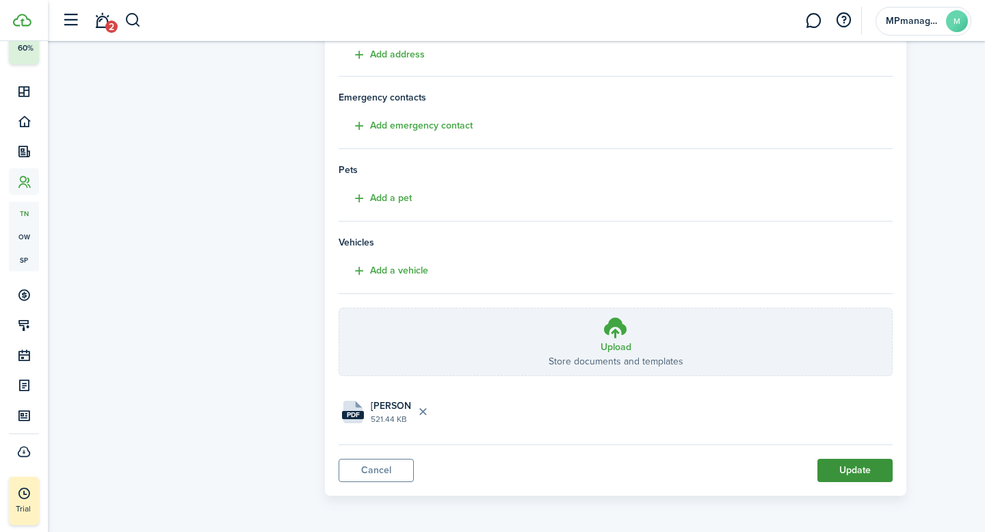
click at [861, 467] on button "Update" at bounding box center [855, 470] width 75 height 23
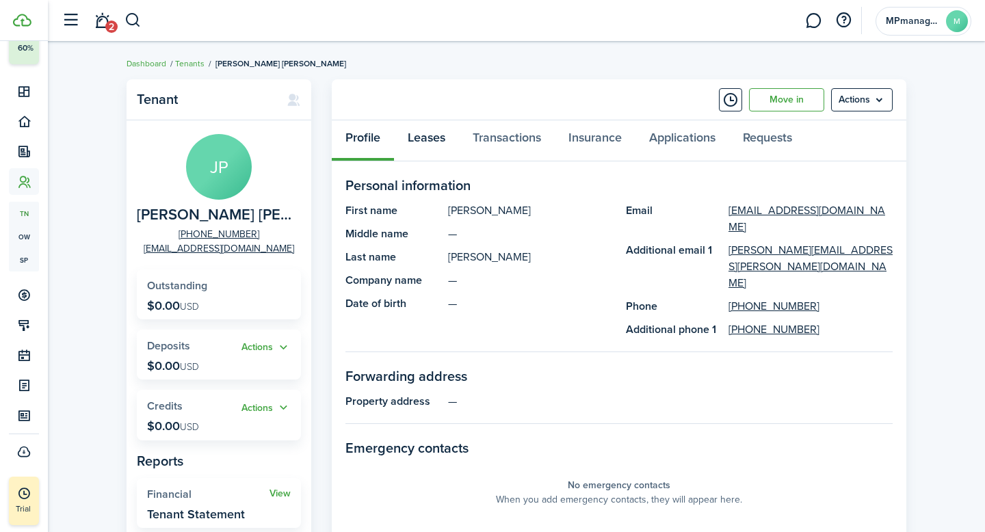
click at [431, 140] on link "Leases" at bounding box center [426, 140] width 65 height 41
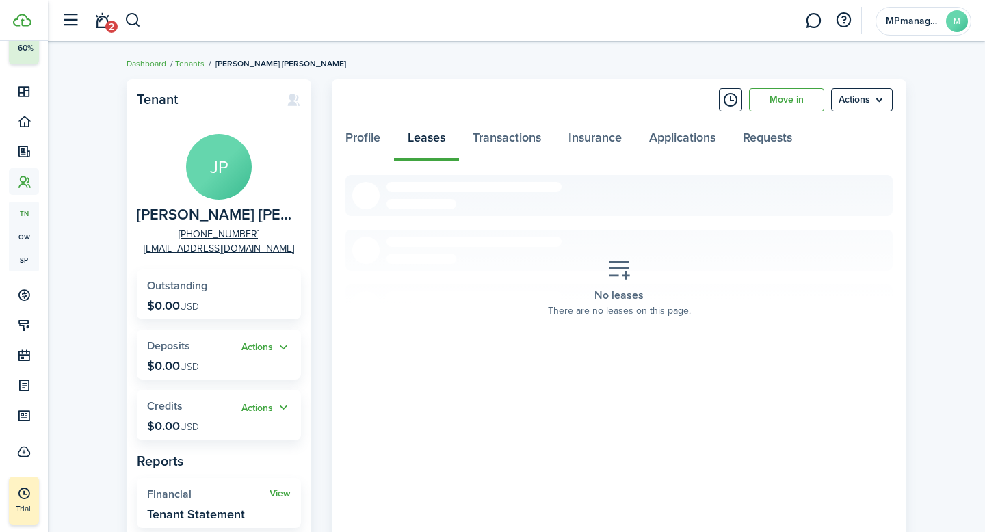
click at [629, 287] on placeholder-title "No leases" at bounding box center [619, 295] width 49 height 16
click at [626, 273] on icon at bounding box center [619, 270] width 25 height 24
click at [526, 131] on link "Transactions" at bounding box center [507, 140] width 96 height 41
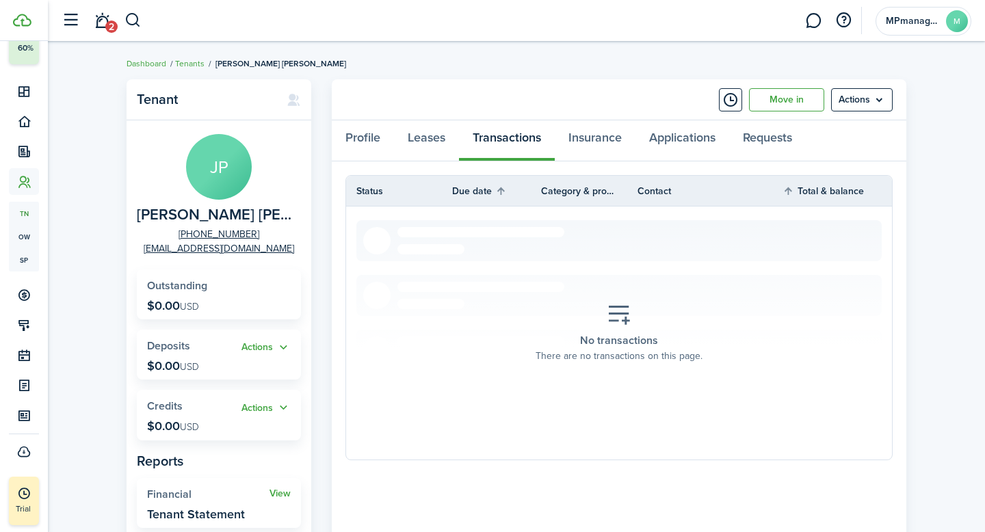
scroll to position [75, 0]
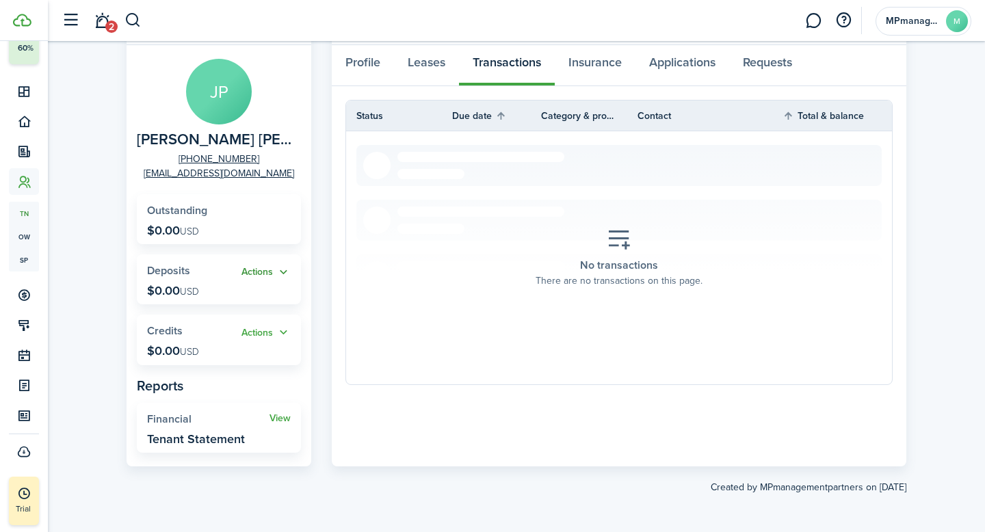
click at [264, 274] on button "Actions" at bounding box center [266, 273] width 49 height 16
click at [209, 297] on link "Add" at bounding box center [231, 298] width 120 height 23
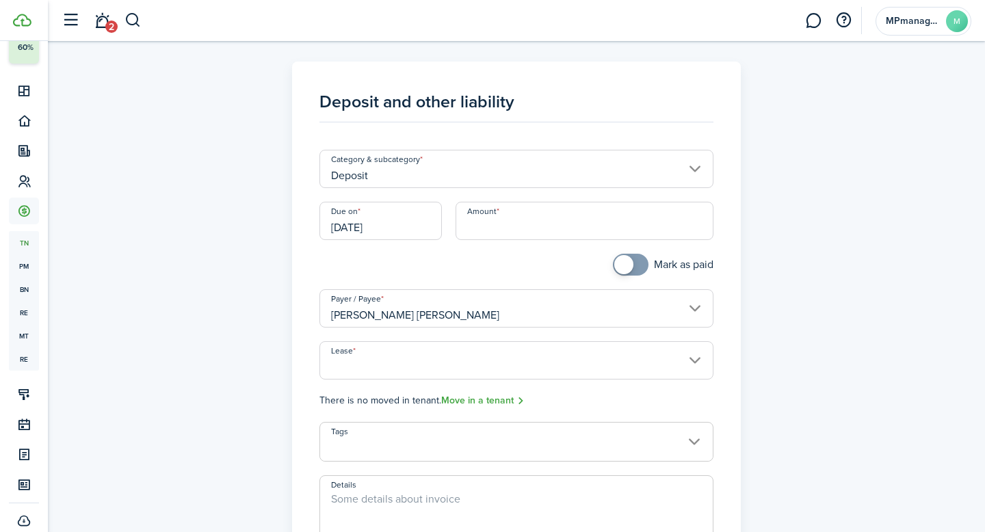
click at [696, 171] on input "Deposit" at bounding box center [517, 169] width 395 height 38
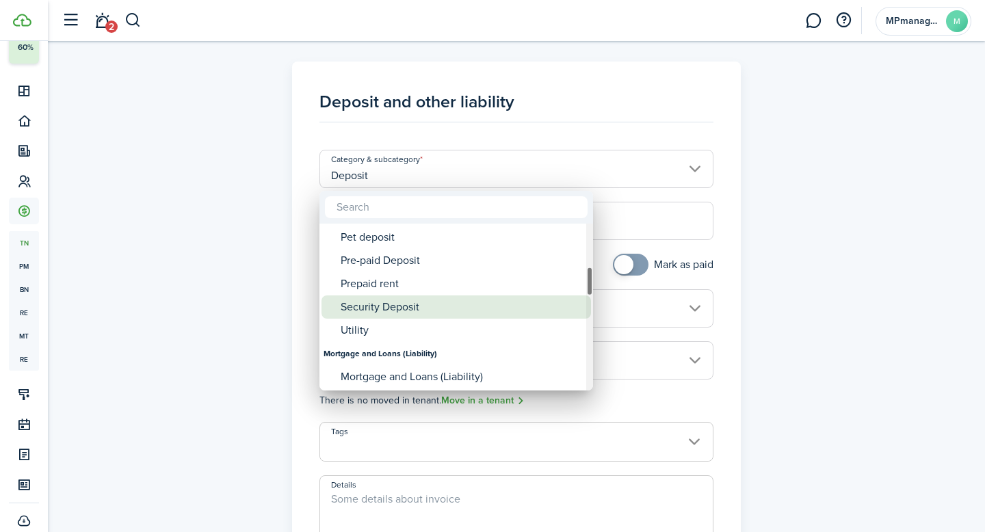
click at [434, 311] on div "Security Deposit" at bounding box center [462, 307] width 242 height 23
type input "Deposit / Security Deposit"
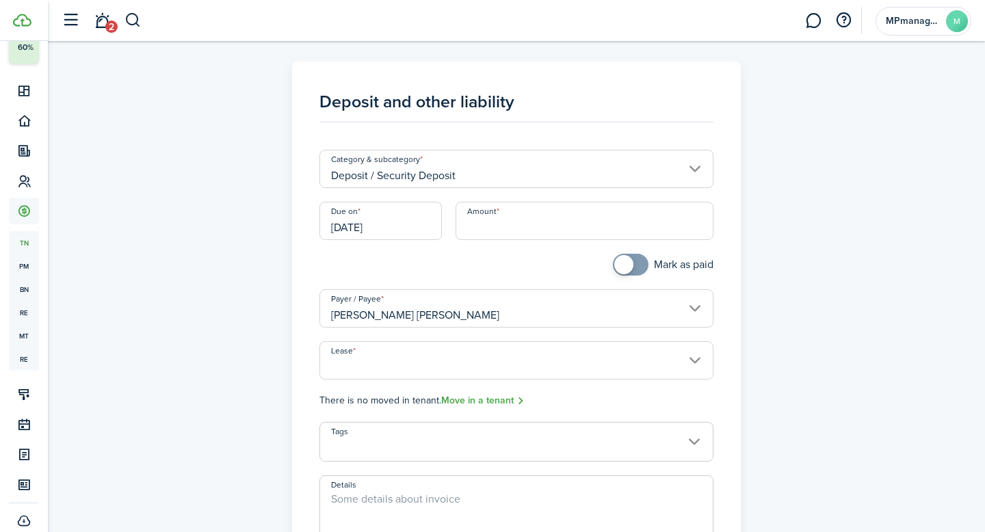
click at [404, 225] on input "[DATE]" at bounding box center [381, 221] width 122 height 38
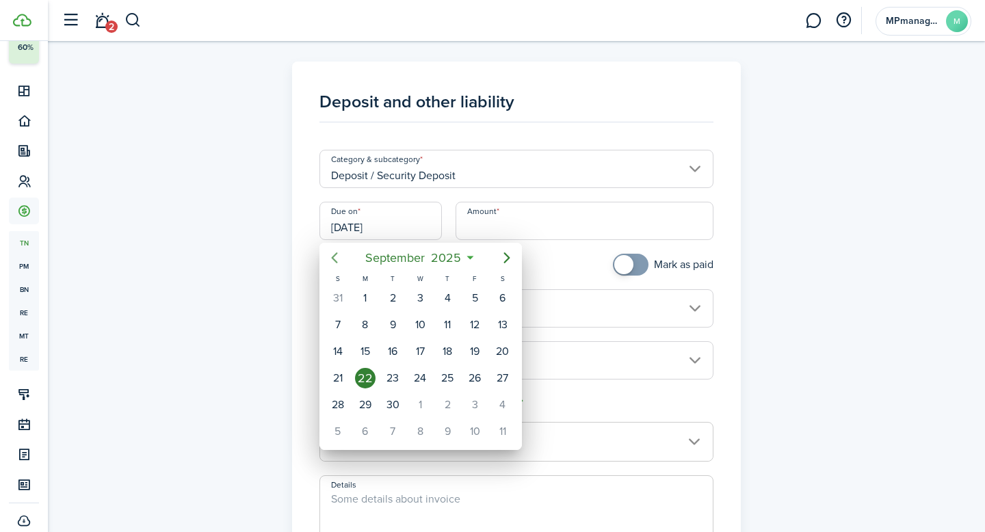
click at [332, 261] on icon "Previous page" at bounding box center [334, 258] width 16 height 16
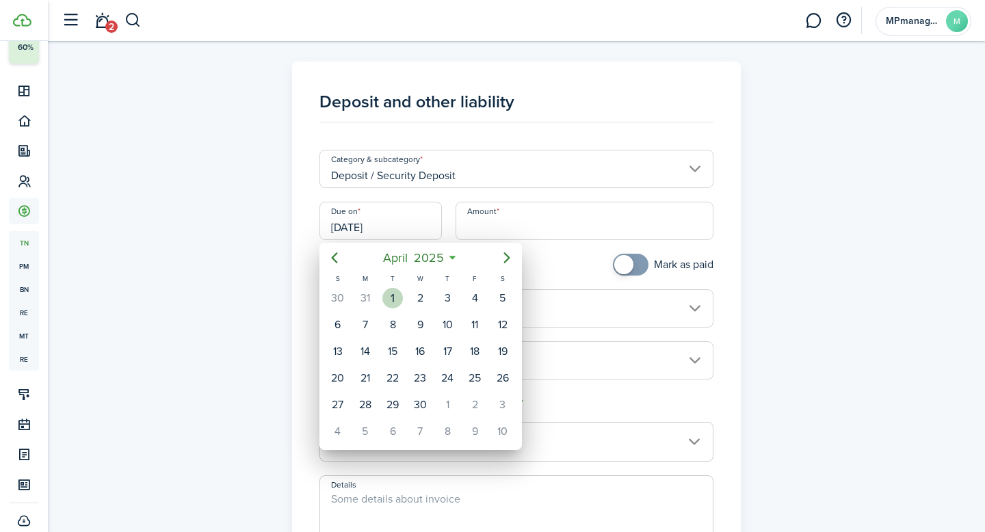
click at [391, 298] on div "1" at bounding box center [392, 298] width 21 height 21
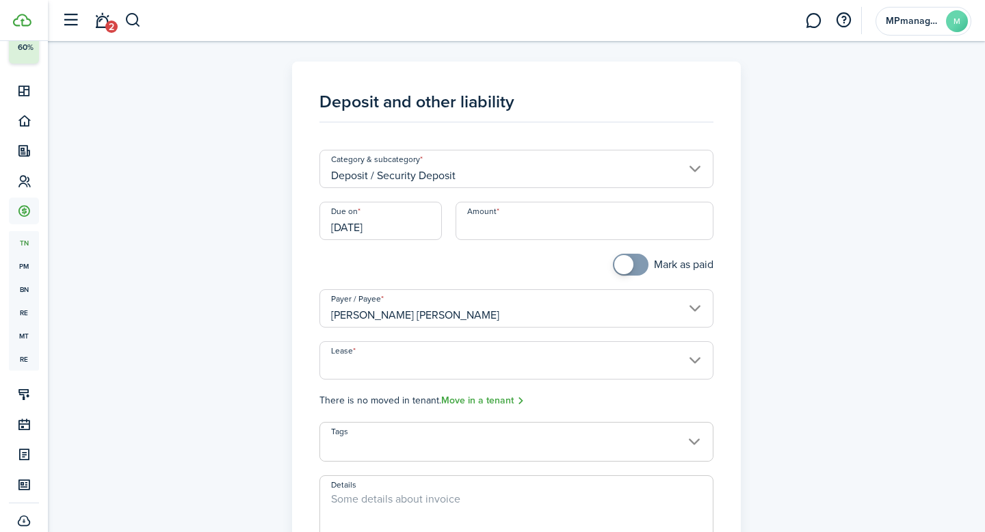
click at [393, 231] on input "[DATE]" at bounding box center [381, 221] width 122 height 38
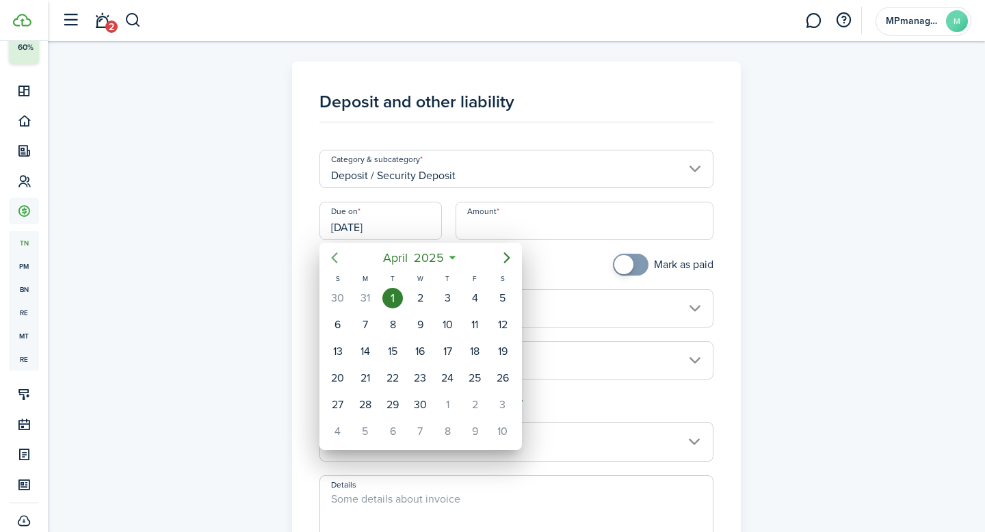
click at [337, 255] on icon "Previous page" at bounding box center [334, 258] width 16 height 16
click at [504, 302] on div "1" at bounding box center [503, 298] width 21 height 21
type input "[DATE]"
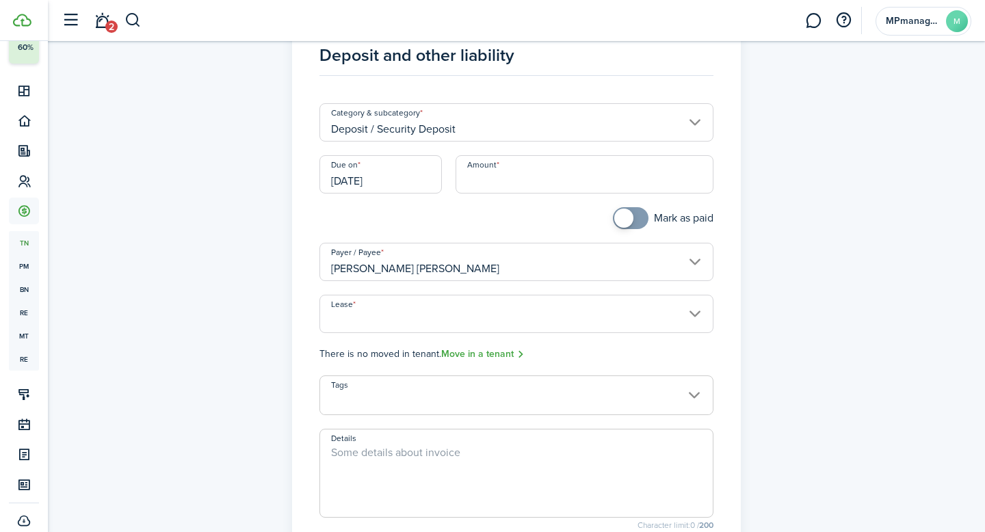
scroll to position [55, 0]
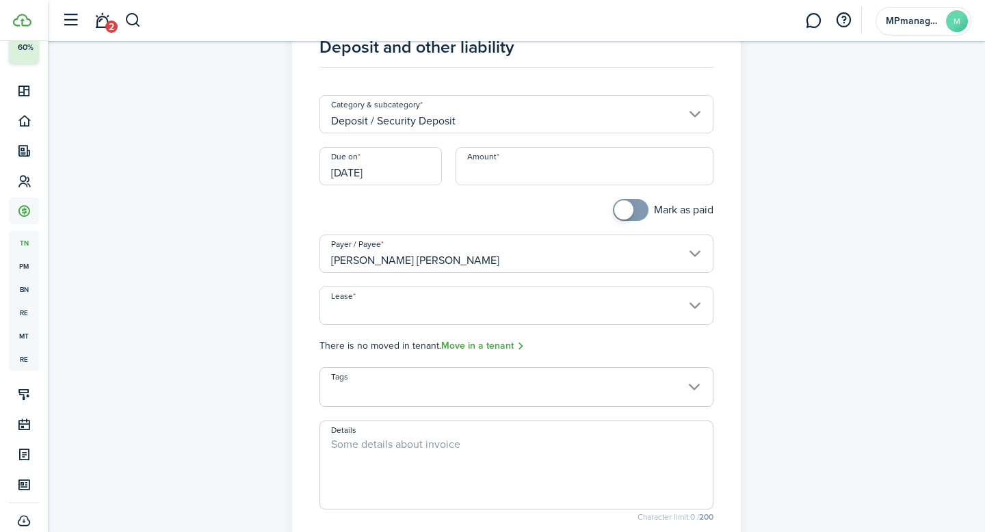
click at [684, 298] on input "Lease" at bounding box center [517, 306] width 395 height 38
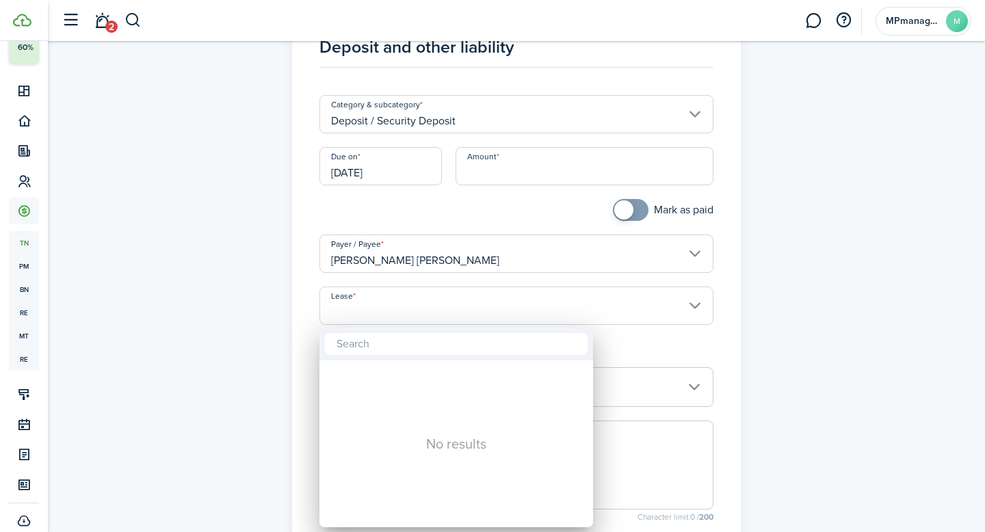
click at [692, 304] on div at bounding box center [493, 266] width 1204 height 751
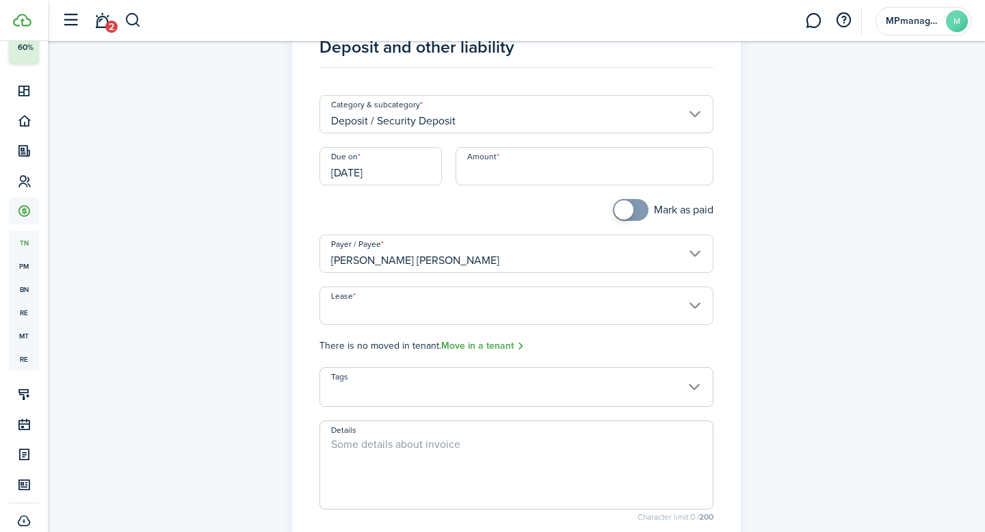
click at [692, 304] on input "Lease" at bounding box center [517, 306] width 395 height 38
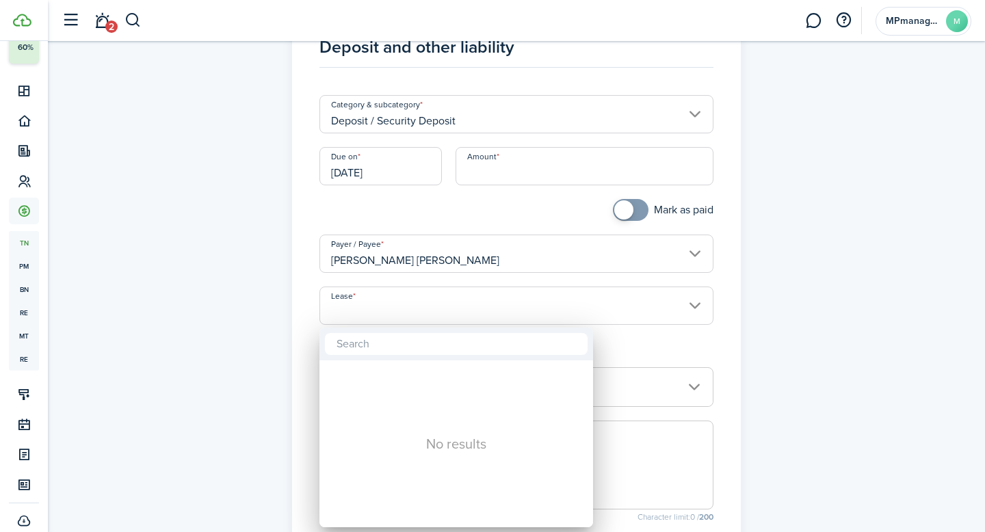
click at [692, 304] on div at bounding box center [493, 266] width 1204 height 751
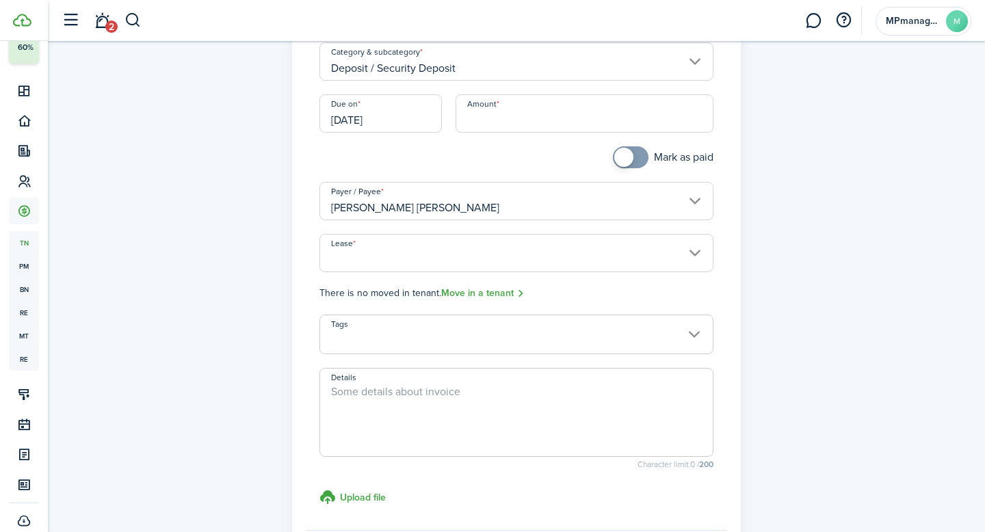
scroll to position [109, 0]
click at [457, 321] on input "Tags" at bounding box center [516, 321] width 393 height 16
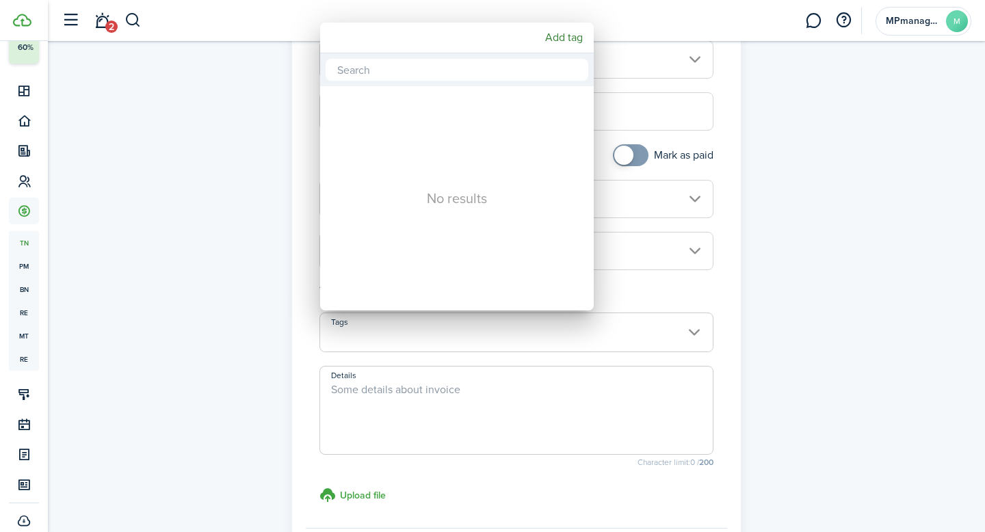
click at [772, 311] on div at bounding box center [493, 266] width 1204 height 751
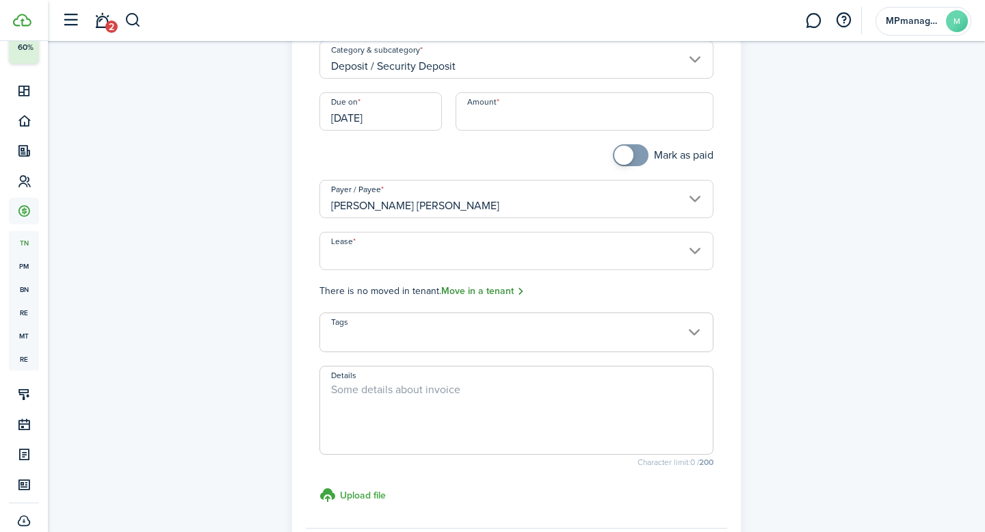
click at [485, 294] on link "Move in a tenant" at bounding box center [483, 292] width 84 height 16
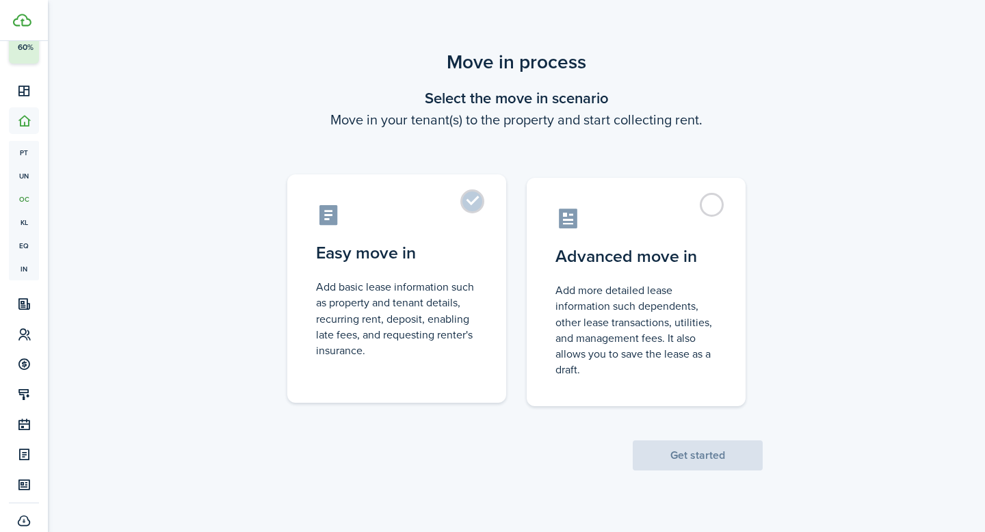
click at [437, 330] on control-radio-card-description "Add basic lease information such as property and tenant details, recurring rent…" at bounding box center [396, 318] width 161 height 79
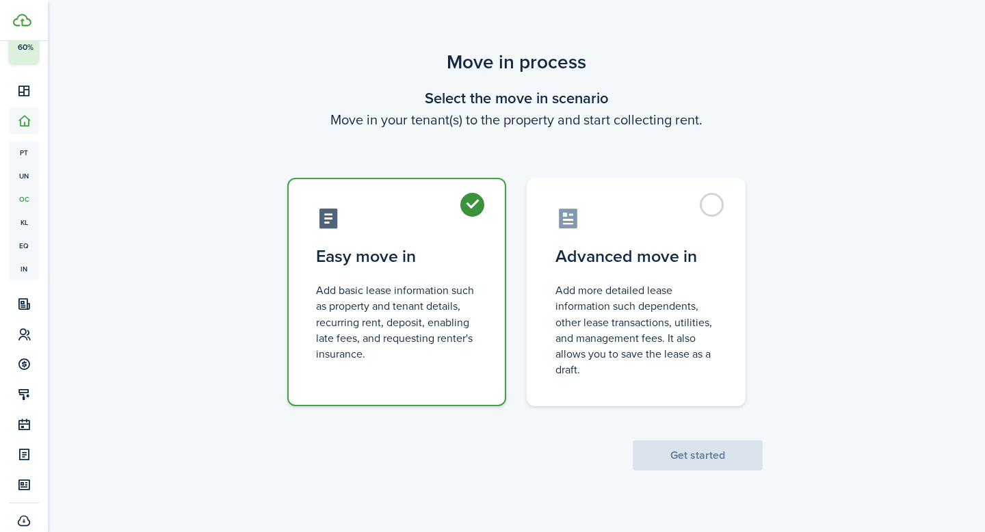
radio input "true"
click at [710, 457] on button "Get started" at bounding box center [698, 456] width 130 height 30
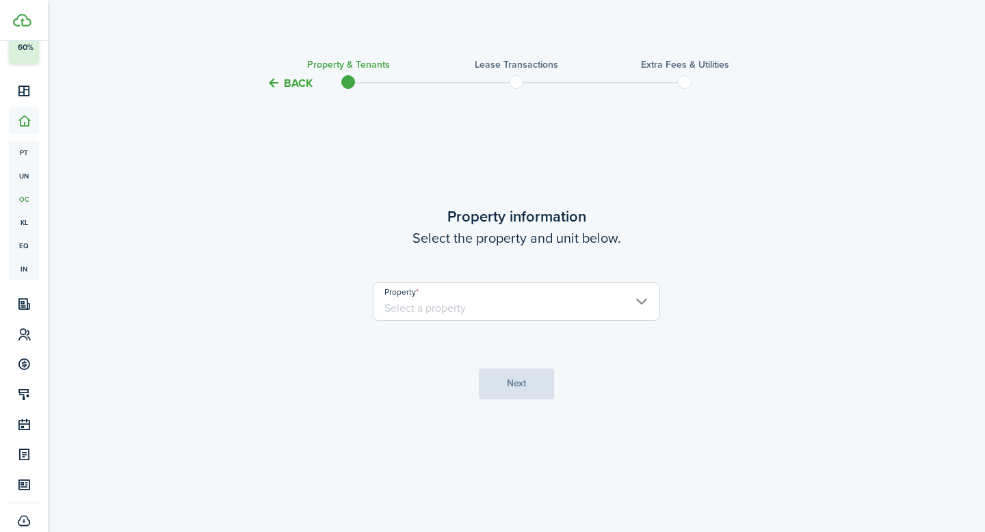
click at [636, 305] on input "Property" at bounding box center [516, 302] width 287 height 38
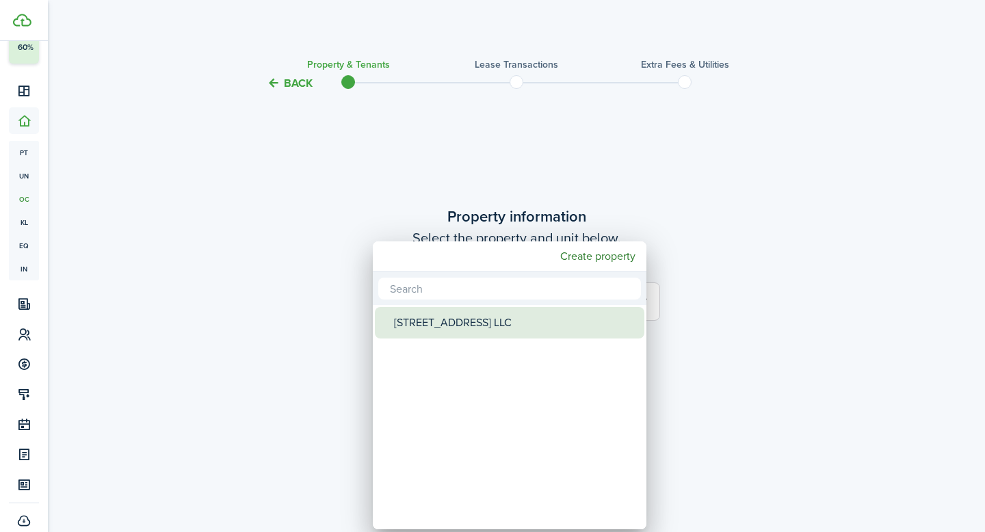
click at [556, 326] on div "[STREET_ADDRESS] LLC" at bounding box center [515, 322] width 242 height 31
type input "[STREET_ADDRESS] LLC"
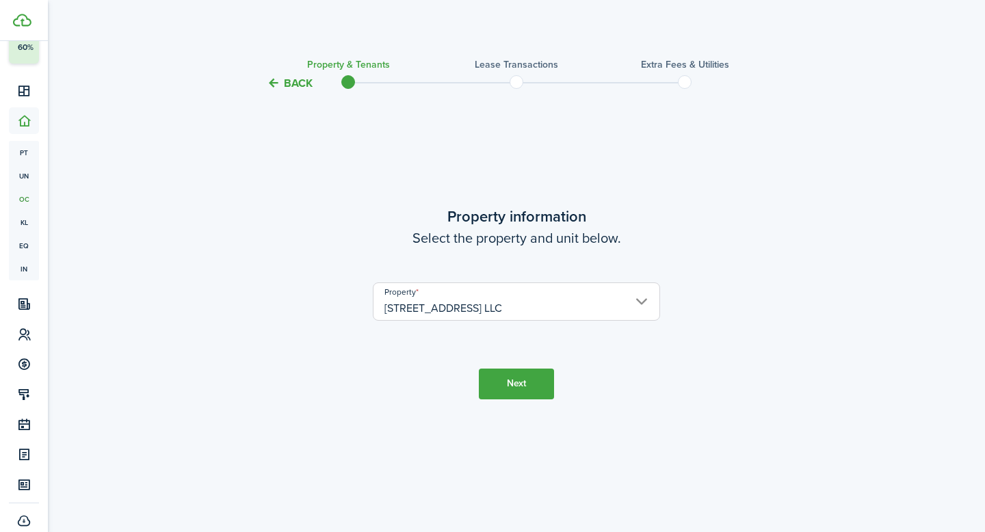
click at [524, 376] on button "Next" at bounding box center [516, 384] width 75 height 31
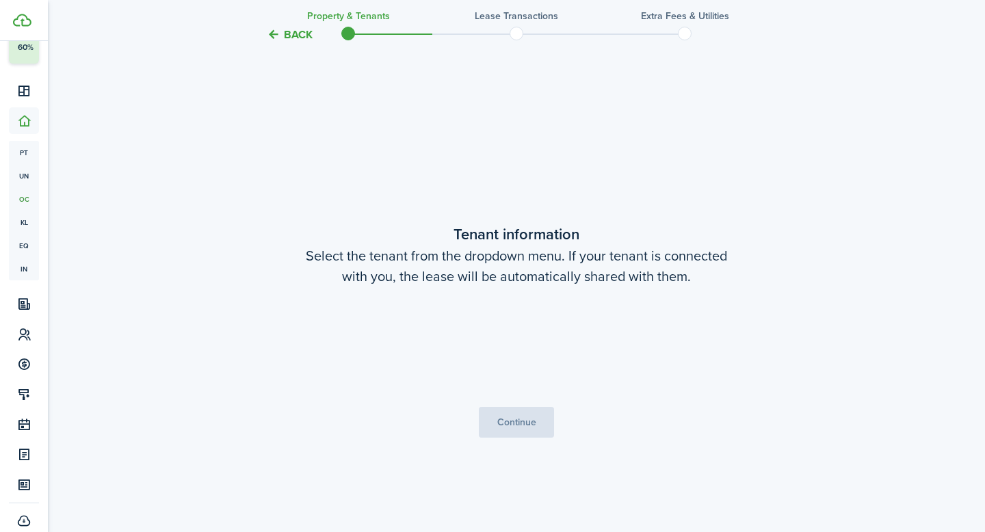
scroll to position [441, 0]
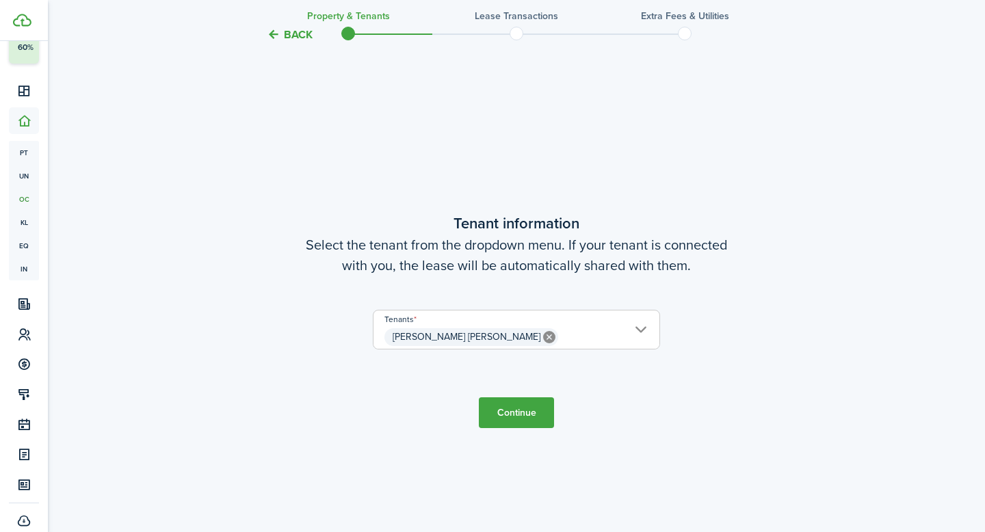
click at [511, 417] on button "Continue" at bounding box center [516, 413] width 75 height 31
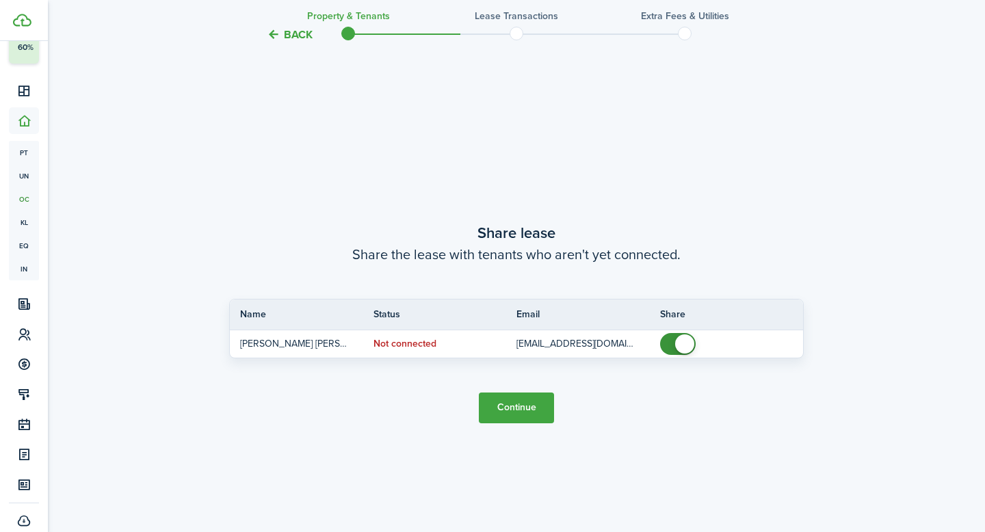
scroll to position [973, 0]
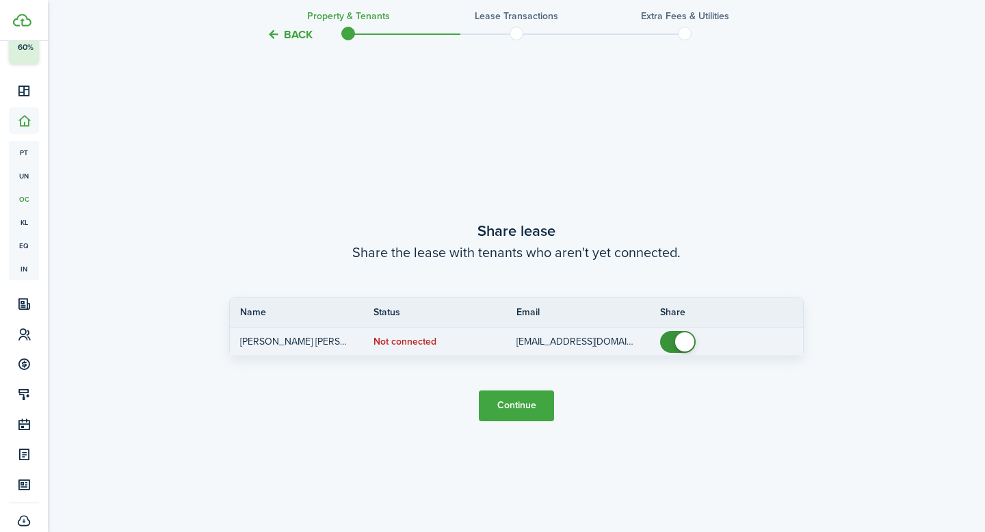
checkbox input "false"
click at [671, 345] on span at bounding box center [678, 342] width 14 height 22
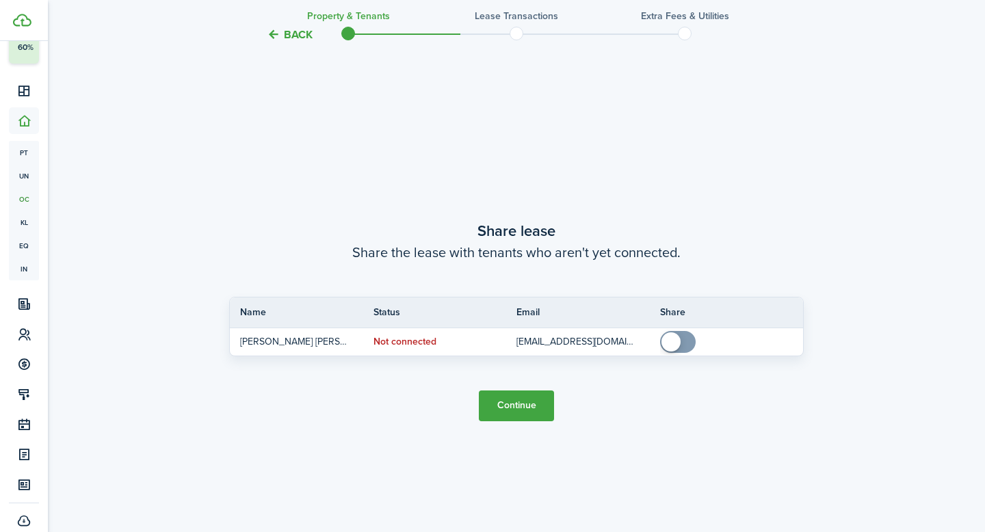
click at [536, 401] on button "Continue" at bounding box center [516, 406] width 75 height 31
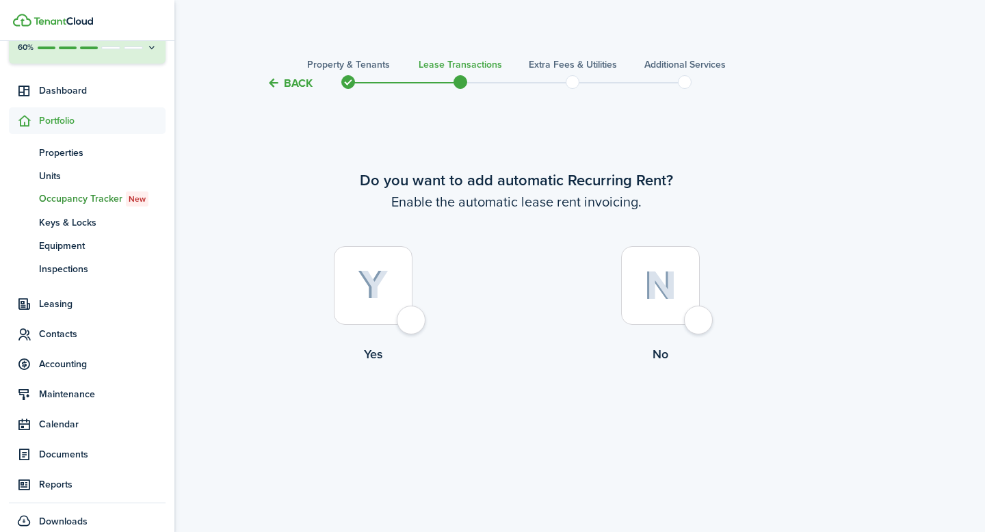
click at [73, 198] on span "Occupancy Tracker New" at bounding box center [102, 199] width 127 height 15
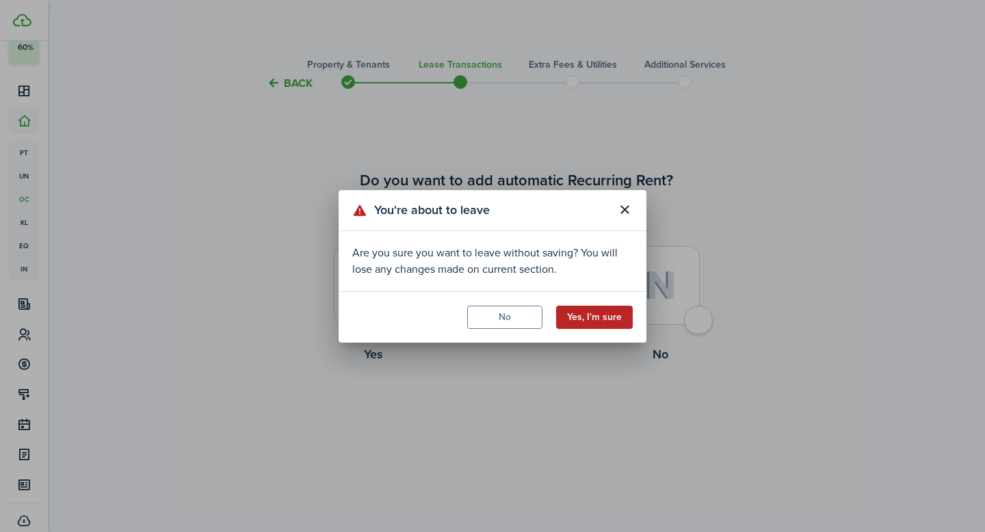
click at [593, 312] on button "Yes, I'm sure" at bounding box center [594, 317] width 77 height 23
click at [603, 319] on button "Yes, I'm sure" at bounding box center [594, 317] width 77 height 23
click at [594, 319] on button "Yes, I'm sure" at bounding box center [594, 317] width 77 height 23
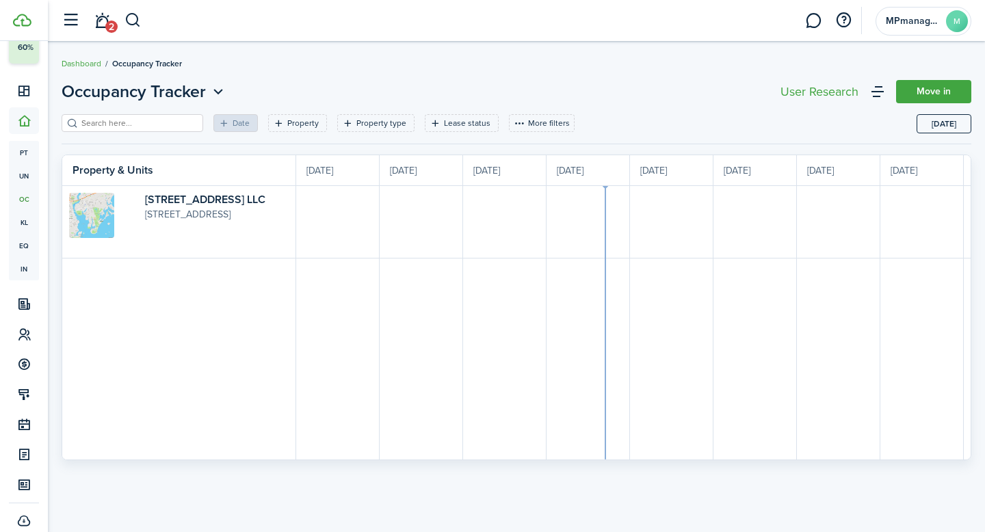
scroll to position [0, 250]
click at [153, 201] on link "[STREET_ADDRESS] LLC" at bounding box center [205, 200] width 120 height 16
